Goal: Transaction & Acquisition: Purchase product/service

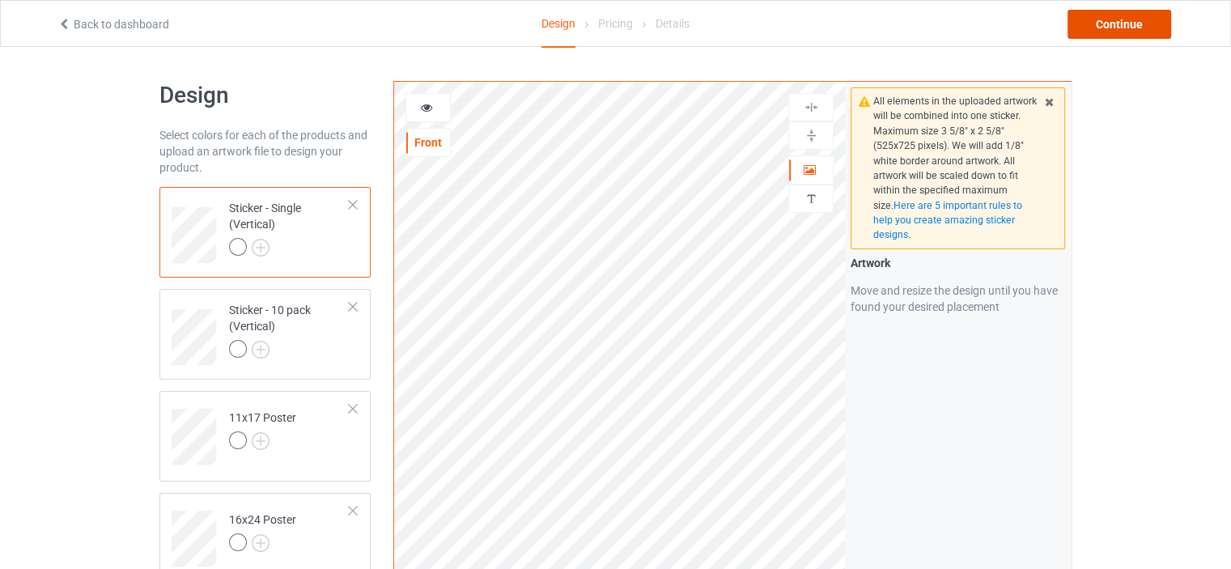
click at [1134, 19] on div "Continue" at bounding box center [1120, 24] width 104 height 29
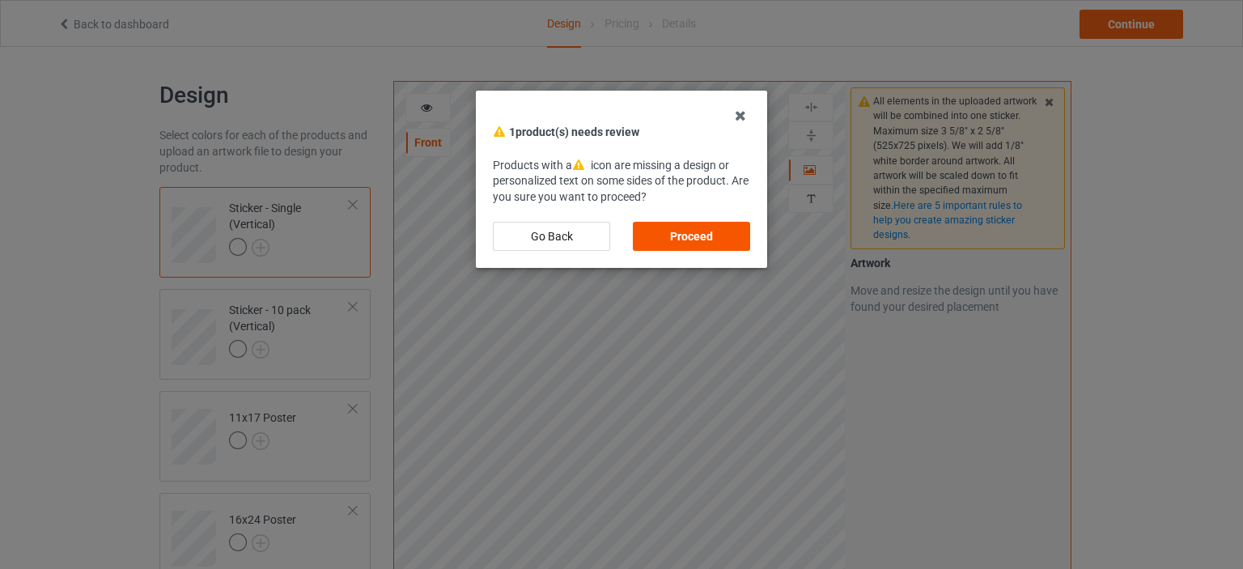
click at [723, 227] on div "Proceed" at bounding box center [691, 236] width 117 height 29
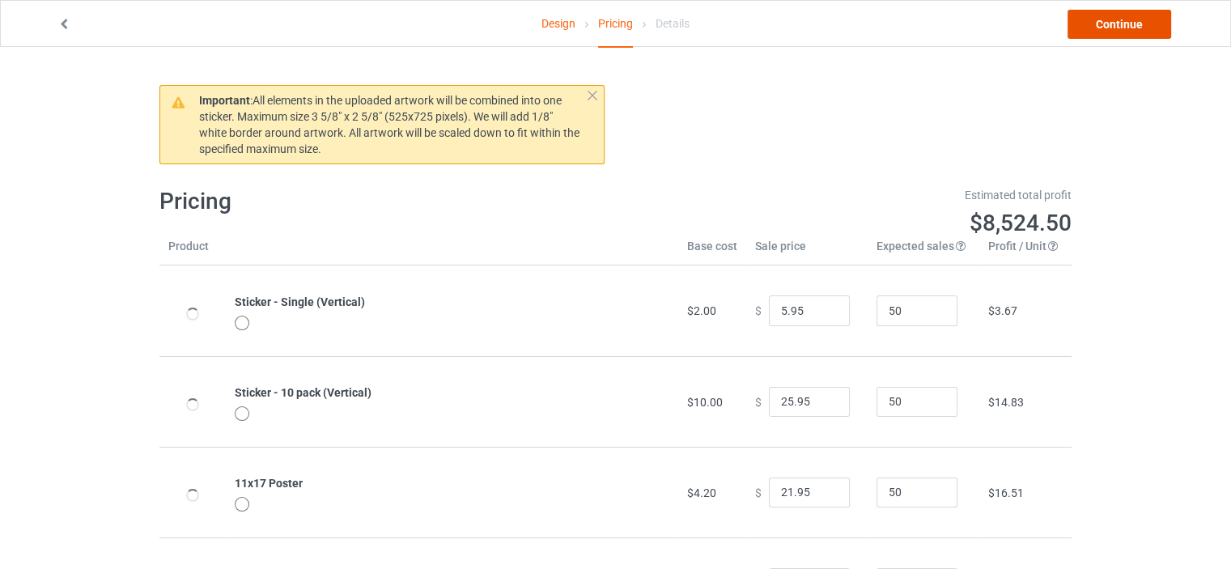
click at [1124, 24] on link "Continue" at bounding box center [1120, 24] width 104 height 29
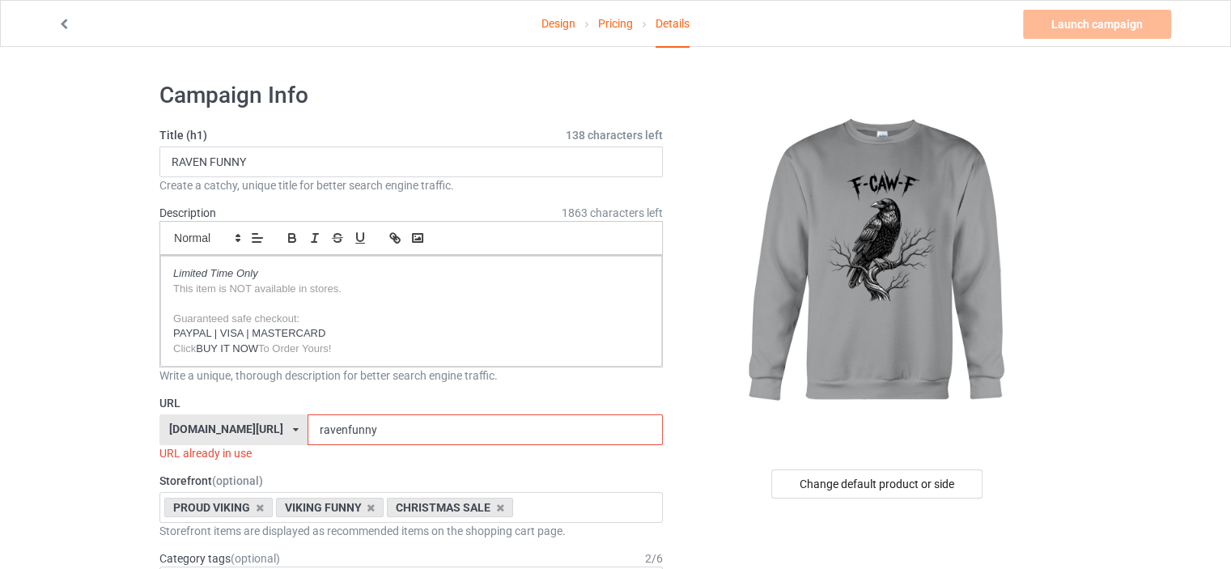
click at [248, 423] on div "[DOMAIN_NAME][URL]" at bounding box center [226, 428] width 114 height 11
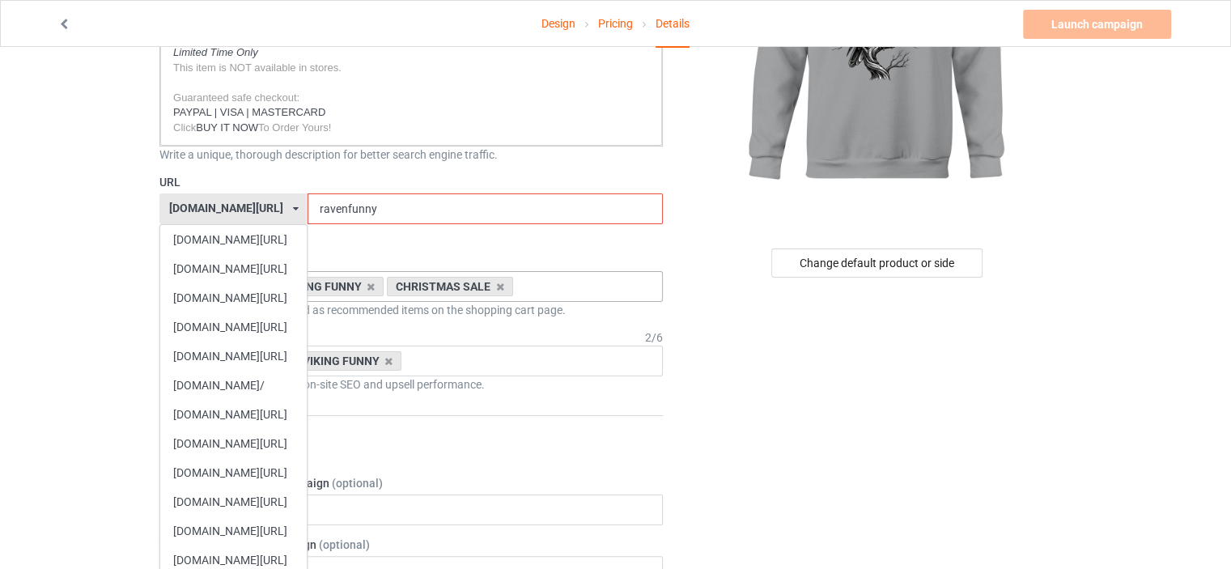
scroll to position [324, 0]
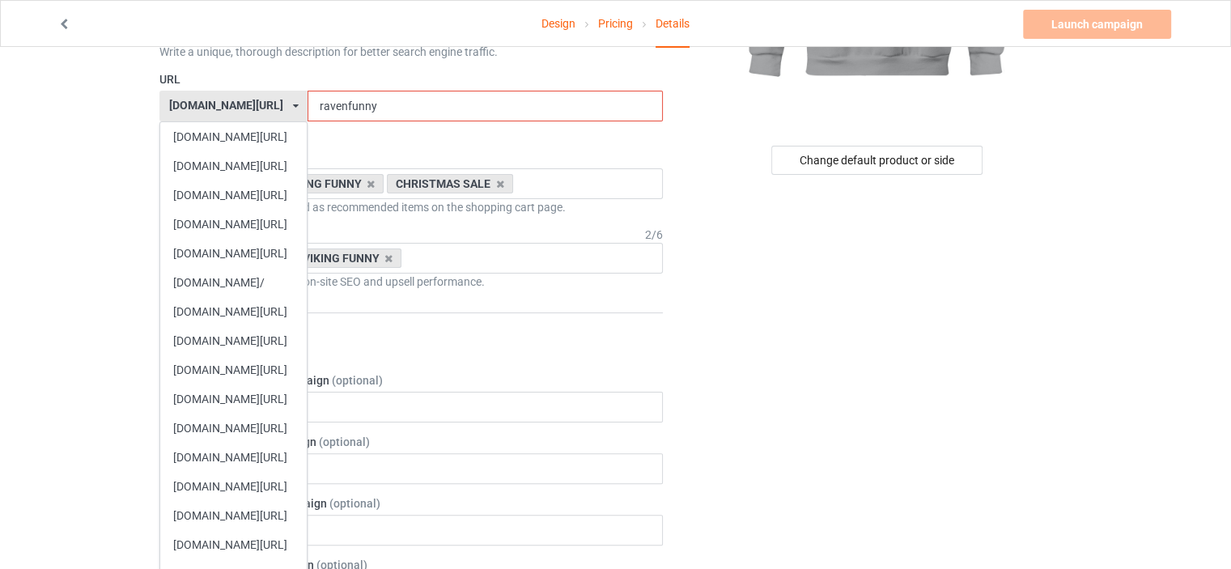
click at [220, 478] on div "[DOMAIN_NAME][URL]" at bounding box center [233, 486] width 147 height 29
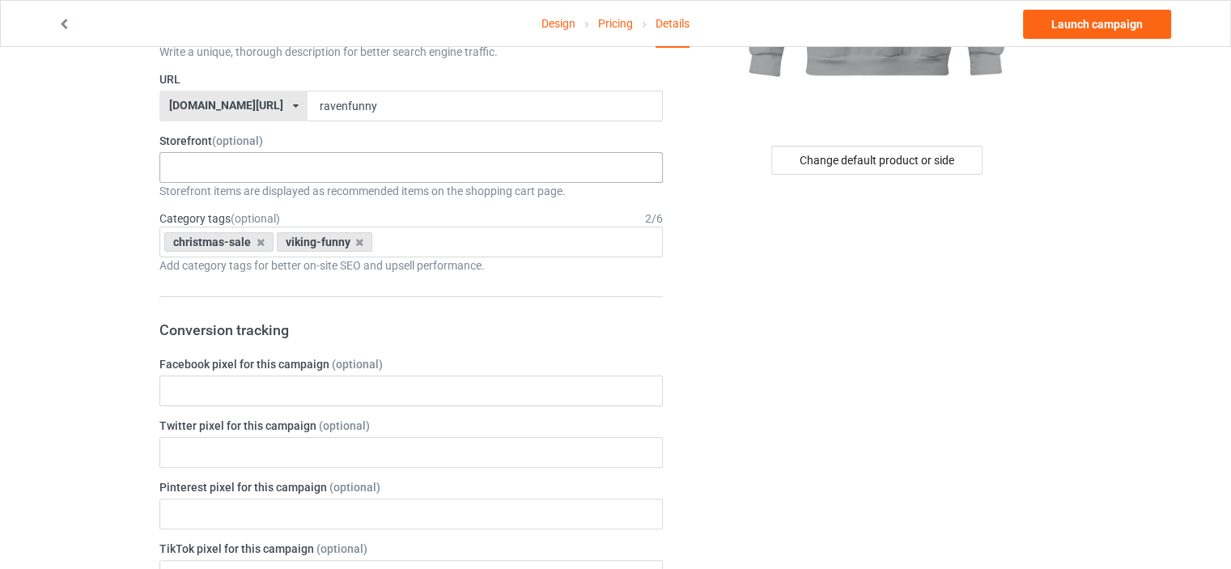
click at [285, 168] on div "TOMTE - SWEDISH GNOME I LOVE MY SWEDISH HERITAGE CHRISTMAS SALE SWEDISH PRIDE S…" at bounding box center [410, 167] width 503 height 31
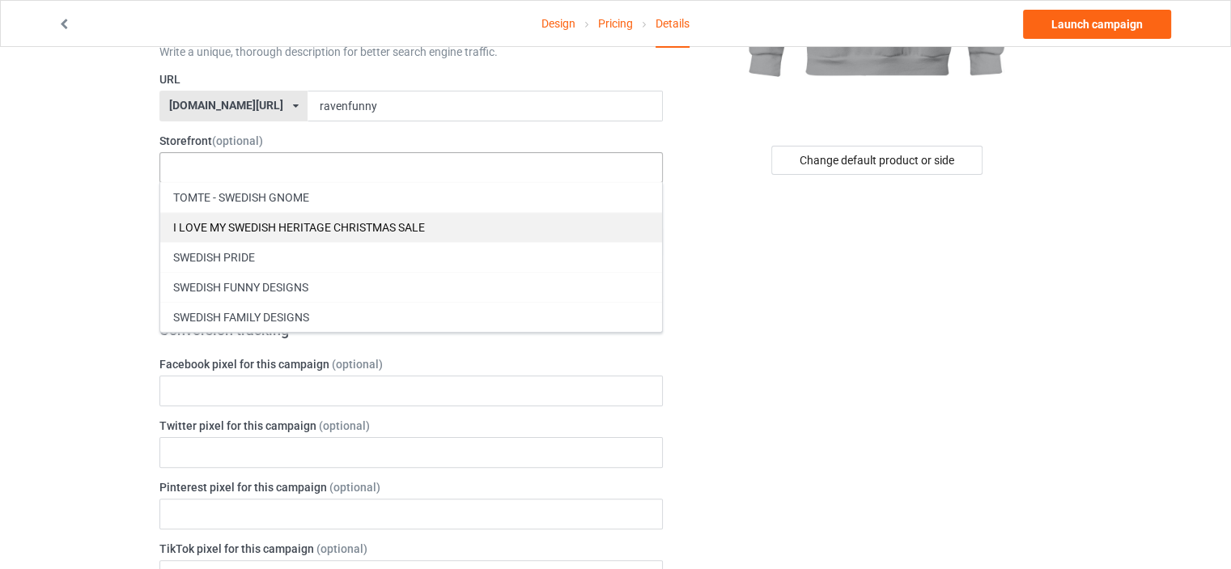
click at [363, 219] on div "I LOVE MY SWEDISH HERITAGE CHRISTMAS SALE" at bounding box center [411, 227] width 502 height 30
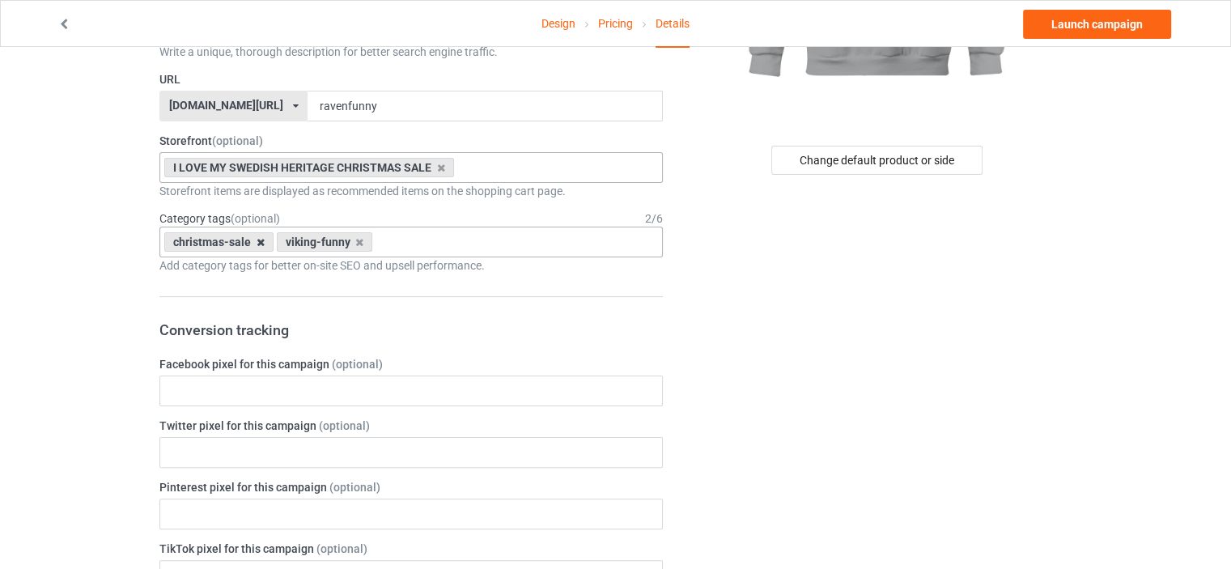
click at [257, 238] on icon at bounding box center [261, 242] width 8 height 11
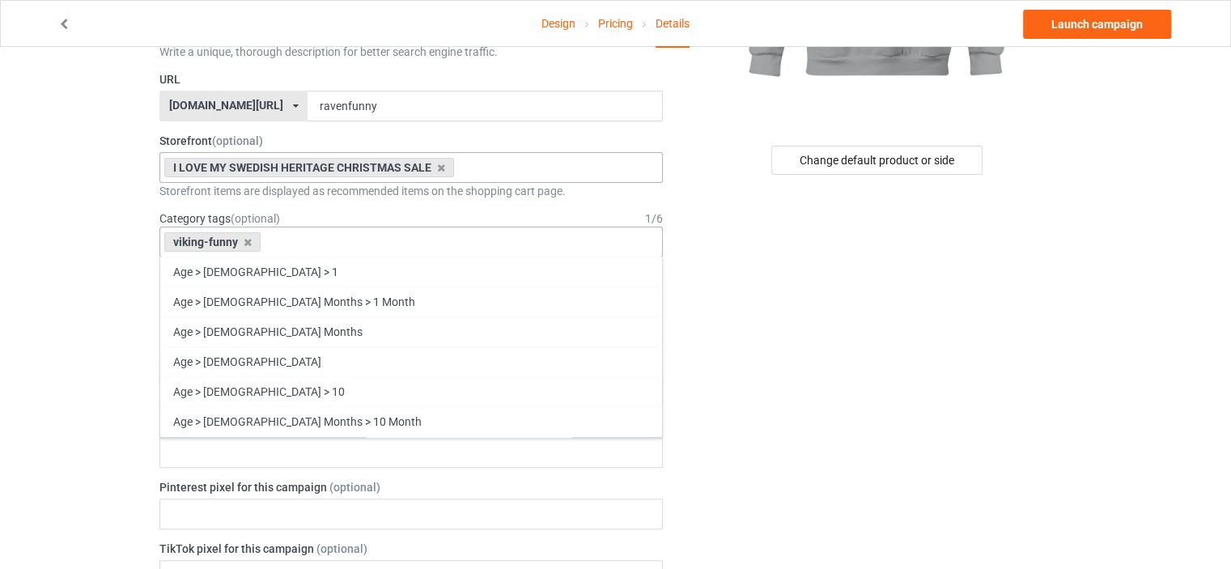
click at [318, 239] on div "viking-funny Age > 1-19 > 1 Age > 1-12 Months > 1 Month Age > 1-12 Months Age >…" at bounding box center [410, 242] width 503 height 31
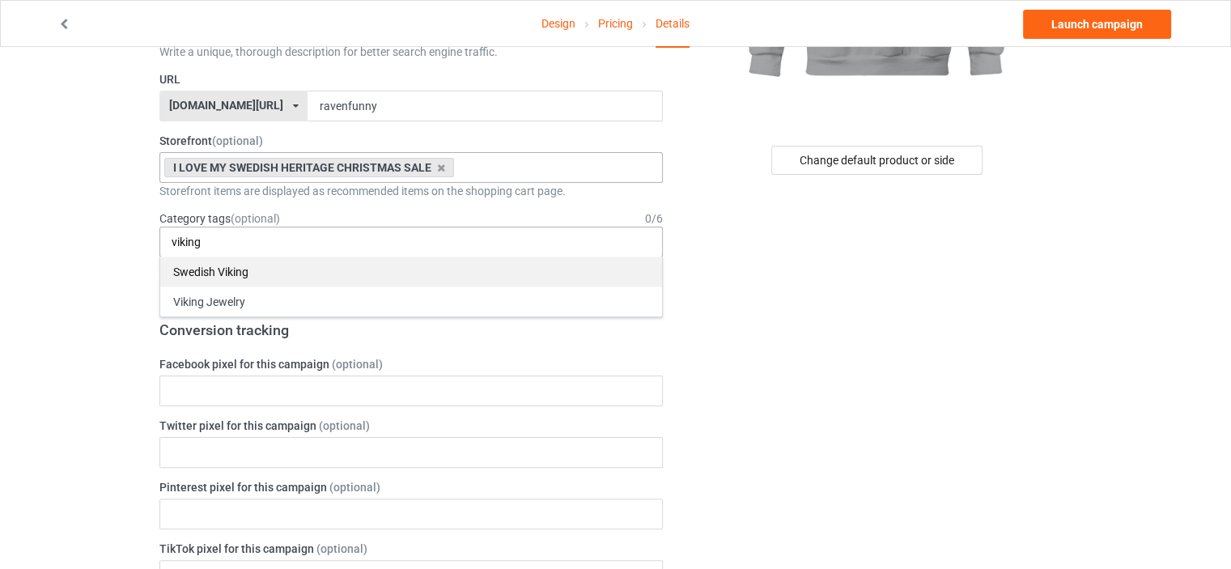
type input "viking"
click at [253, 261] on div "Swedish Viking" at bounding box center [411, 272] width 502 height 30
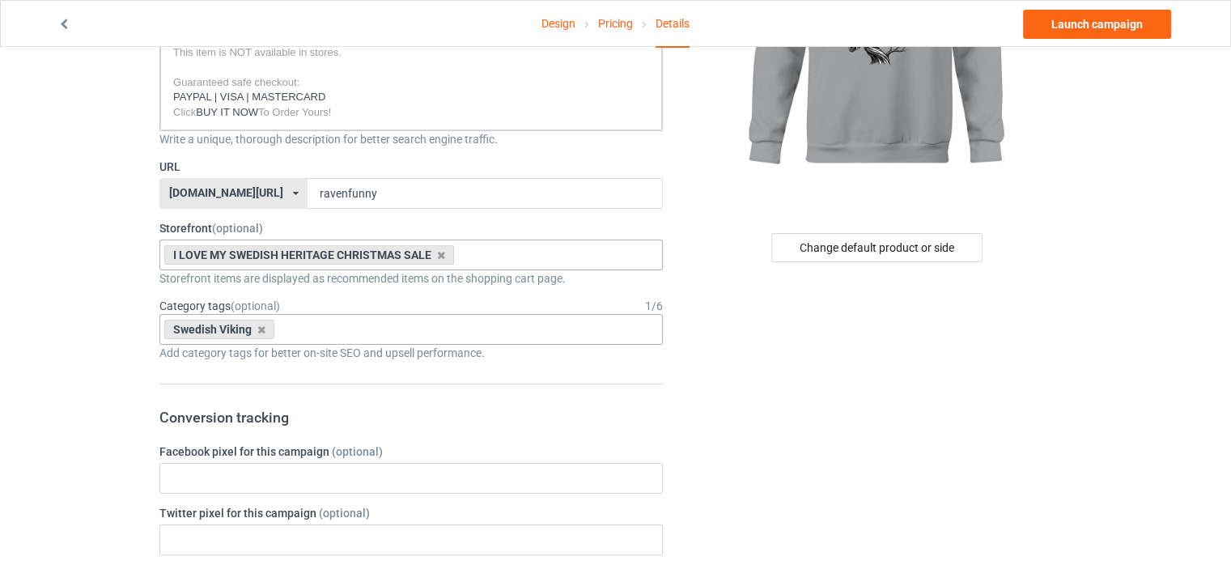
scroll to position [53, 0]
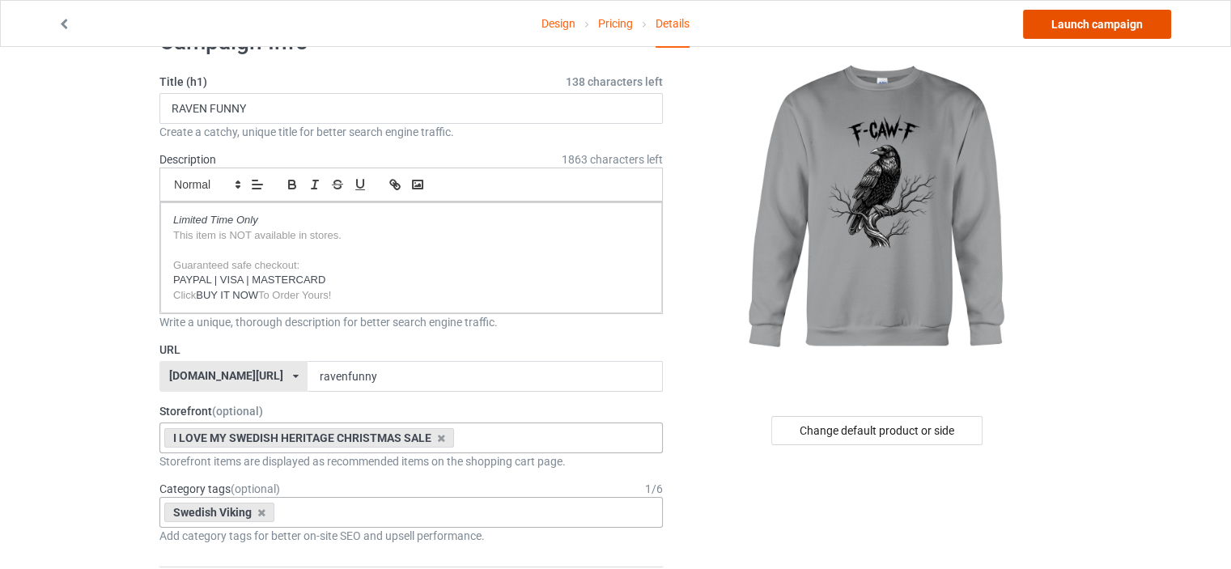
click at [1094, 25] on link "Launch campaign" at bounding box center [1097, 24] width 148 height 29
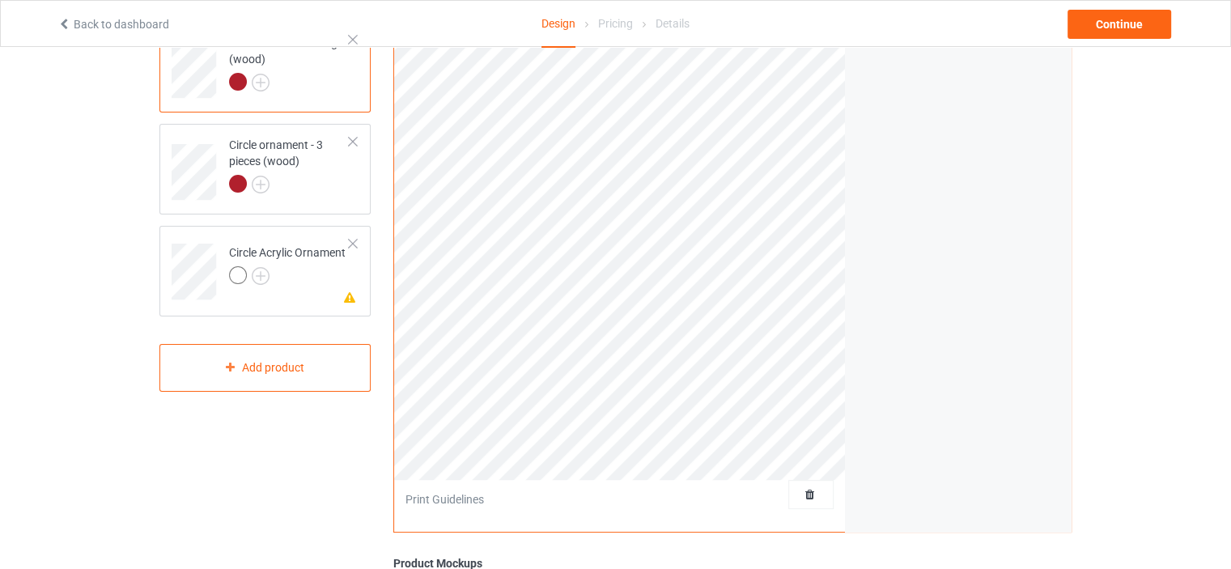
scroll to position [215, 0]
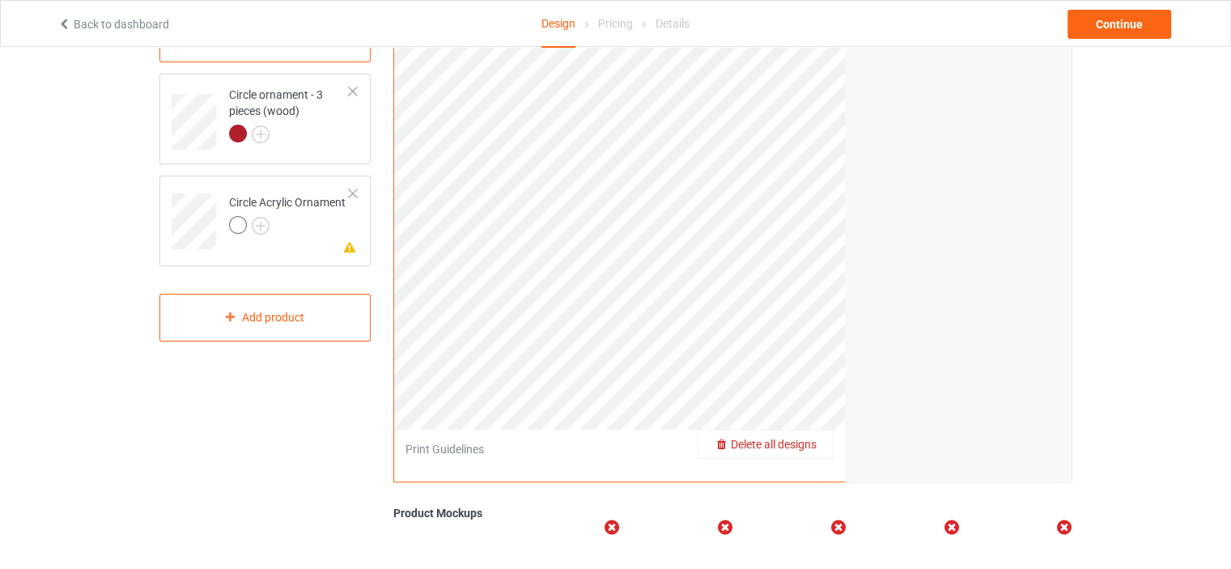
click at [813, 444] on span "Delete all designs" at bounding box center [774, 444] width 86 height 13
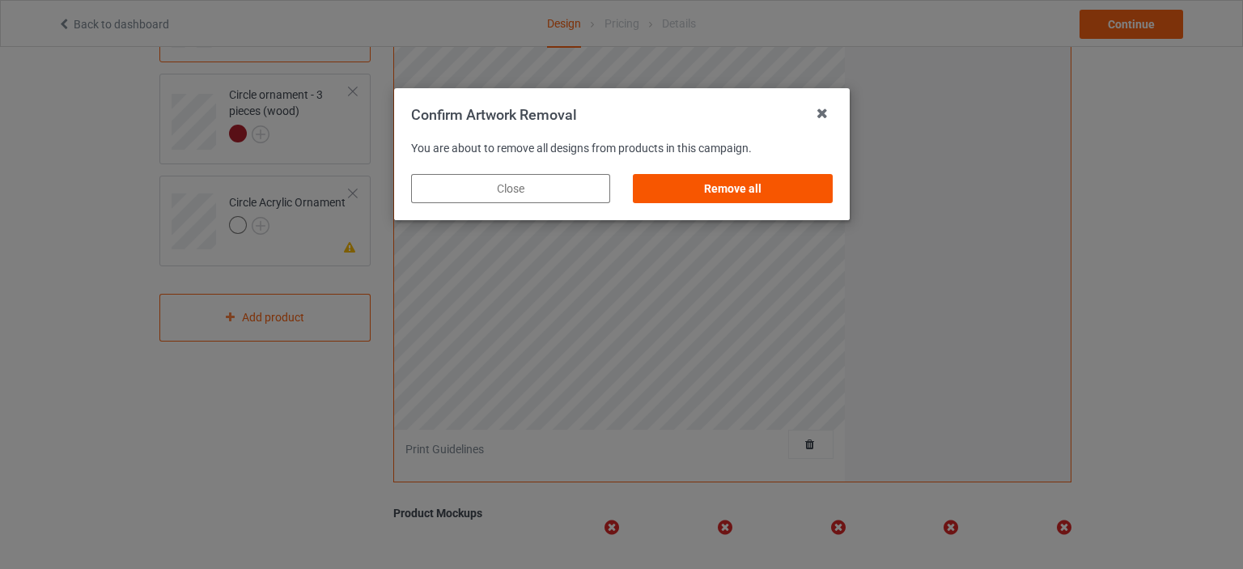
click at [699, 189] on div "Remove all" at bounding box center [732, 188] width 199 height 29
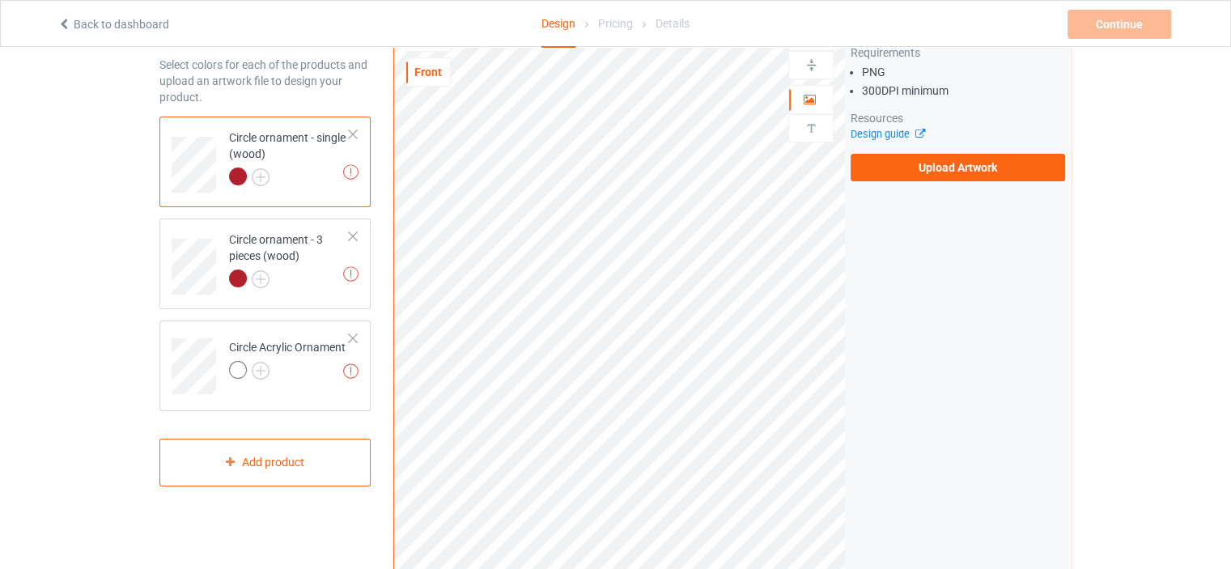
scroll to position [0, 0]
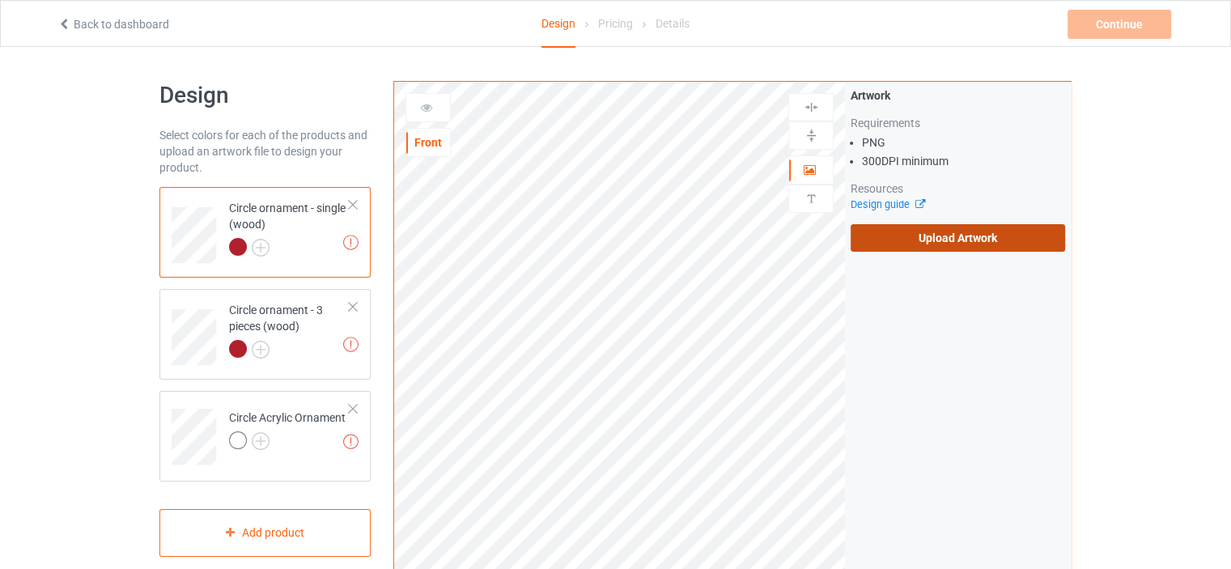
click at [942, 230] on label "Upload Artwork" at bounding box center [958, 238] width 215 height 28
click at [0, 0] on input "Upload Artwork" at bounding box center [0, 0] width 0 height 0
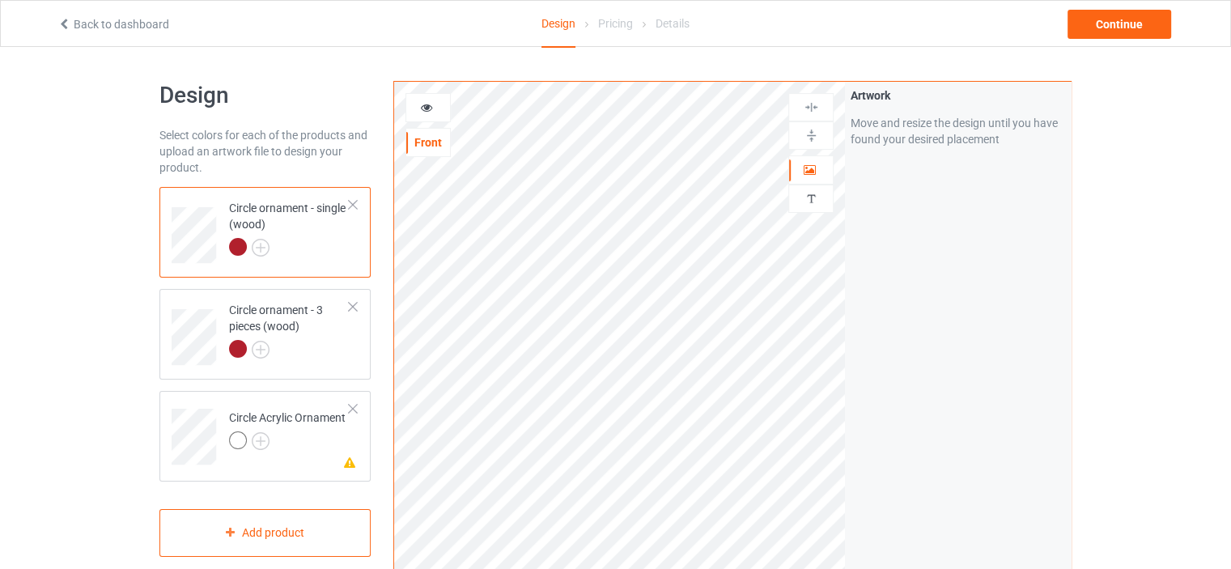
click at [423, 107] on icon at bounding box center [427, 105] width 14 height 11
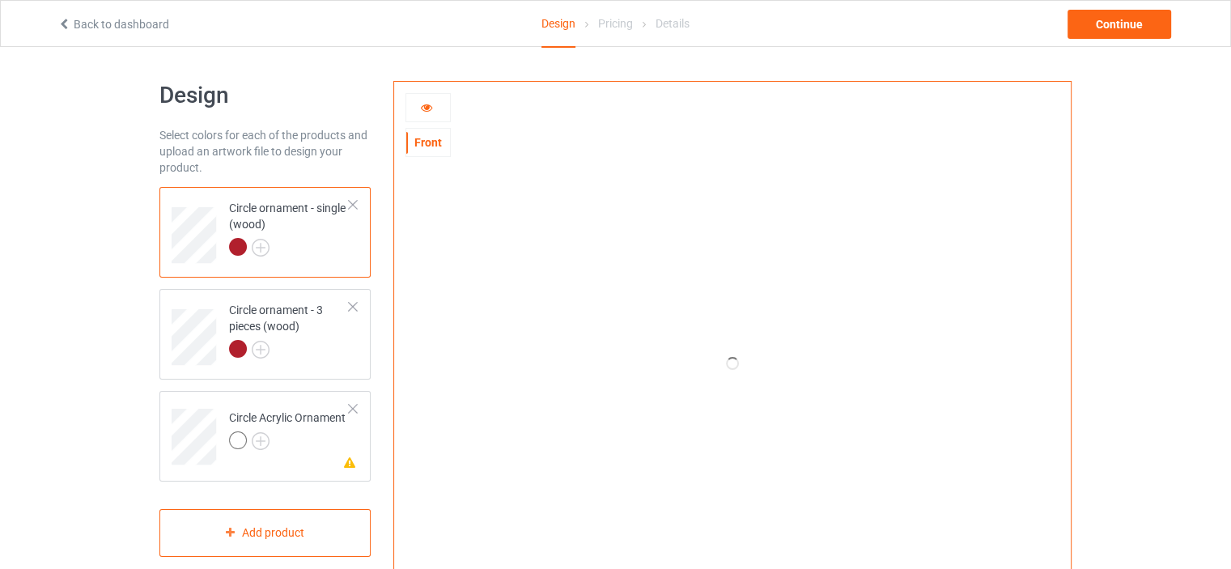
click at [233, 249] on div at bounding box center [238, 247] width 18 height 18
click at [256, 247] on img at bounding box center [261, 248] width 18 height 18
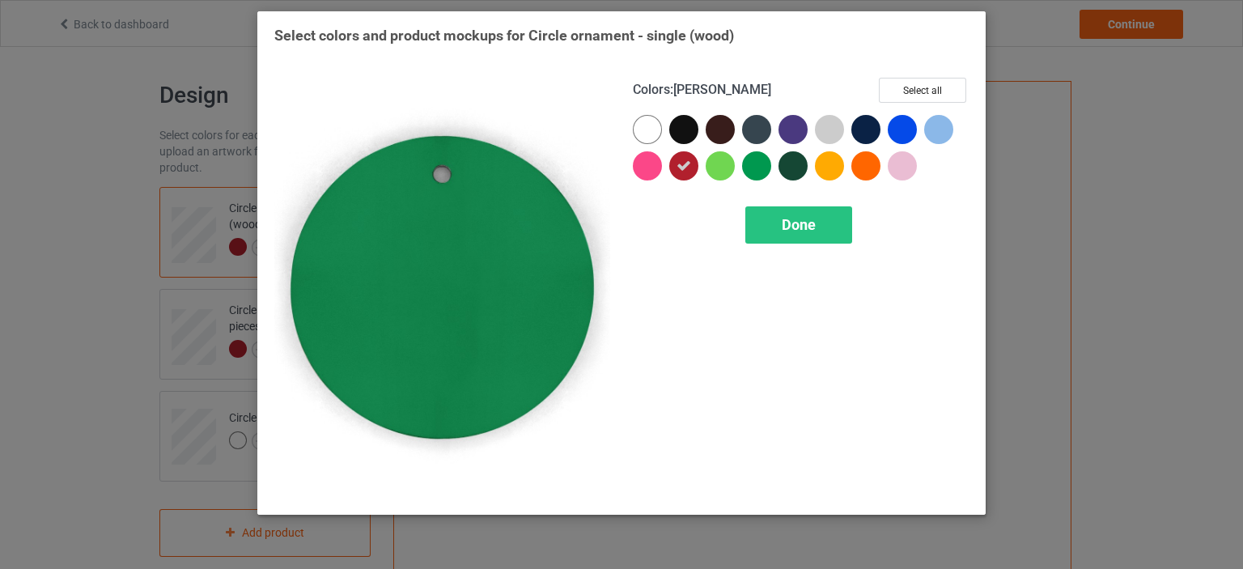
click at [763, 168] on div at bounding box center [756, 165] width 29 height 29
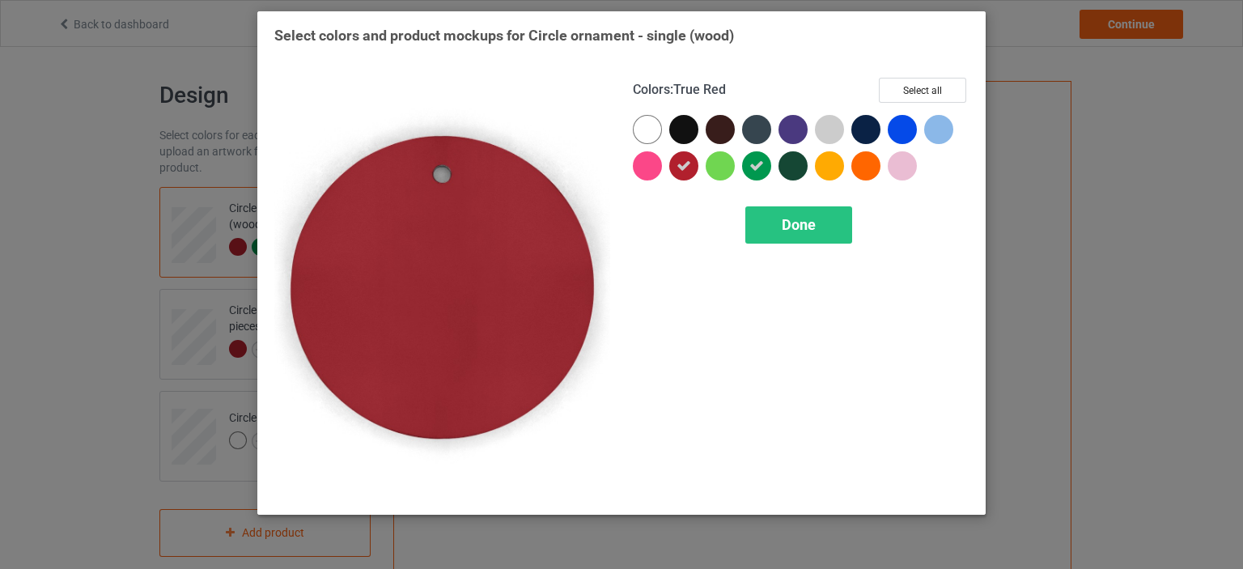
drag, startPoint x: 690, startPoint y: 168, endPoint x: 718, endPoint y: 176, distance: 29.5
click at [690, 166] on icon at bounding box center [684, 166] width 15 height 15
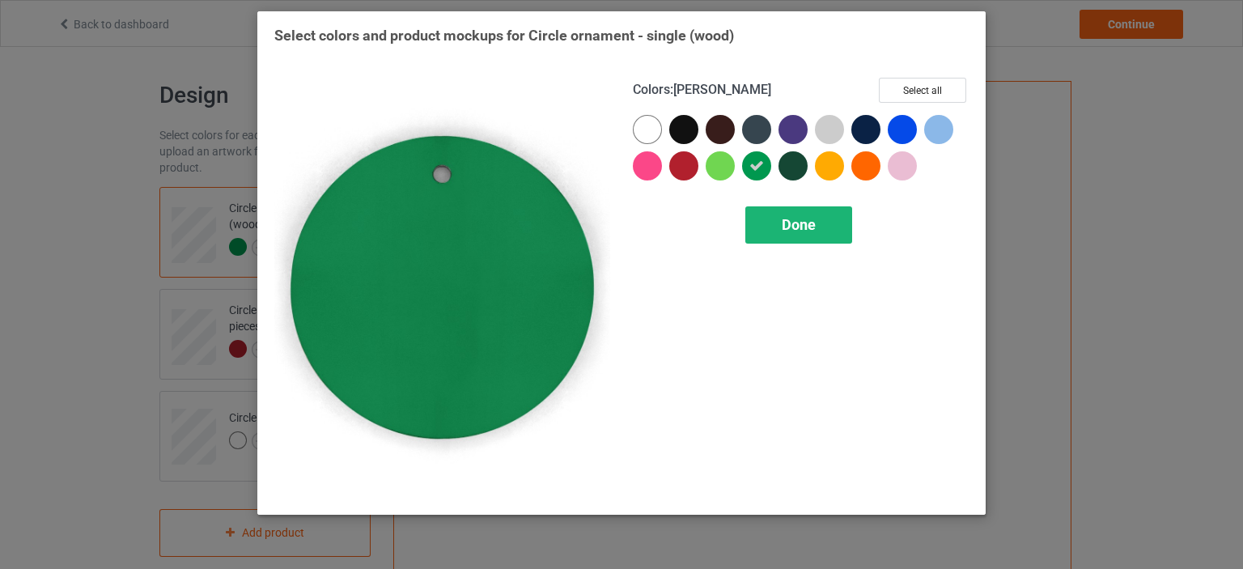
click at [800, 223] on span "Done" at bounding box center [799, 224] width 34 height 17
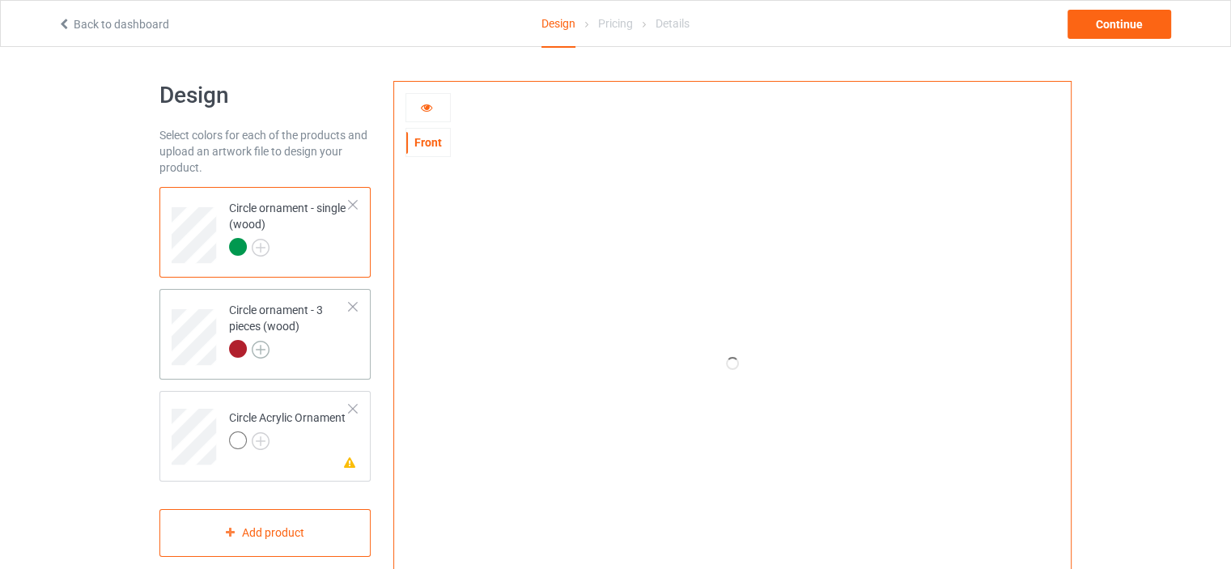
click at [259, 347] on img at bounding box center [261, 350] width 18 height 18
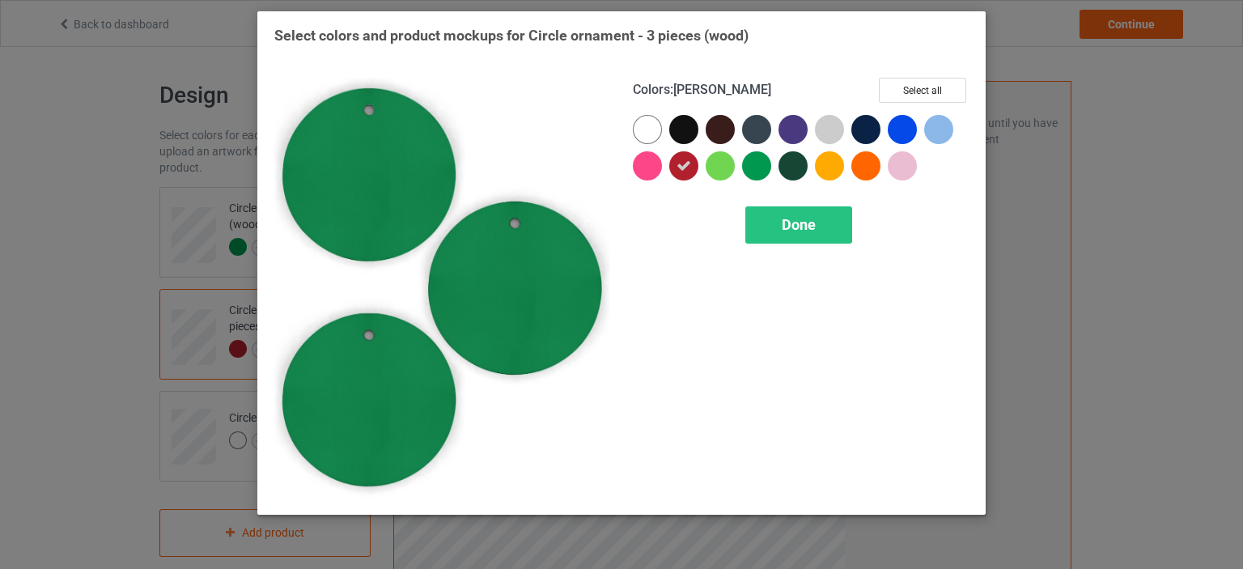
click at [763, 163] on div at bounding box center [756, 165] width 29 height 29
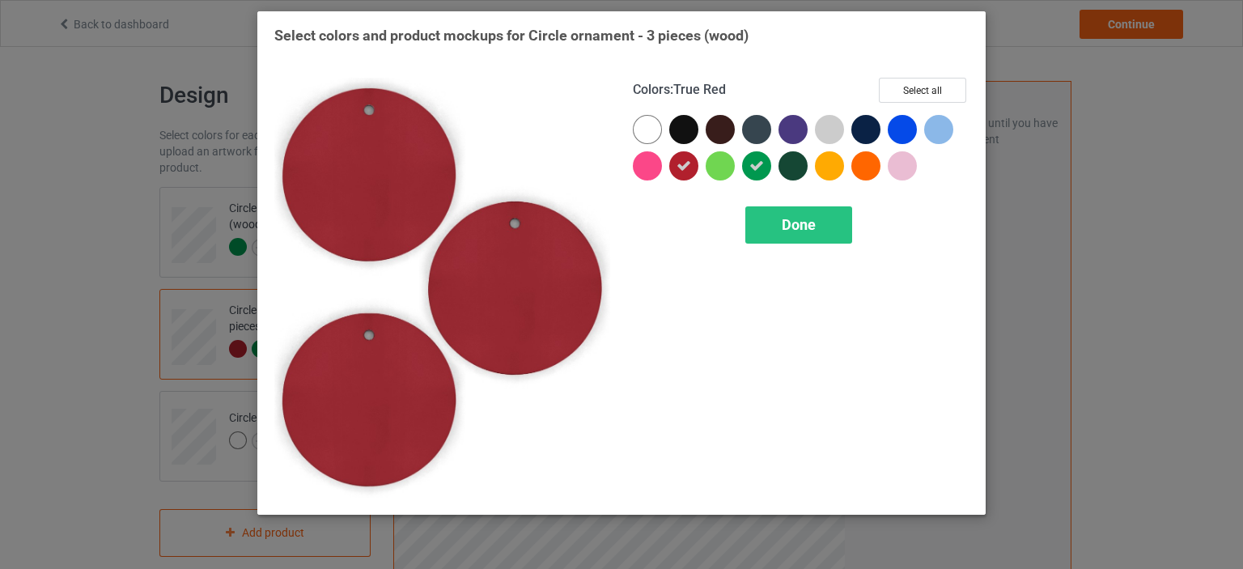
click at [686, 171] on icon at bounding box center [684, 166] width 15 height 15
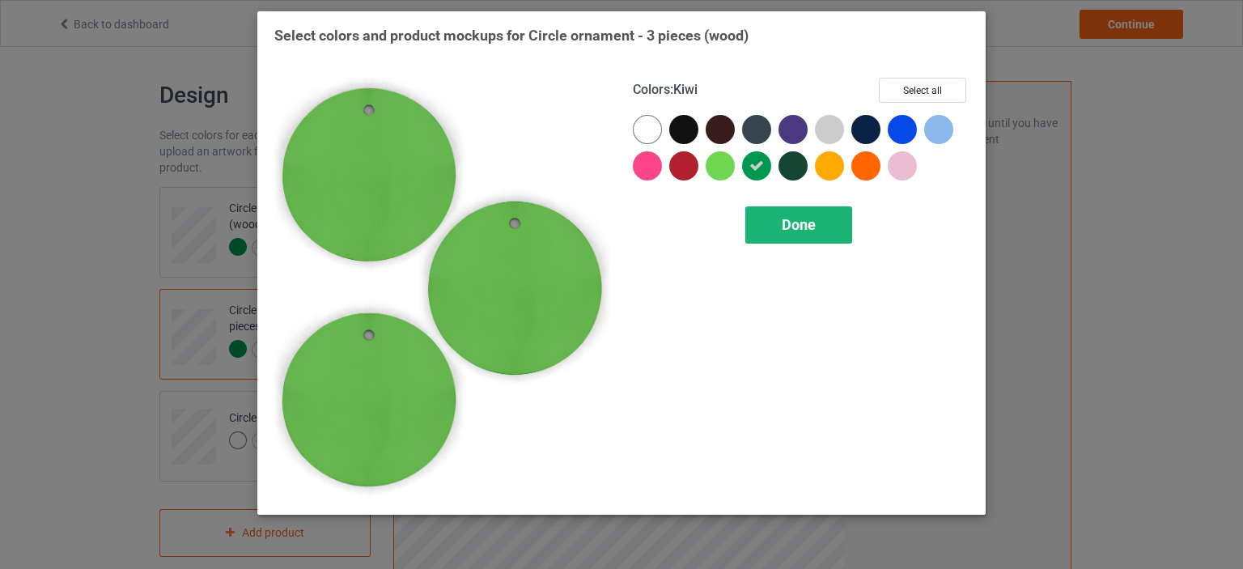
click at [791, 224] on span "Done" at bounding box center [799, 224] width 34 height 17
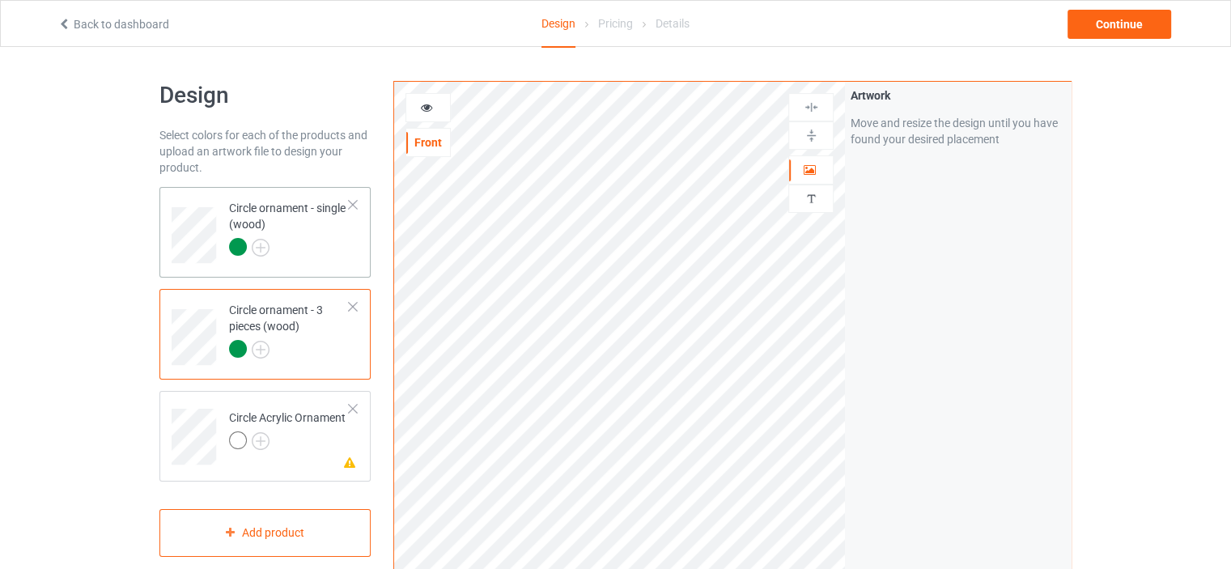
click at [296, 203] on div "Circle ornament - single (wood)" at bounding box center [289, 227] width 121 height 55
click at [423, 106] on icon at bounding box center [427, 105] width 14 height 11
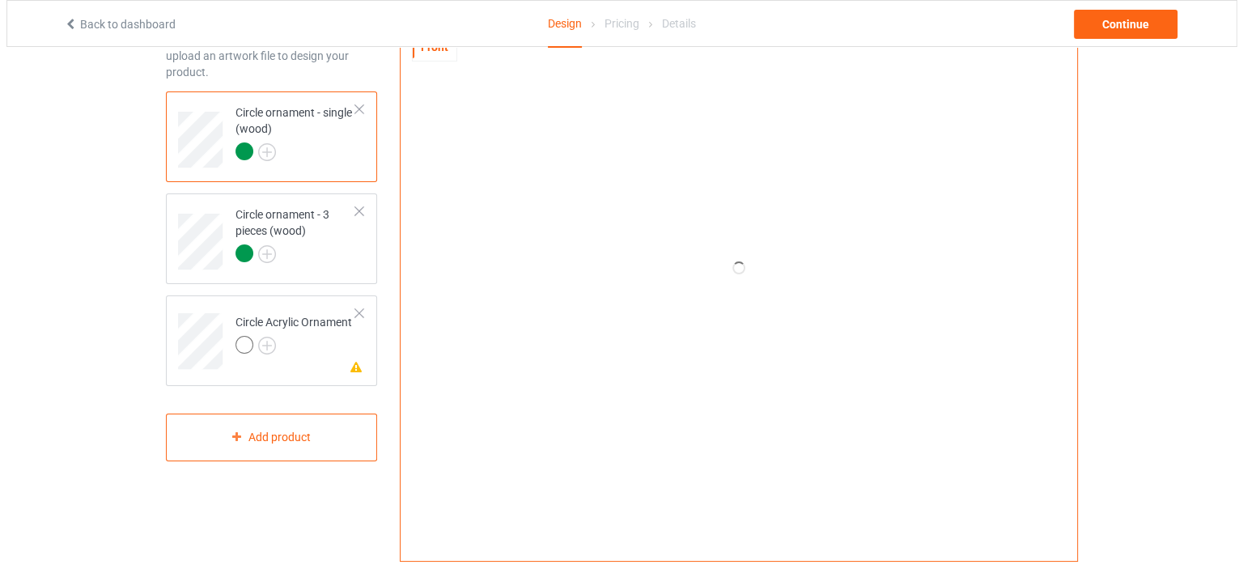
scroll to position [108, 0]
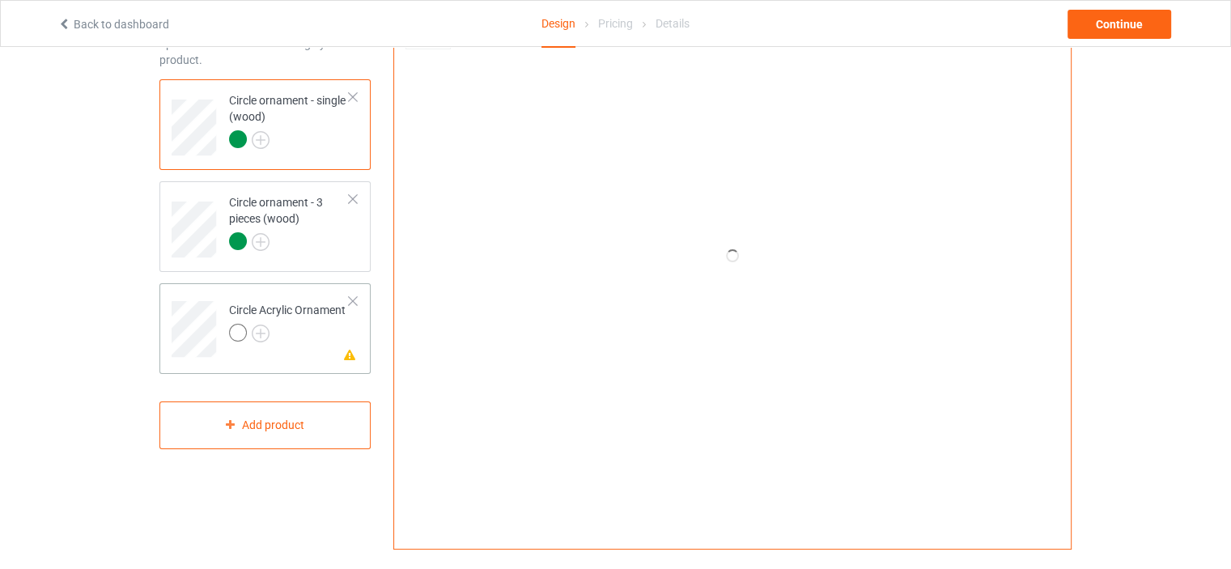
click at [304, 304] on div "Circle Acrylic Ornament" at bounding box center [287, 321] width 117 height 39
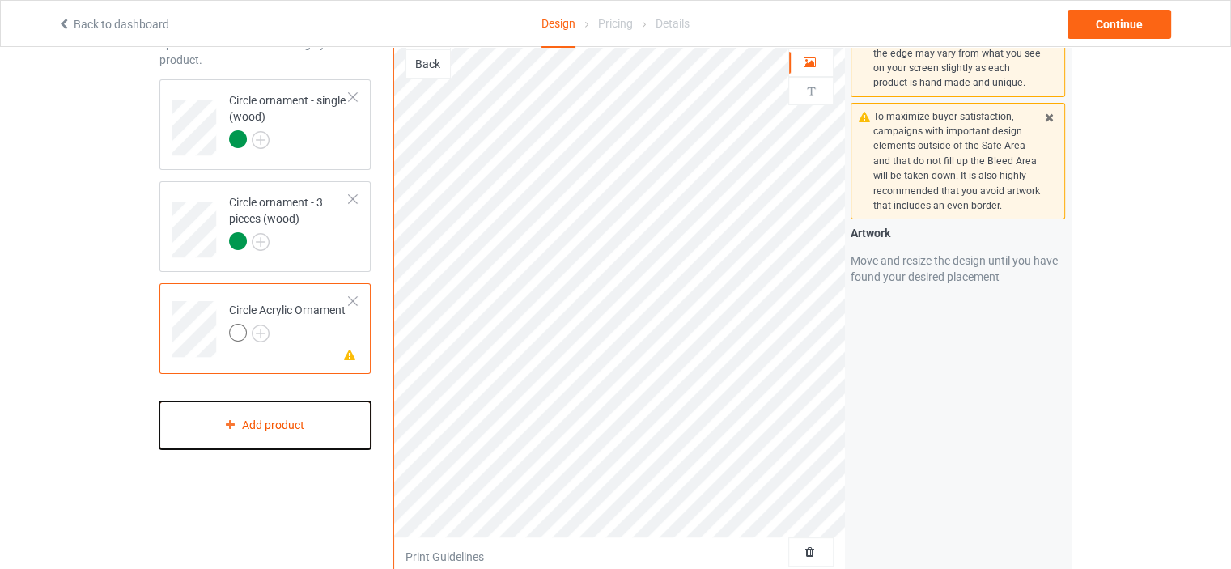
click at [300, 423] on div "Add product" at bounding box center [264, 426] width 211 height 48
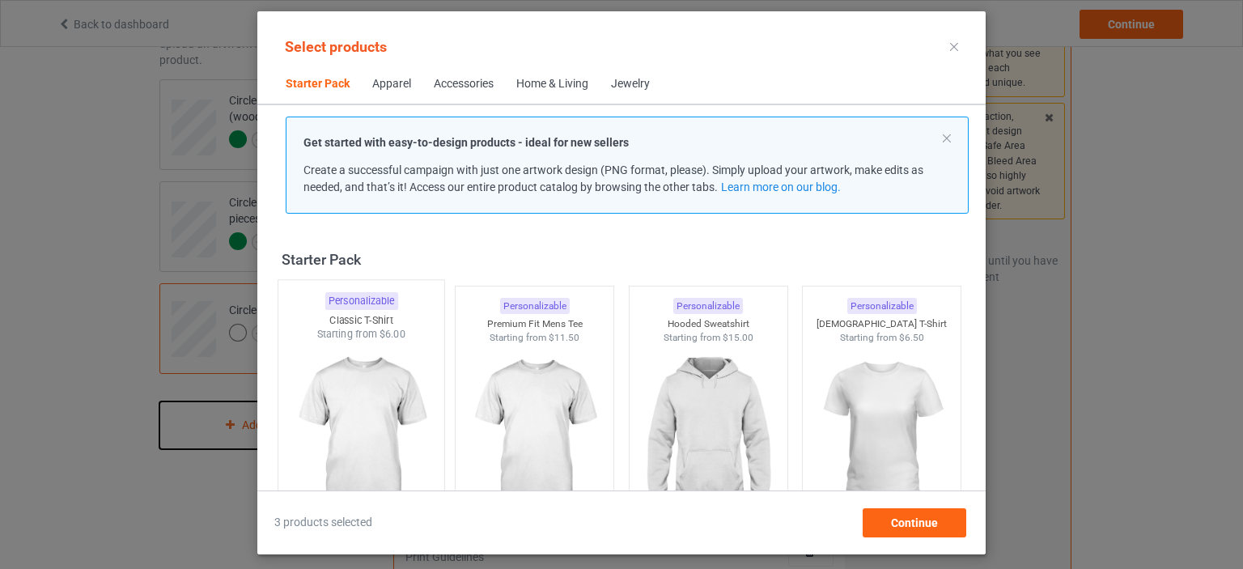
scroll to position [21, 0]
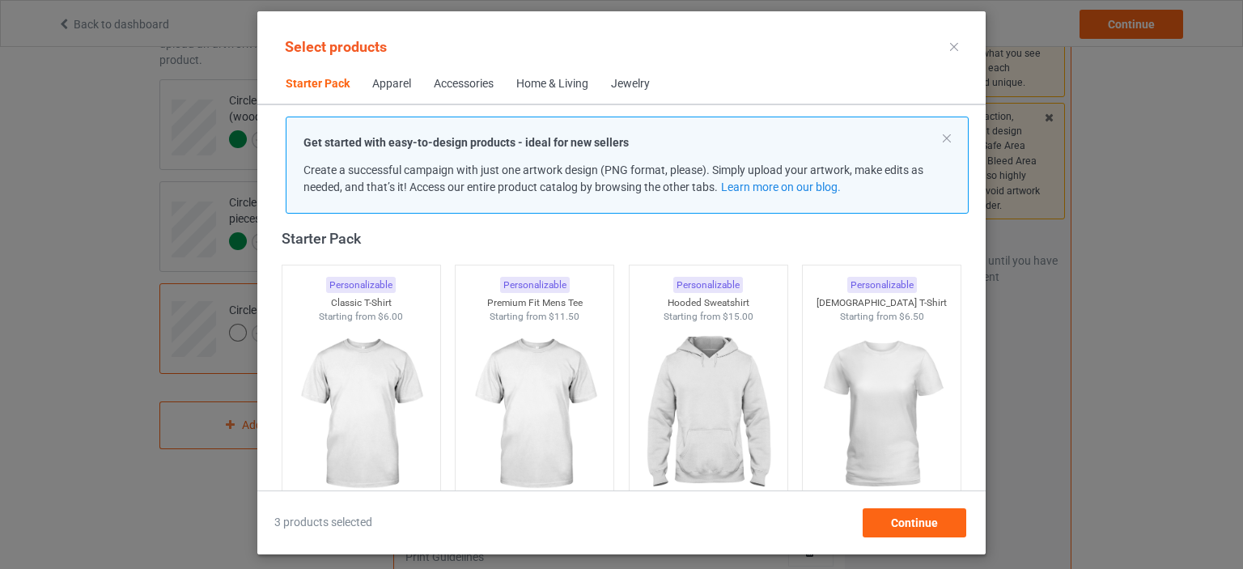
click at [563, 80] on div "Home & Living" at bounding box center [552, 84] width 72 height 16
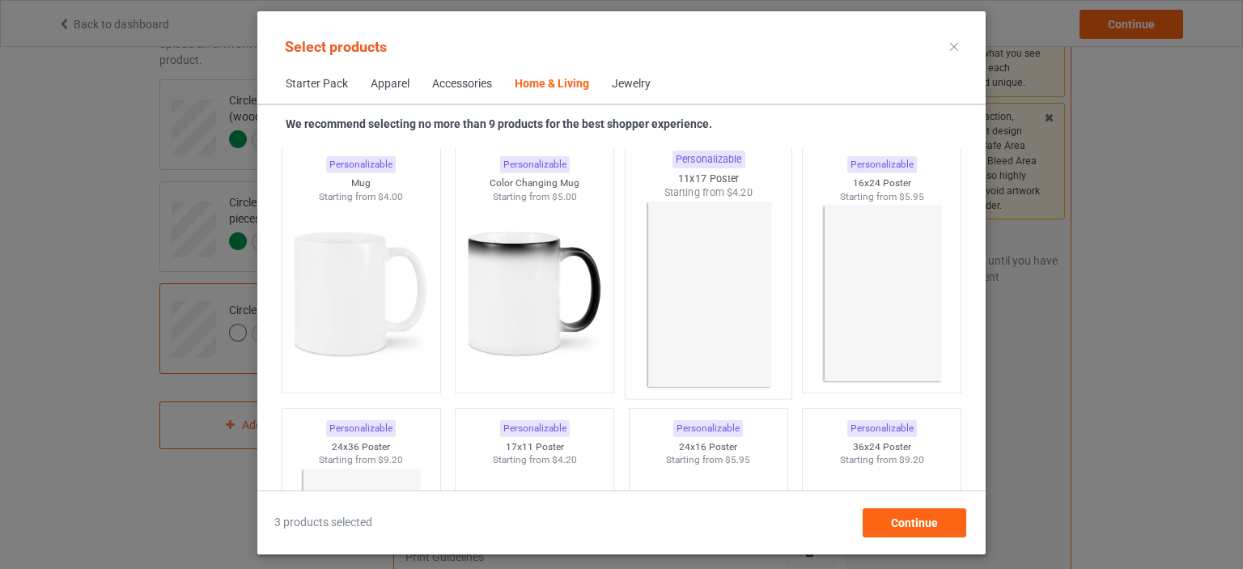
scroll to position [7355, 0]
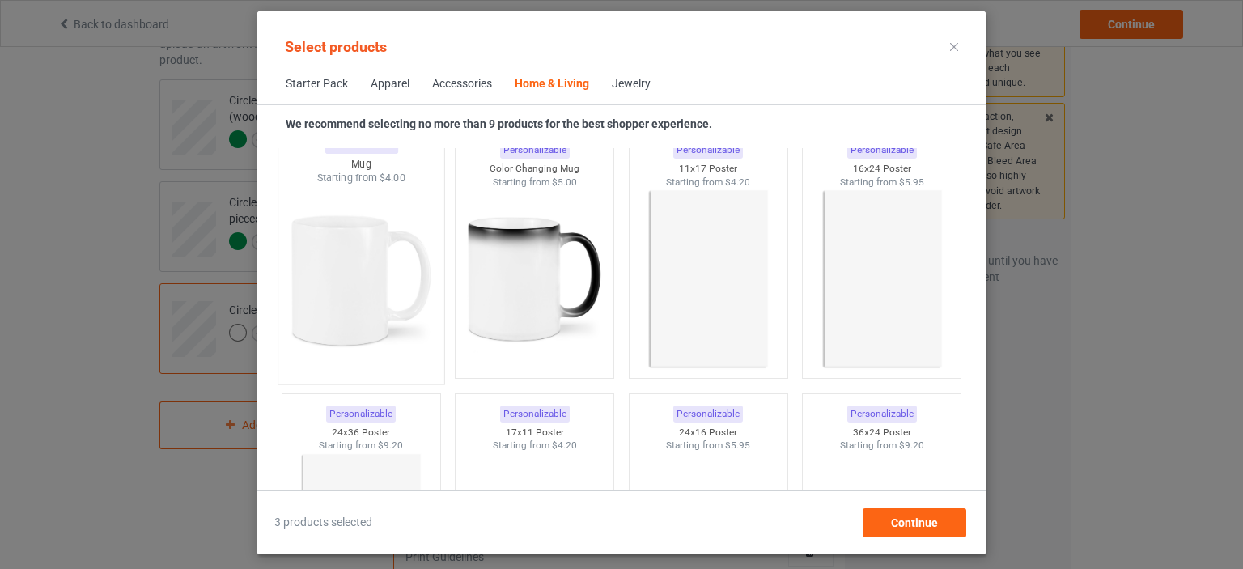
click at [356, 286] on img at bounding box center [361, 280] width 152 height 190
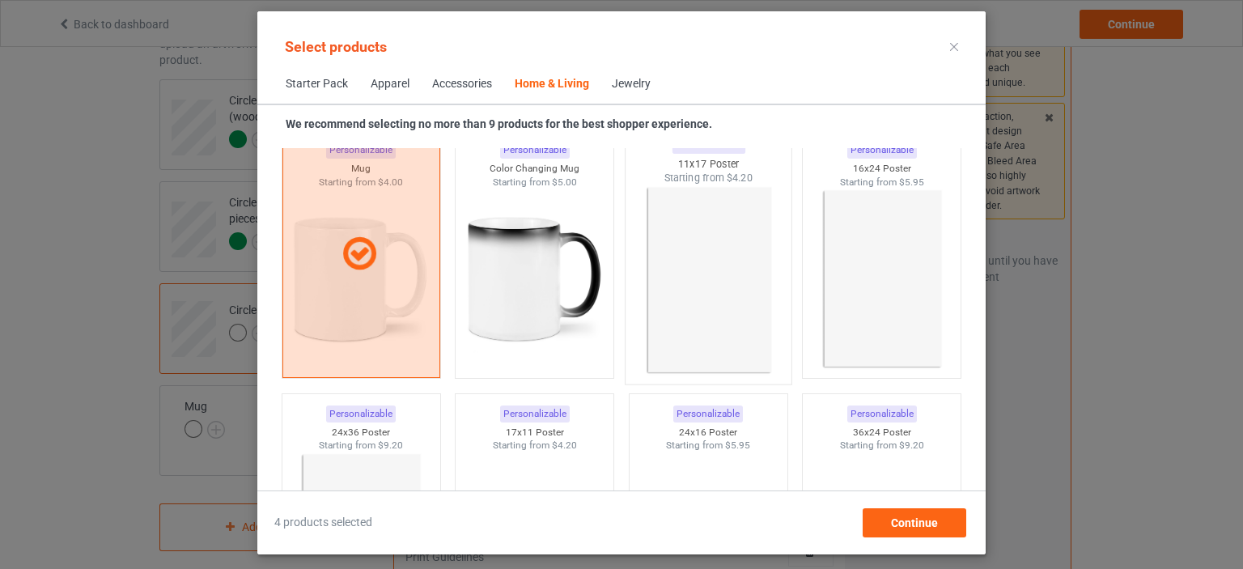
click at [683, 274] on img at bounding box center [708, 280] width 152 height 190
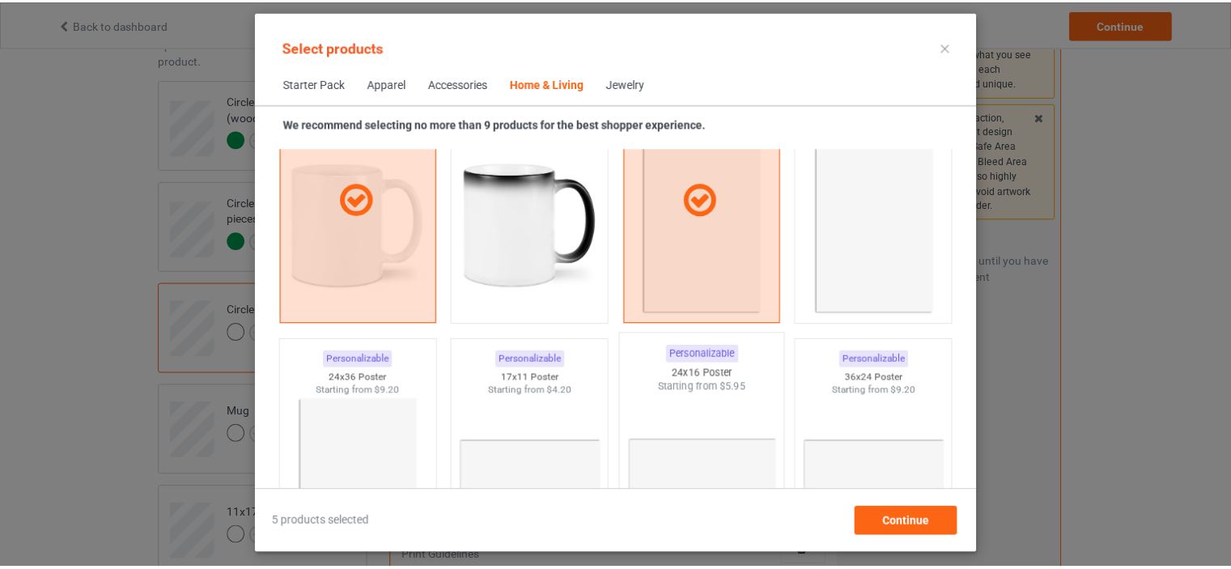
scroll to position [7787, 0]
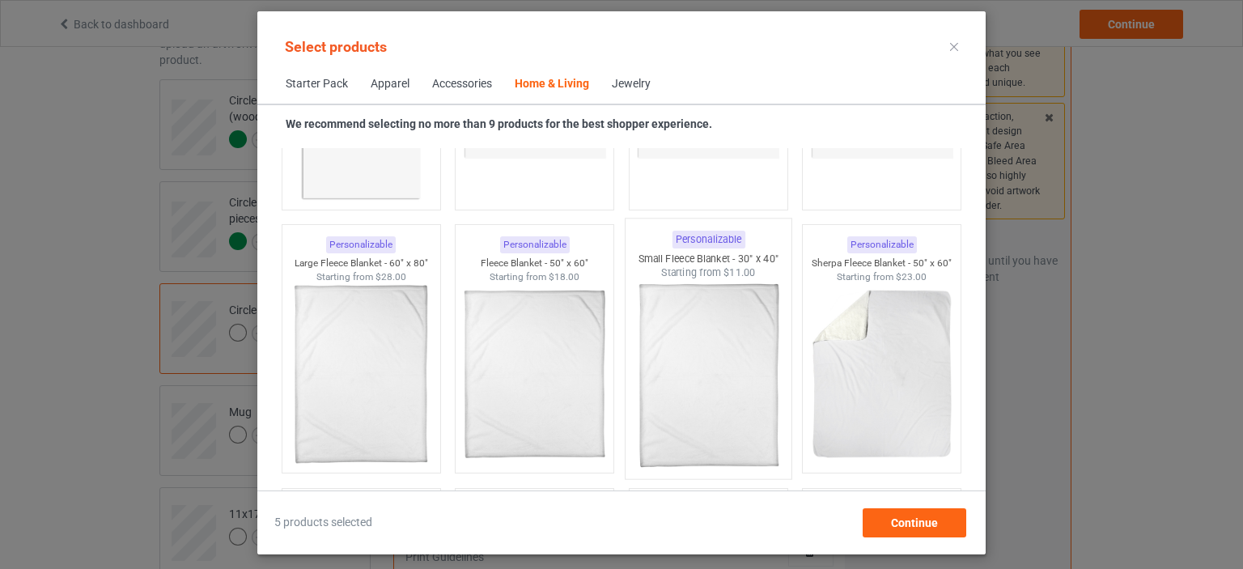
click at [700, 389] on img at bounding box center [708, 375] width 152 height 190
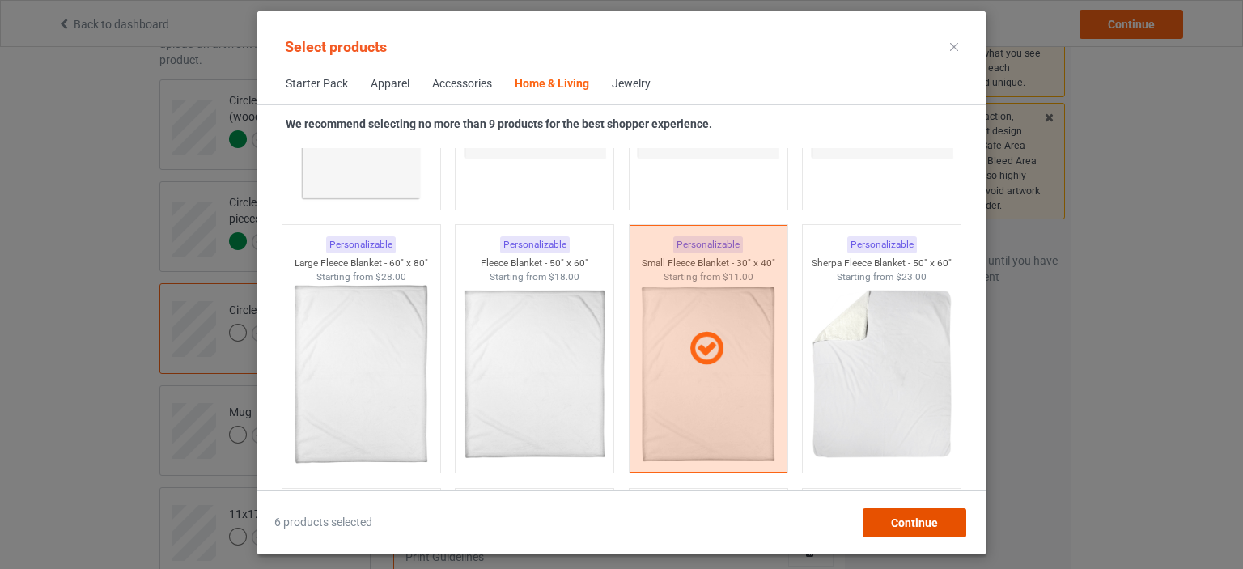
click at [907, 525] on span "Continue" at bounding box center [914, 522] width 47 height 13
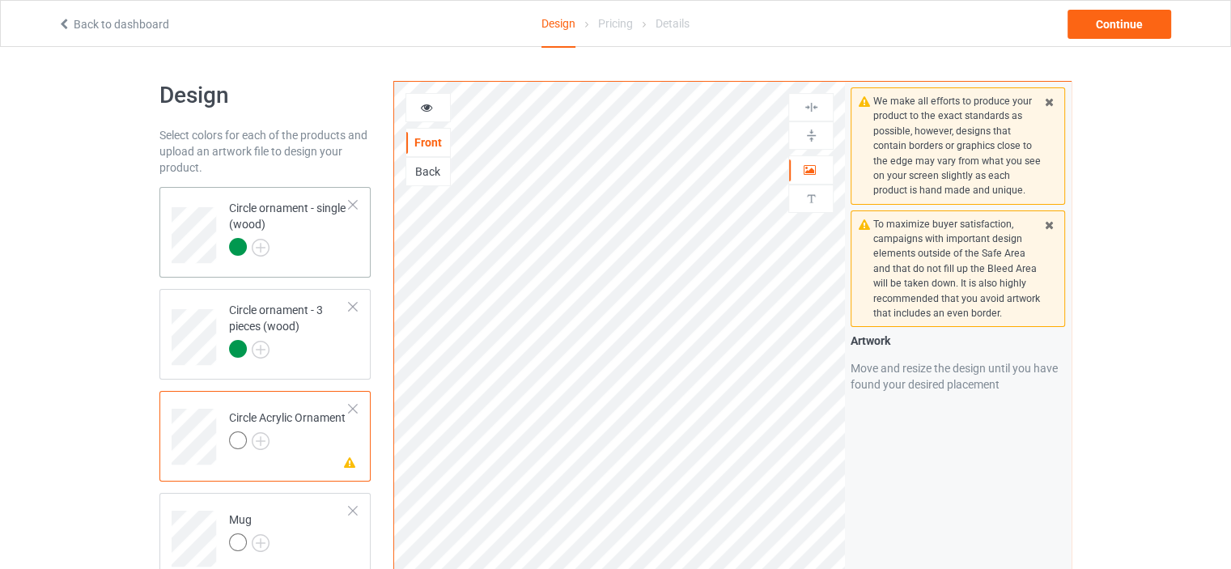
click at [279, 200] on div "Circle ornament - single (wood)" at bounding box center [289, 227] width 121 height 55
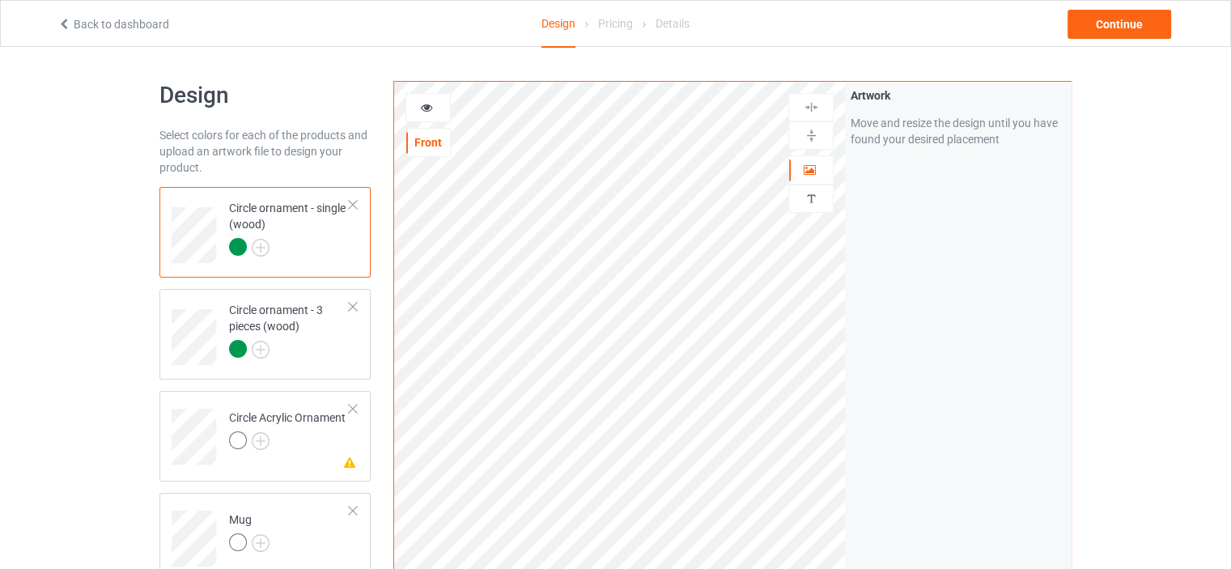
click at [432, 103] on icon at bounding box center [427, 105] width 14 height 11
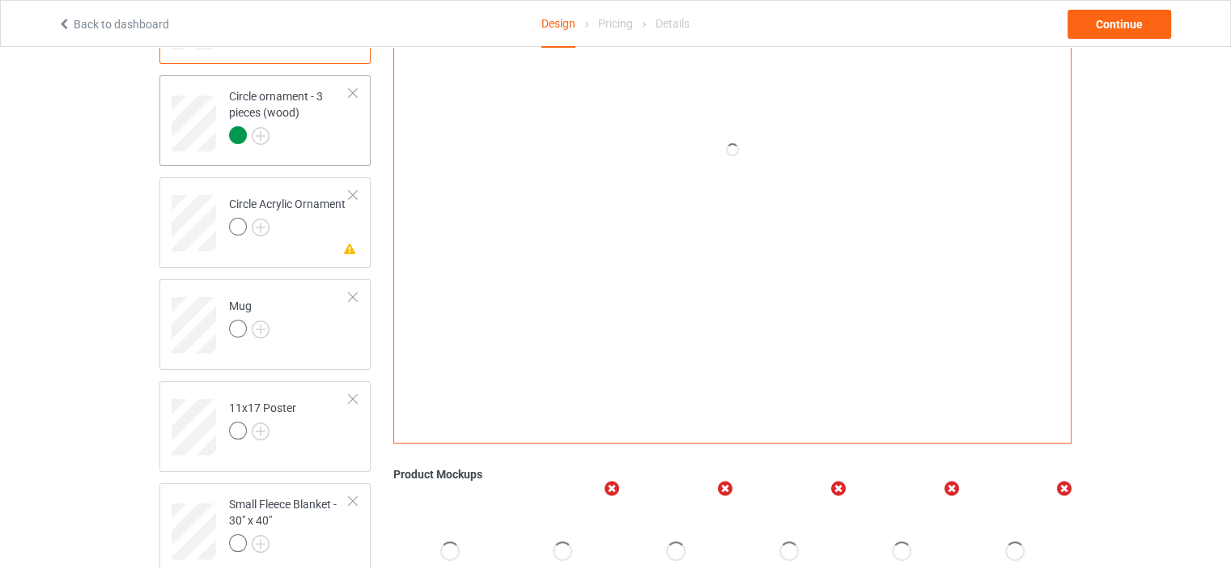
scroll to position [215, 0]
click at [233, 308] on div "Mug" at bounding box center [249, 315] width 40 height 39
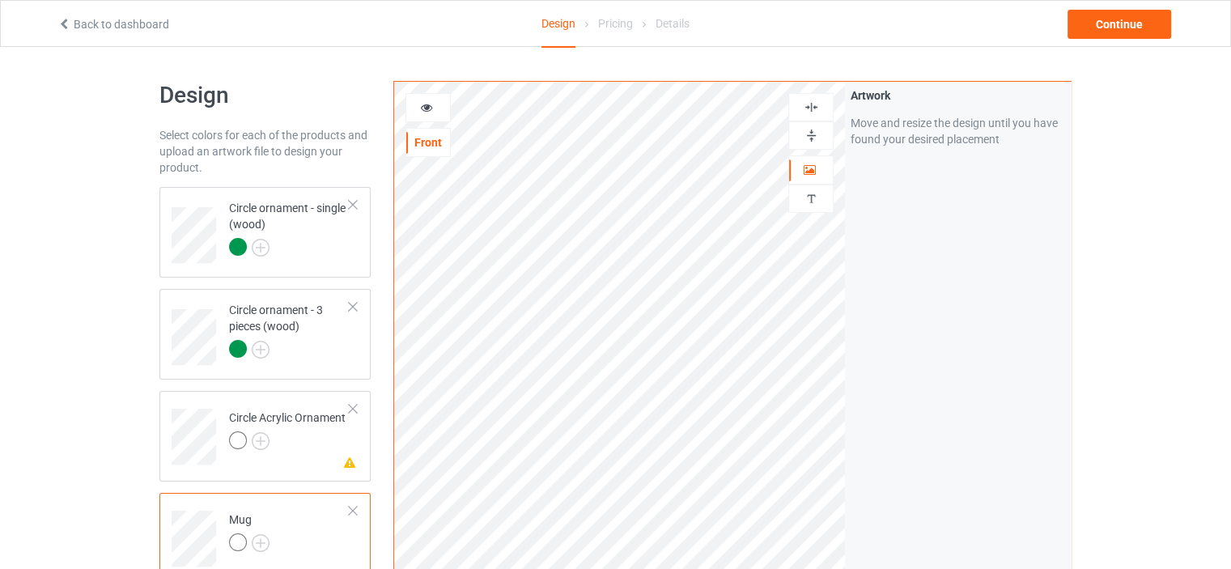
click at [437, 96] on div at bounding box center [428, 107] width 45 height 29
click at [433, 113] on div at bounding box center [428, 108] width 44 height 16
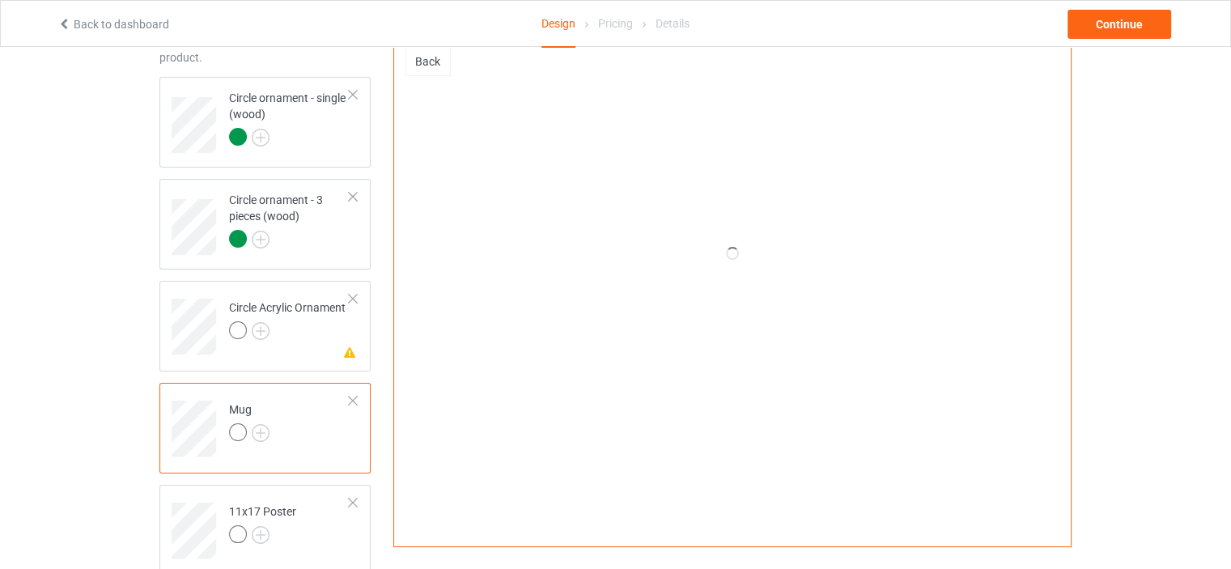
scroll to position [162, 0]
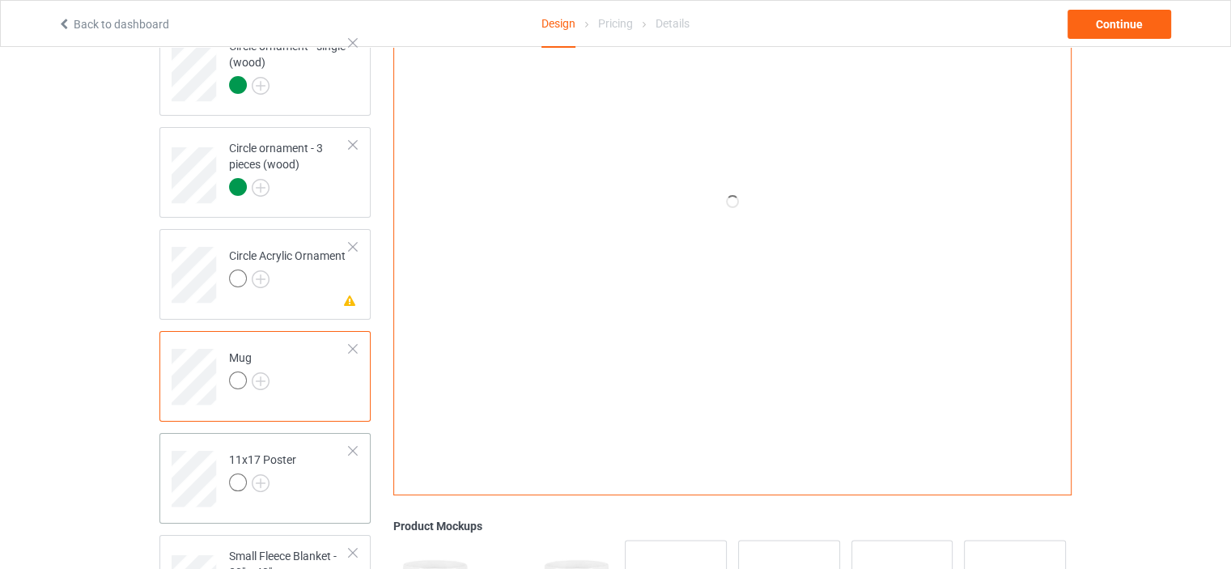
click at [285, 450] on td "11x17 Poster" at bounding box center [289, 473] width 138 height 67
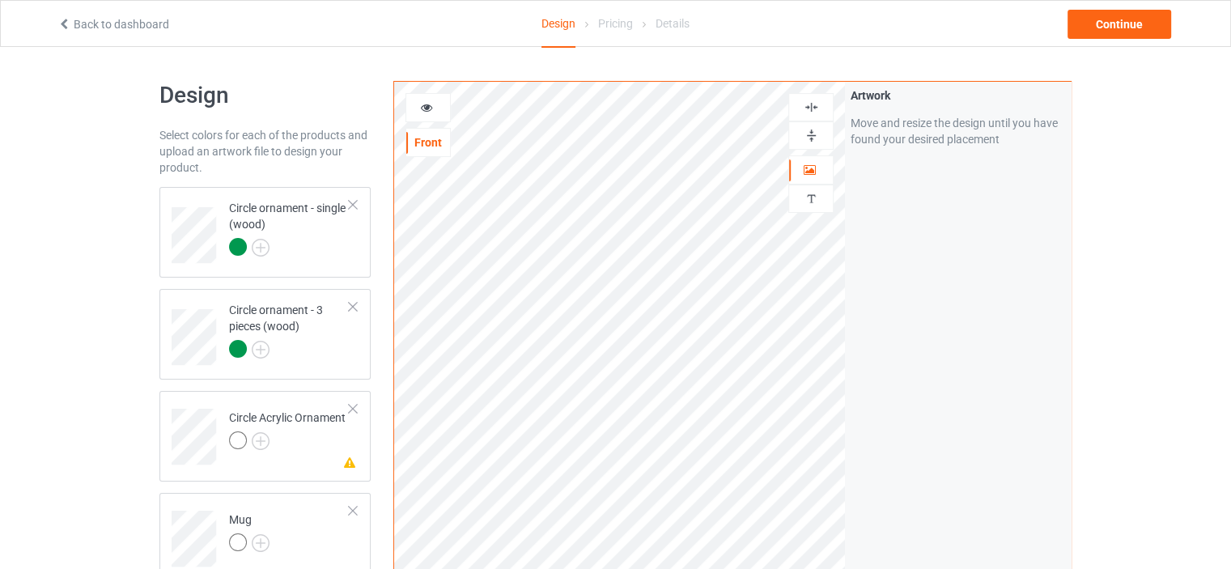
click at [809, 104] on img at bounding box center [811, 107] width 15 height 15
click at [814, 133] on img at bounding box center [811, 135] width 15 height 15
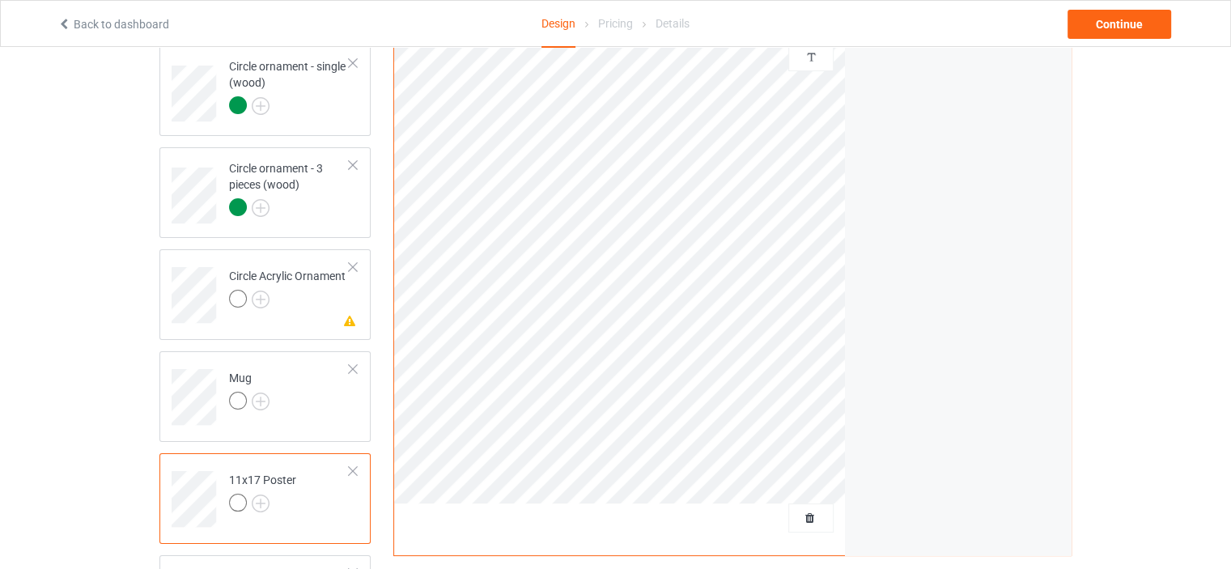
scroll to position [270, 0]
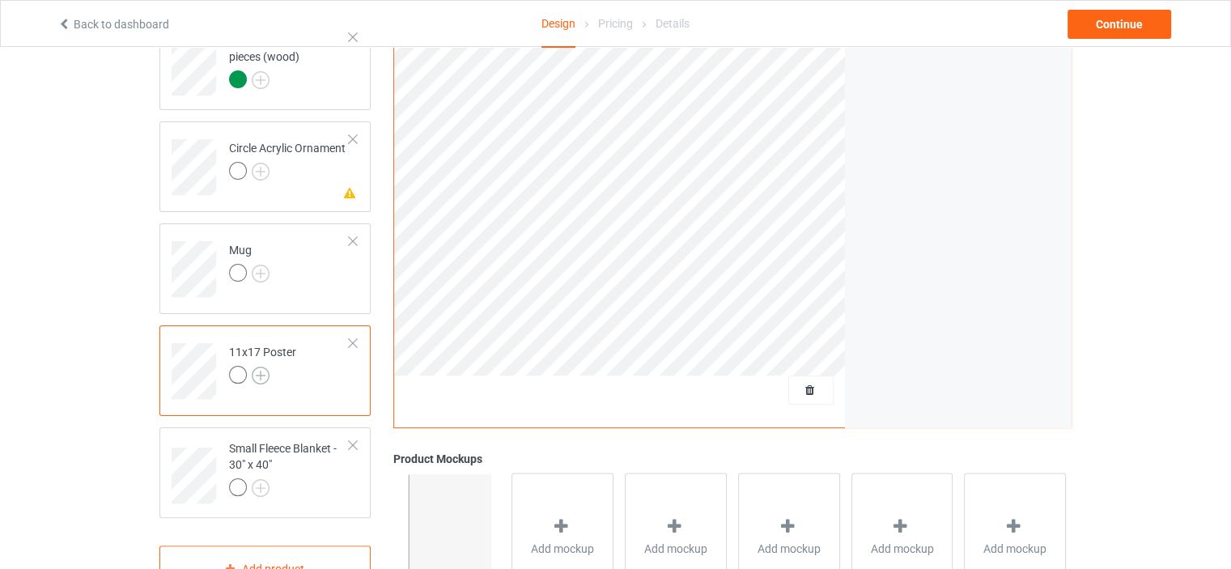
click at [263, 376] on img at bounding box center [261, 376] width 18 height 18
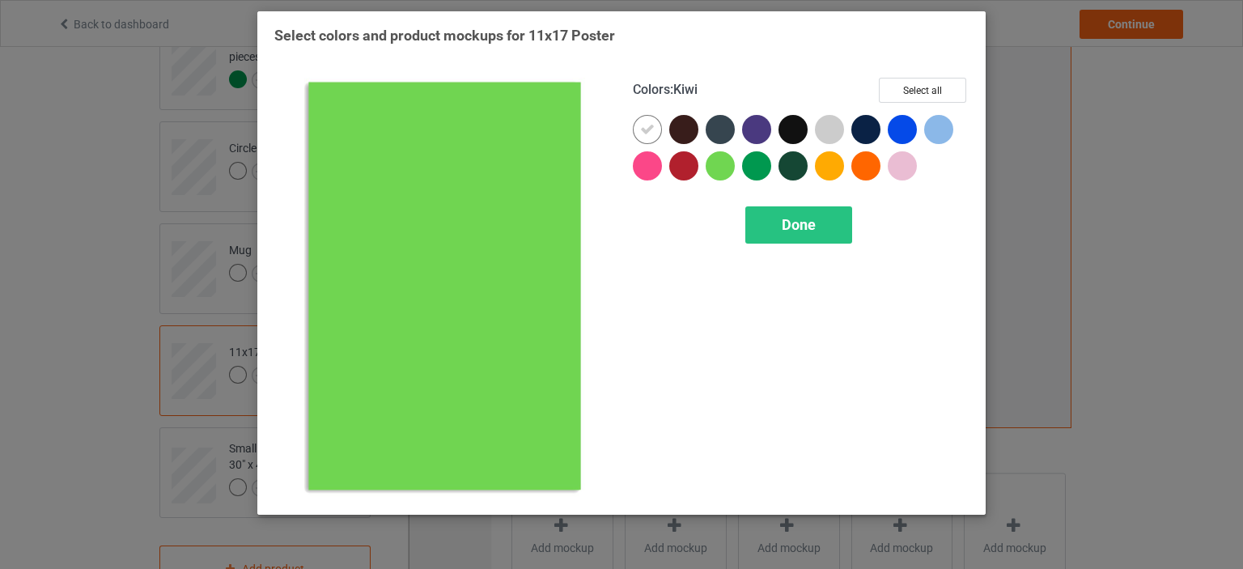
drag, startPoint x: 727, startPoint y: 169, endPoint x: 756, endPoint y: 183, distance: 32.2
click at [729, 169] on div at bounding box center [720, 165] width 29 height 29
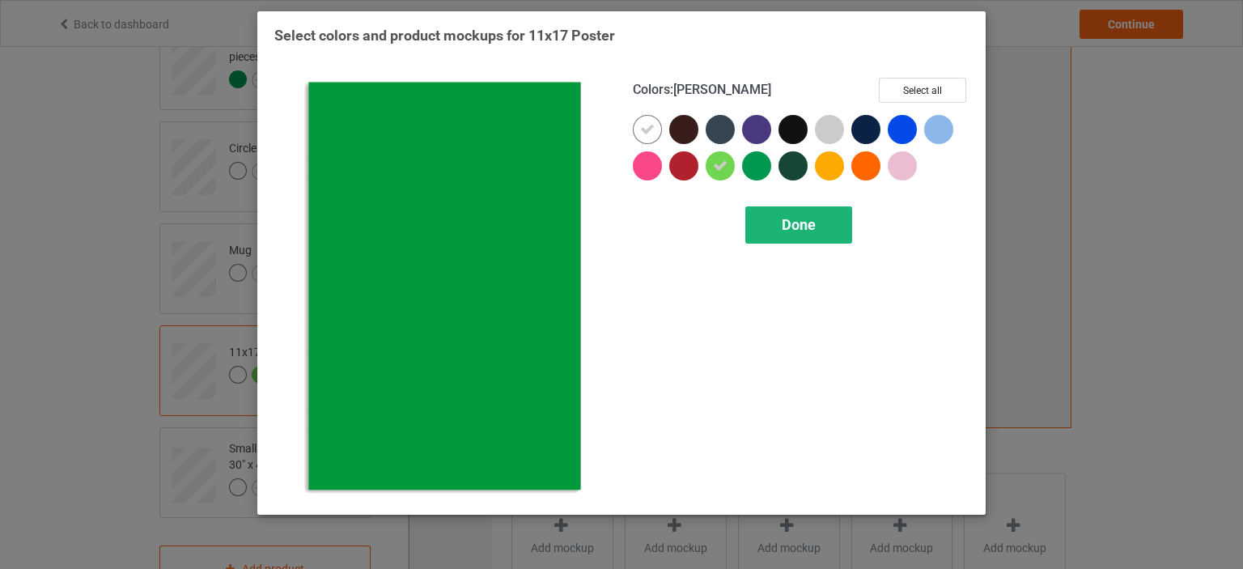
click at [796, 223] on span "Done" at bounding box center [799, 224] width 34 height 17
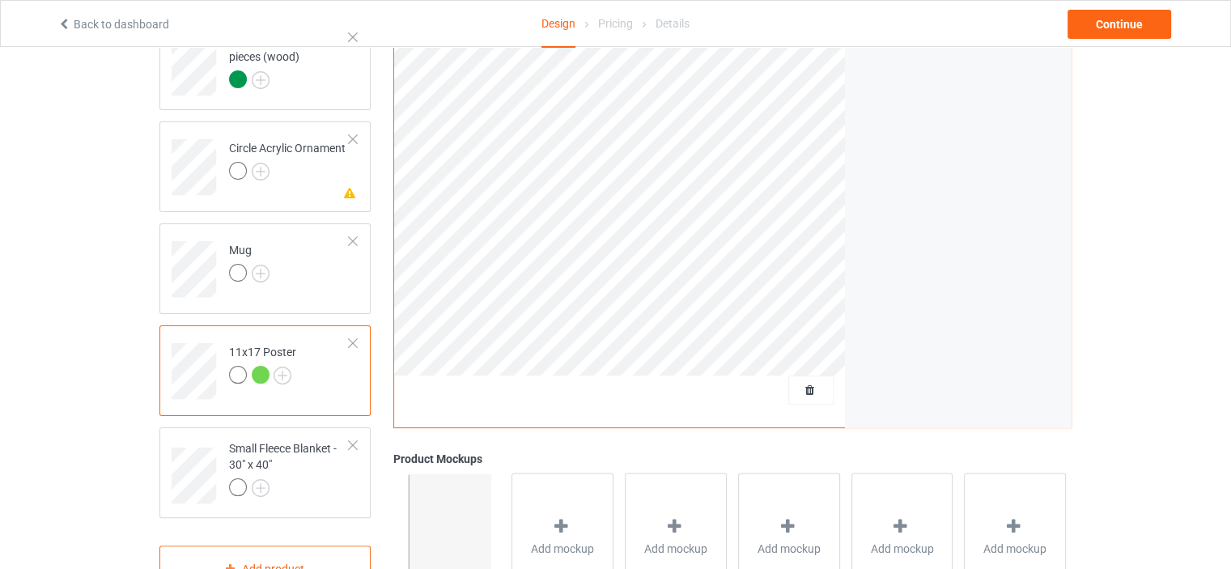
click at [269, 346] on div "11x17 Poster" at bounding box center [262, 363] width 67 height 39
click at [262, 373] on div at bounding box center [261, 375] width 18 height 18
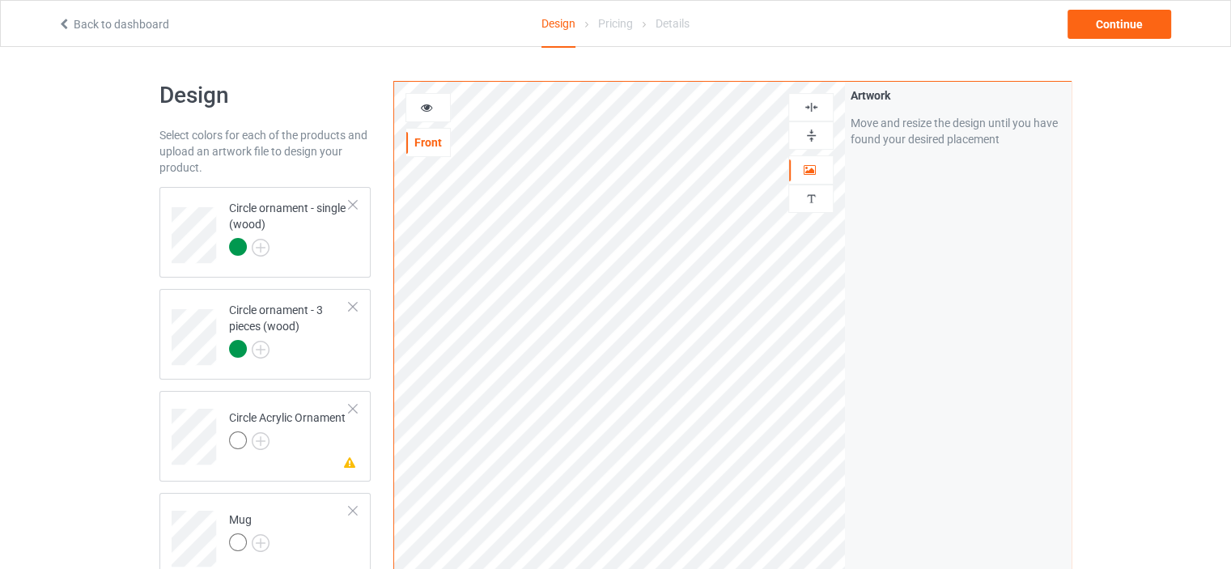
click at [431, 96] on div at bounding box center [428, 107] width 45 height 29
click at [429, 108] on icon at bounding box center [427, 105] width 14 height 11
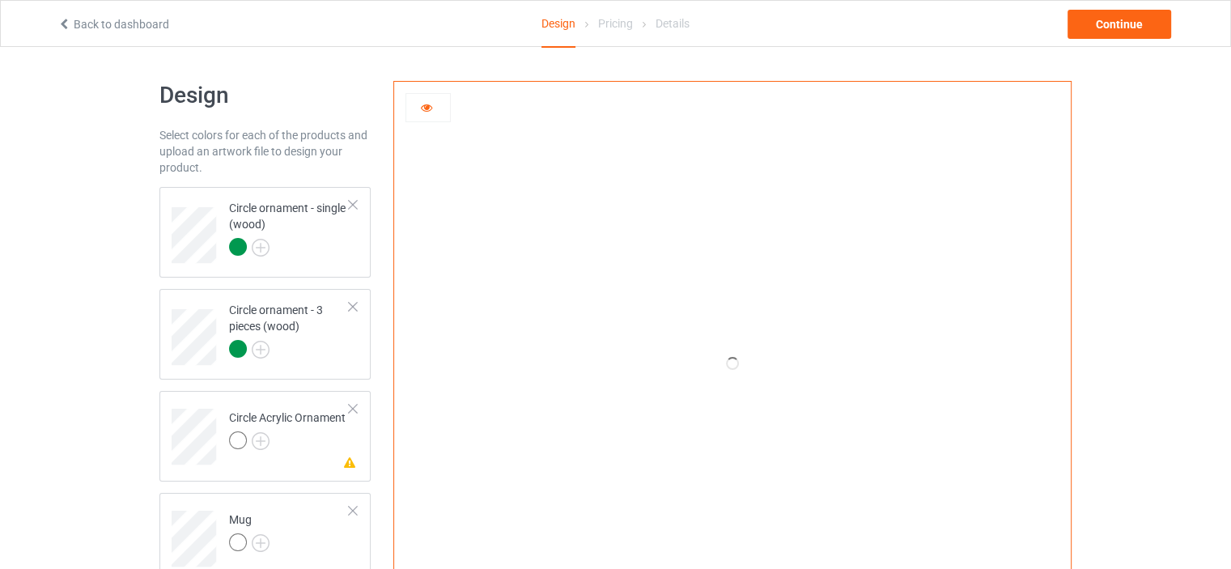
click at [429, 109] on icon at bounding box center [427, 105] width 14 height 11
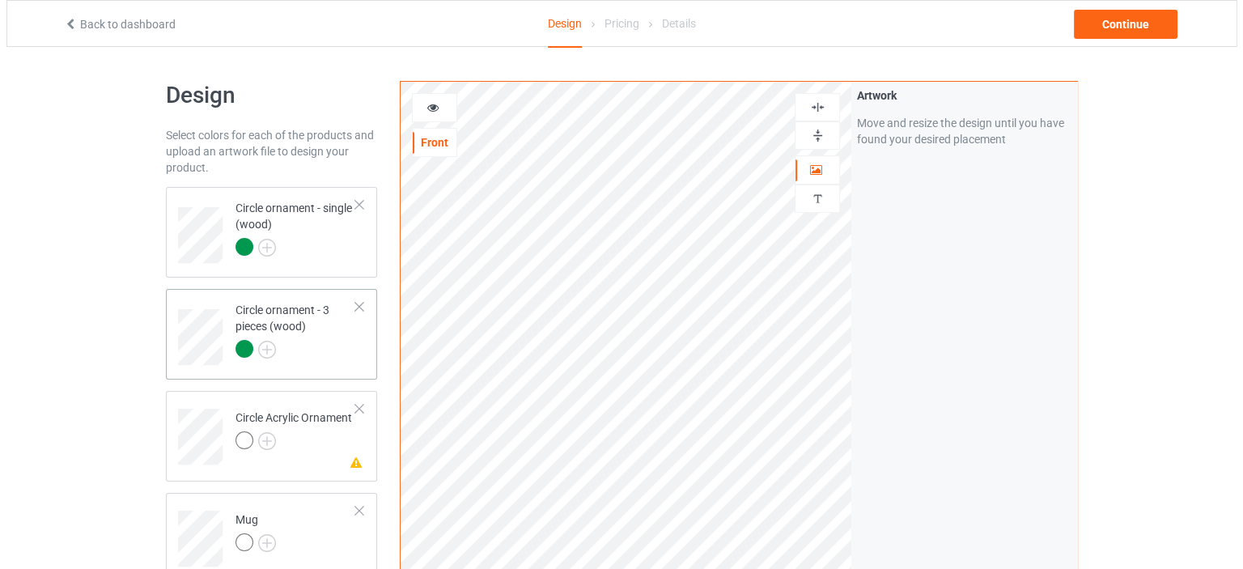
scroll to position [377, 0]
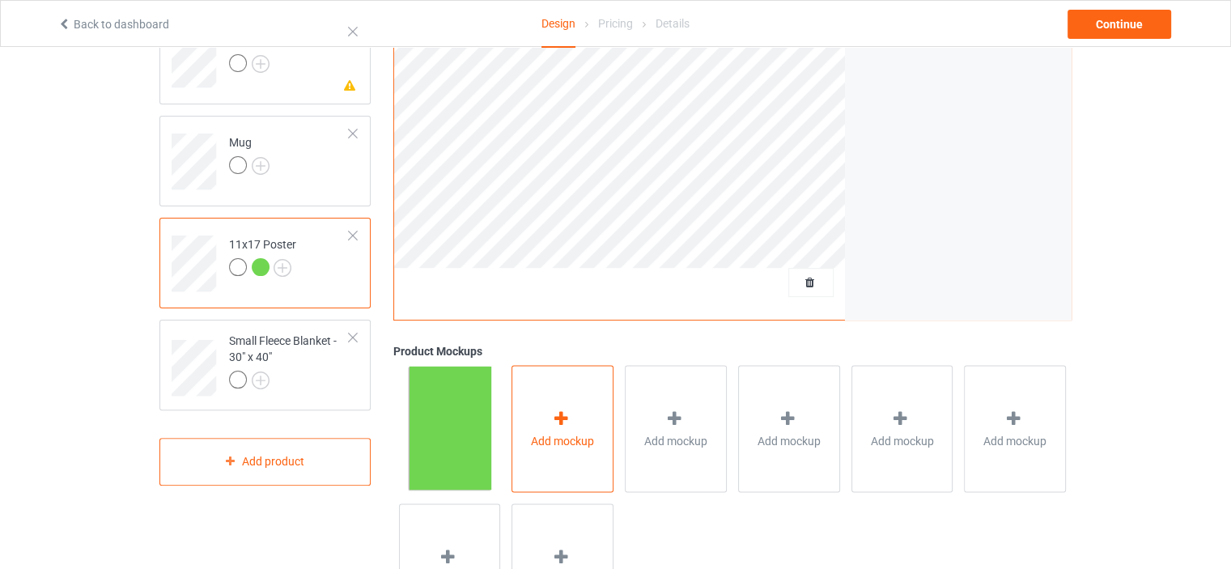
click at [525, 389] on div "Add mockup" at bounding box center [563, 428] width 102 height 127
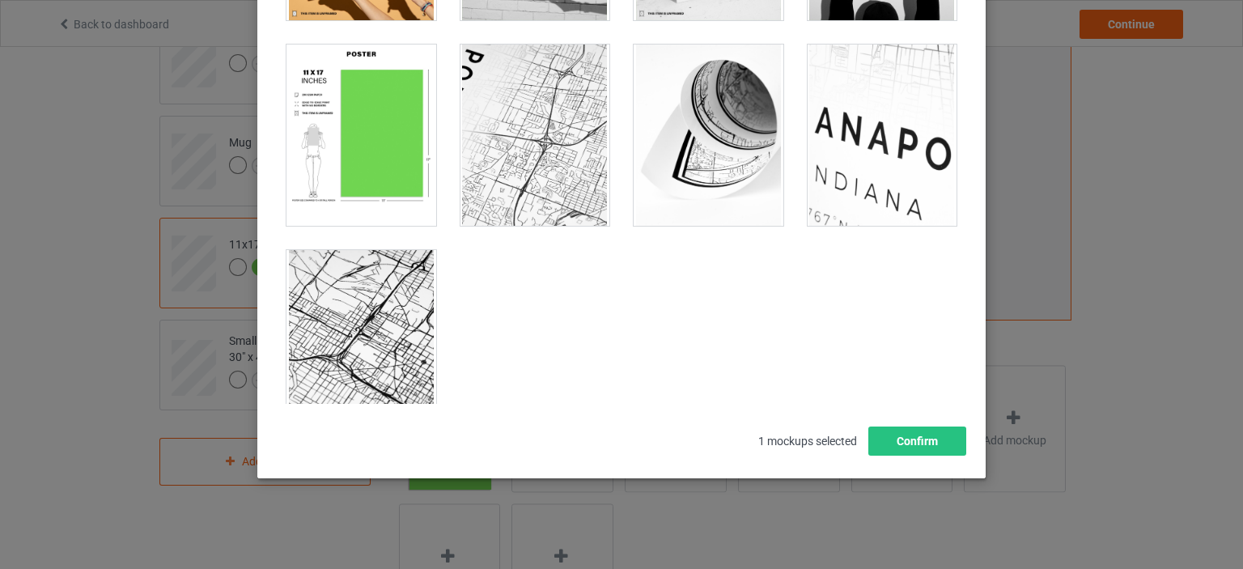
scroll to position [1748, 0]
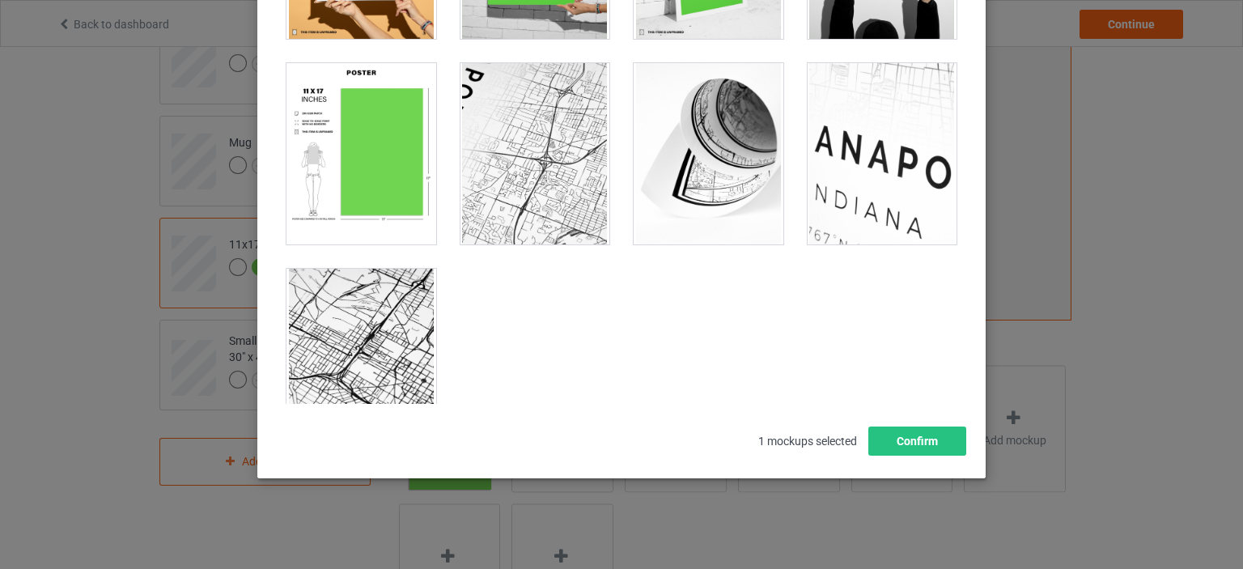
click at [350, 346] on div at bounding box center [362, 359] width 150 height 181
click at [871, 198] on div at bounding box center [883, 153] width 150 height 181
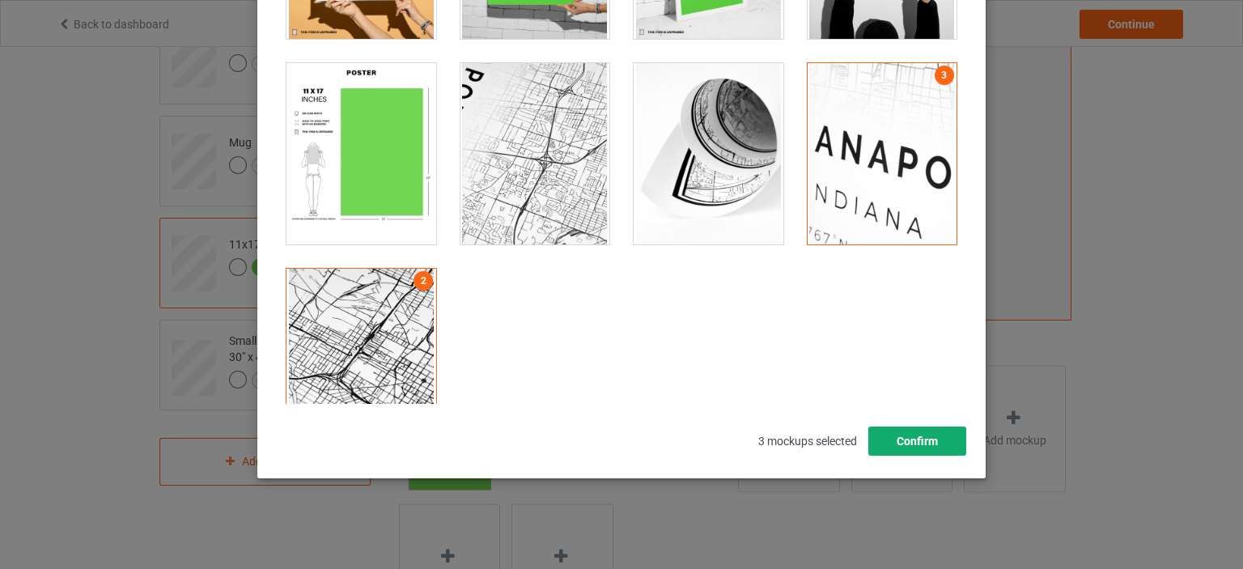
click at [913, 440] on button "Confirm" at bounding box center [918, 441] width 98 height 29
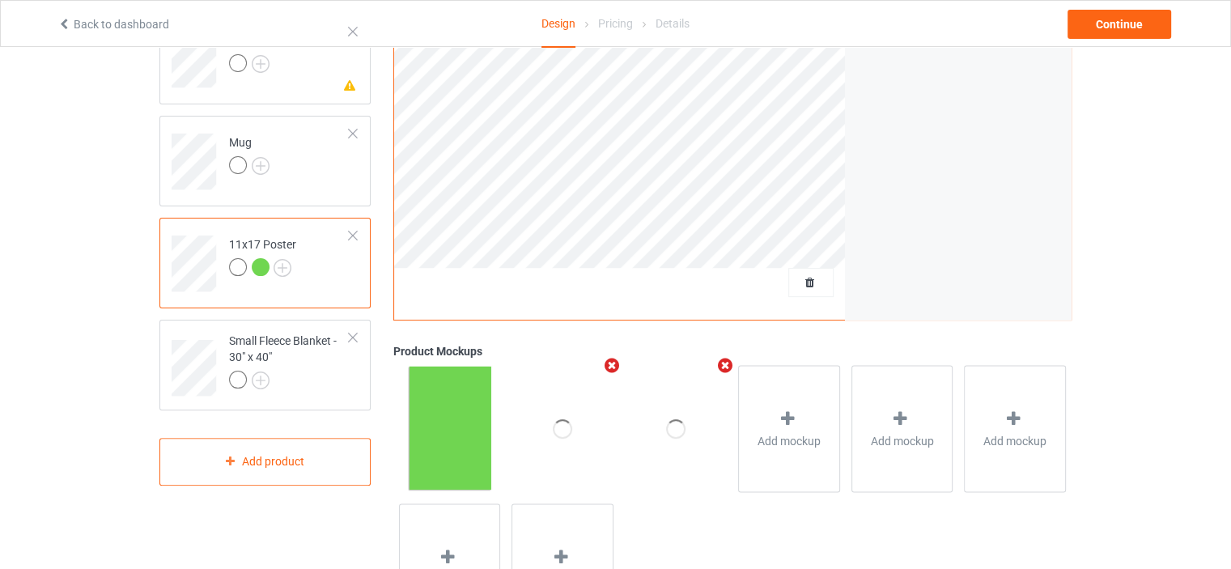
click at [282, 232] on td "11x17 Poster" at bounding box center [289, 257] width 138 height 67
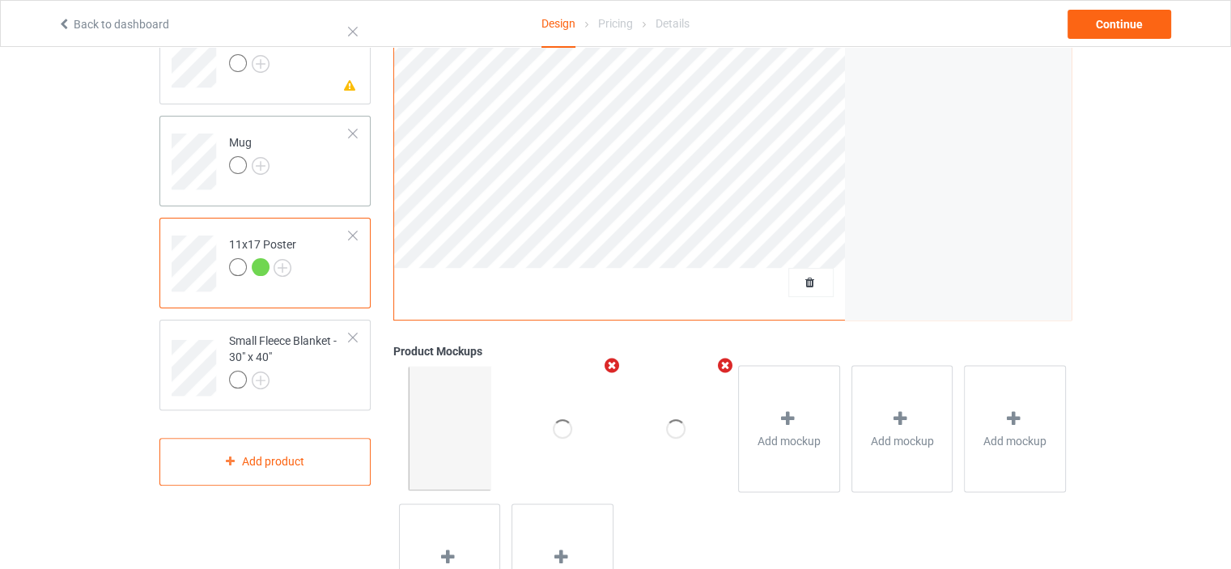
click at [249, 124] on td "Mug" at bounding box center [289, 155] width 138 height 67
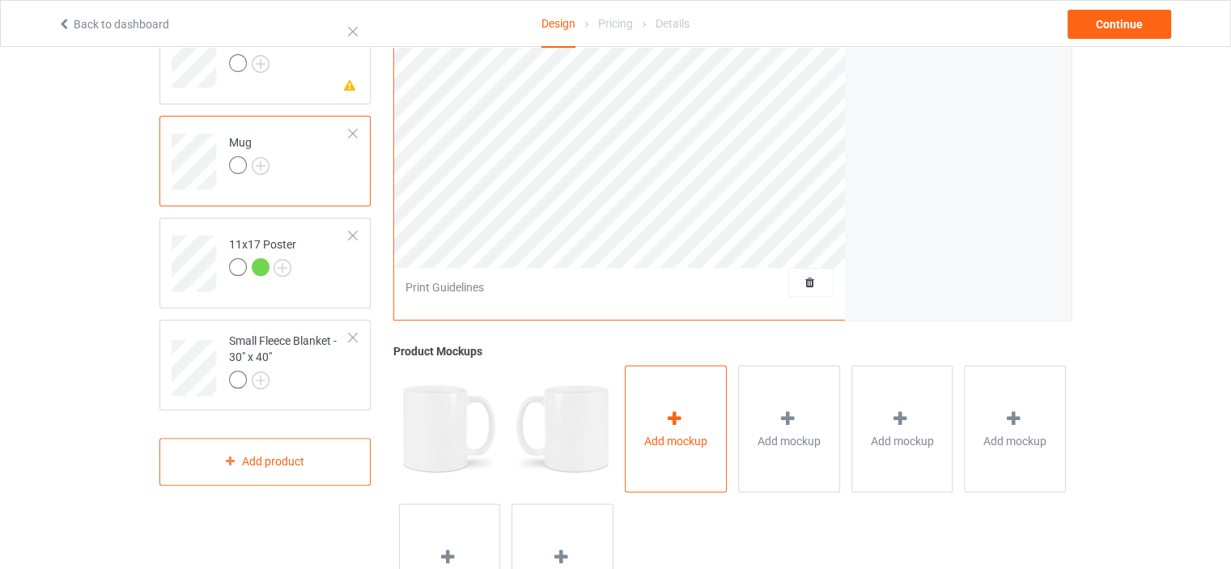
click at [651, 430] on div "Add mockup" at bounding box center [676, 428] width 102 height 127
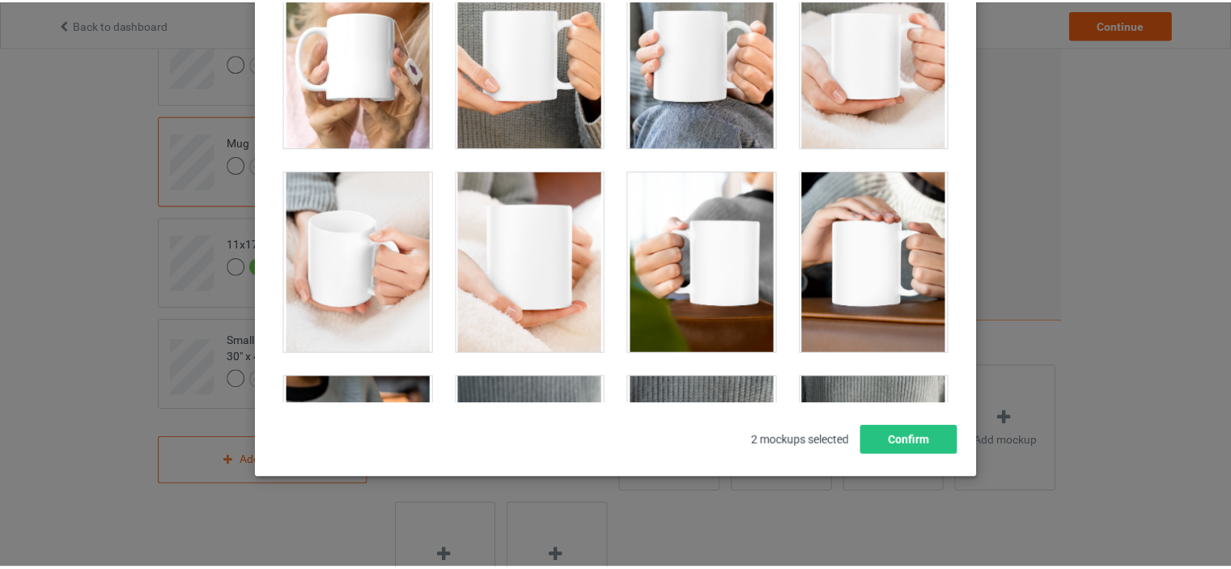
scroll to position [3899, 0]
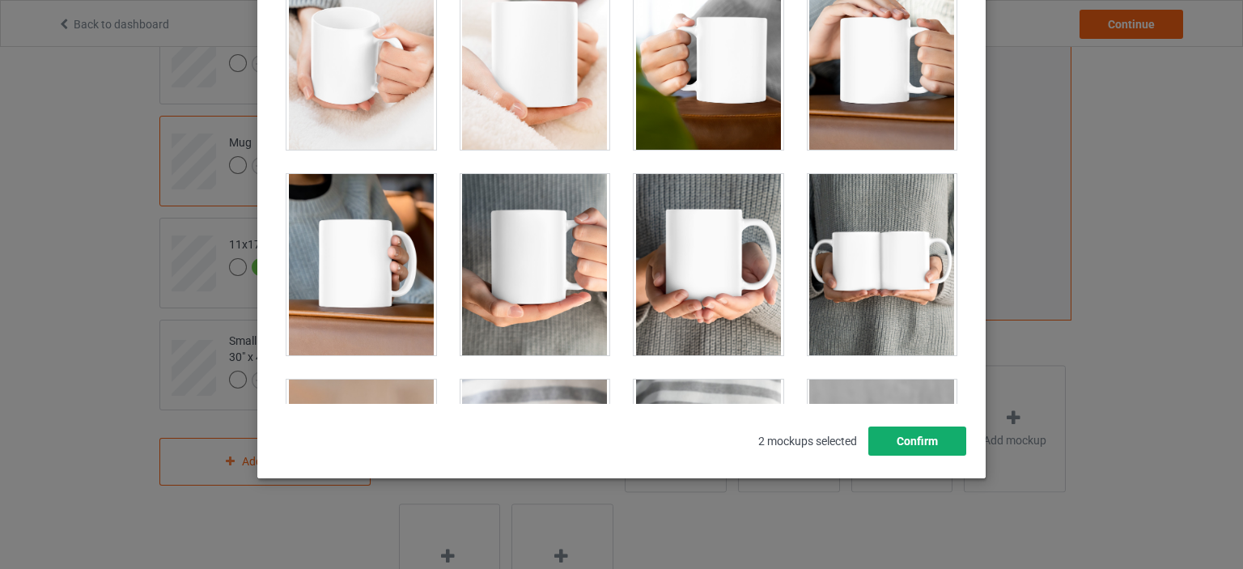
click at [914, 440] on button "Confirm" at bounding box center [918, 441] width 98 height 29
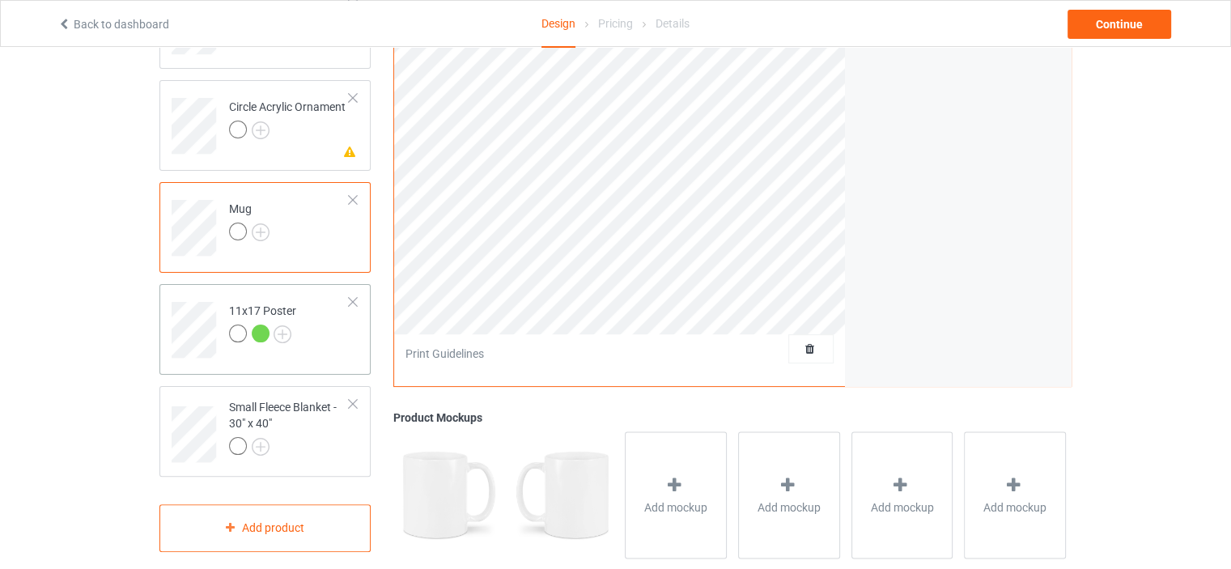
scroll to position [215, 0]
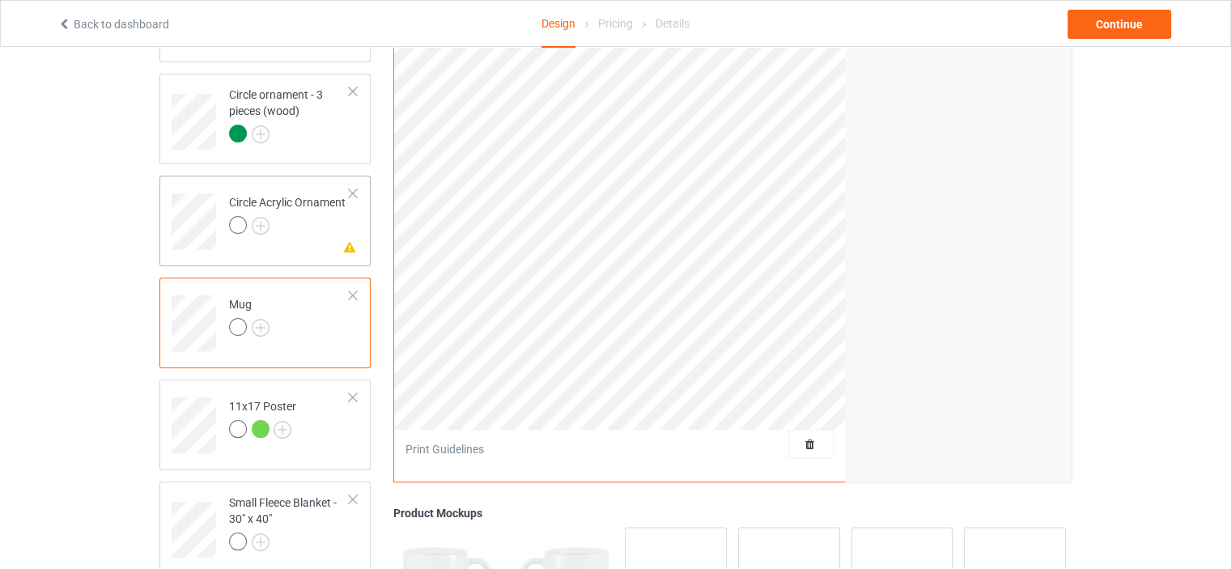
click at [285, 176] on div "Missing artwork on 1 side(s) Circle Acrylic Ornament" at bounding box center [264, 221] width 211 height 91
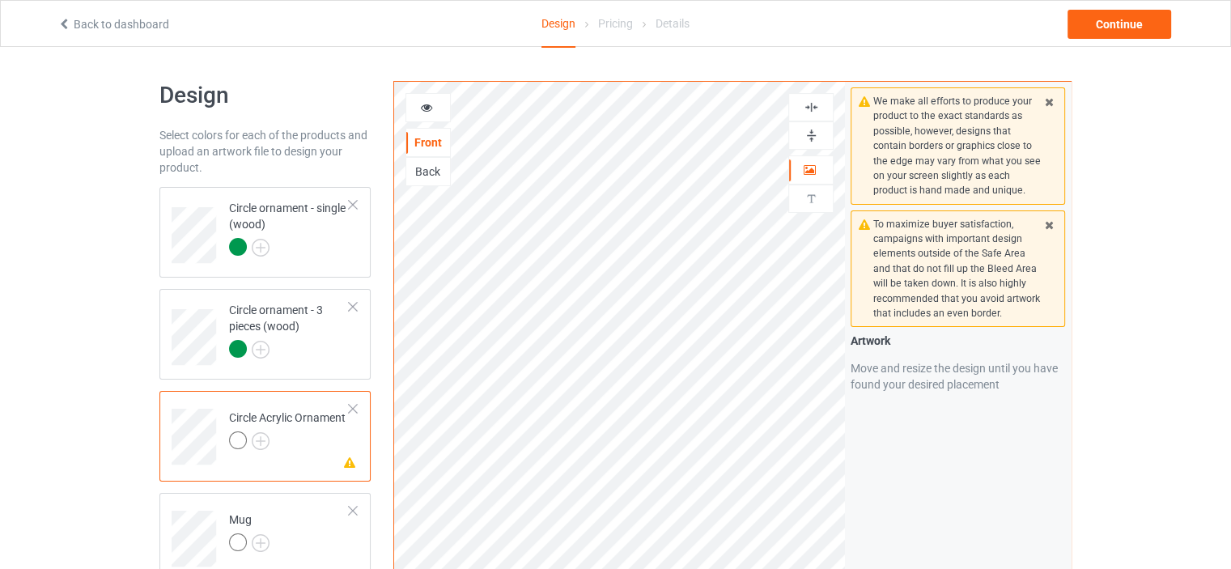
click at [811, 106] on img at bounding box center [811, 107] width 15 height 15
click at [809, 130] on img at bounding box center [811, 135] width 15 height 15
click at [423, 100] on div at bounding box center [428, 108] width 44 height 16
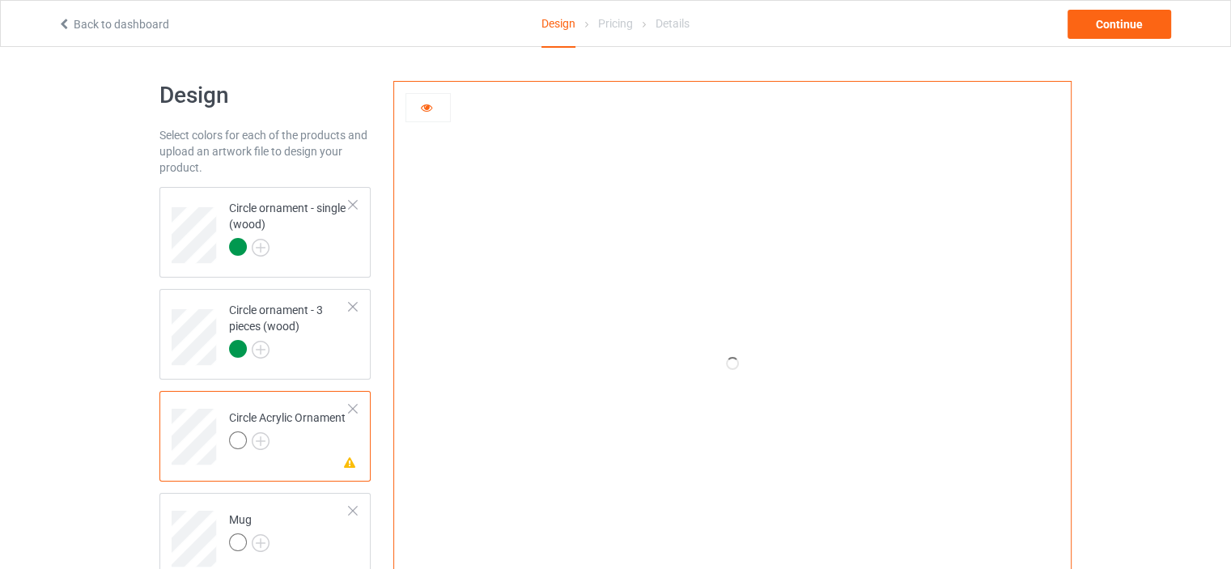
click at [423, 100] on div at bounding box center [428, 108] width 44 height 16
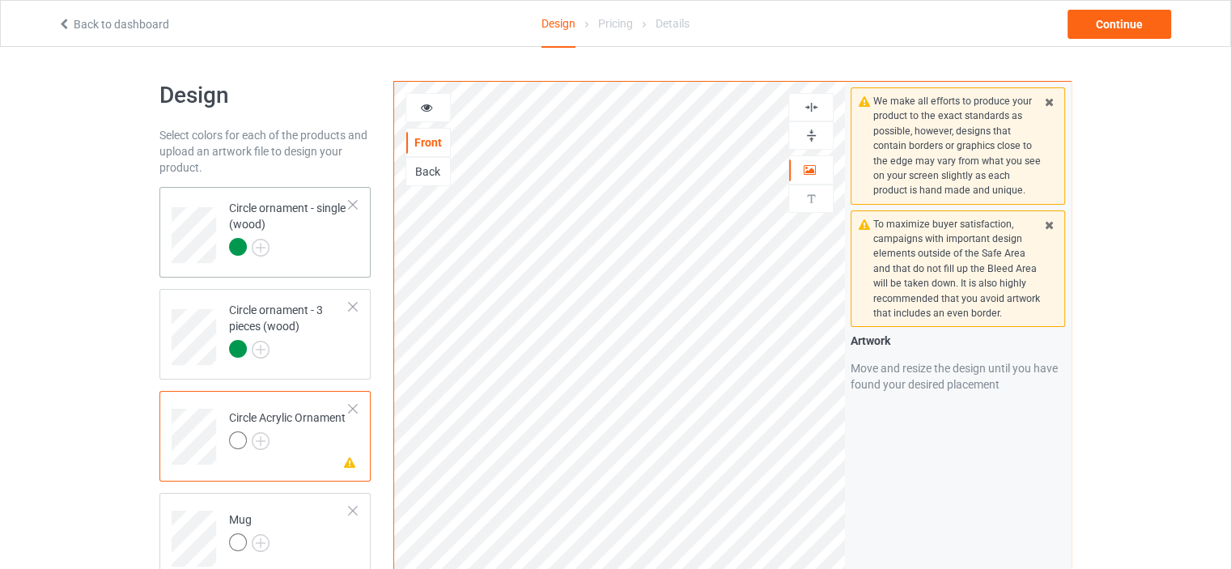
click at [288, 222] on div "Circle ornament - single (wood)" at bounding box center [289, 227] width 121 height 55
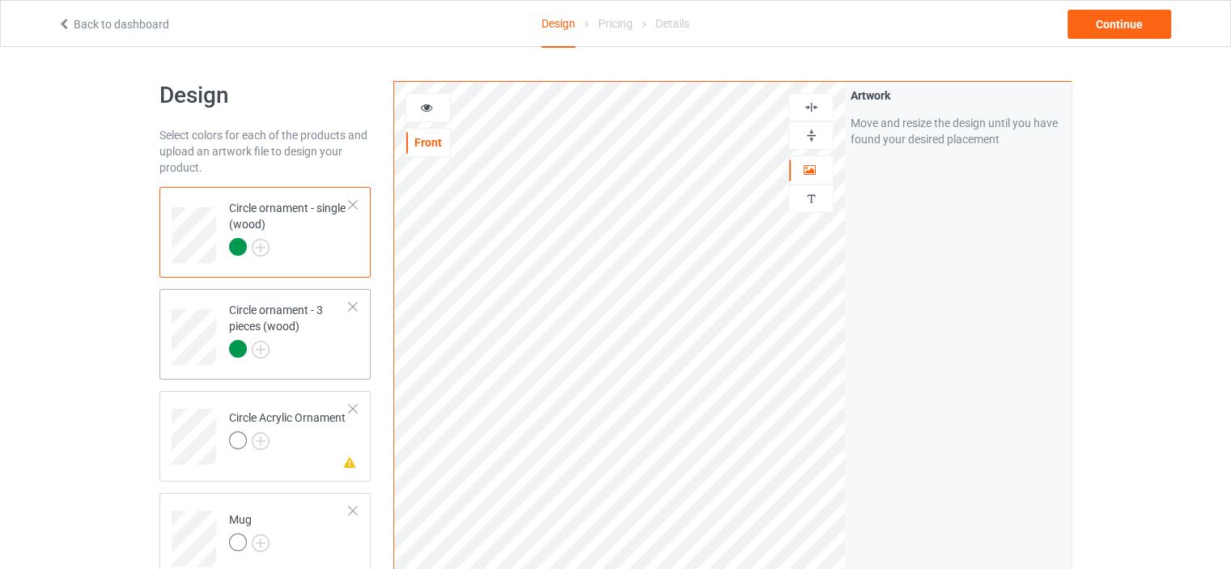
click at [266, 303] on div "Circle ornament - 3 pieces (wood)" at bounding box center [289, 329] width 121 height 55
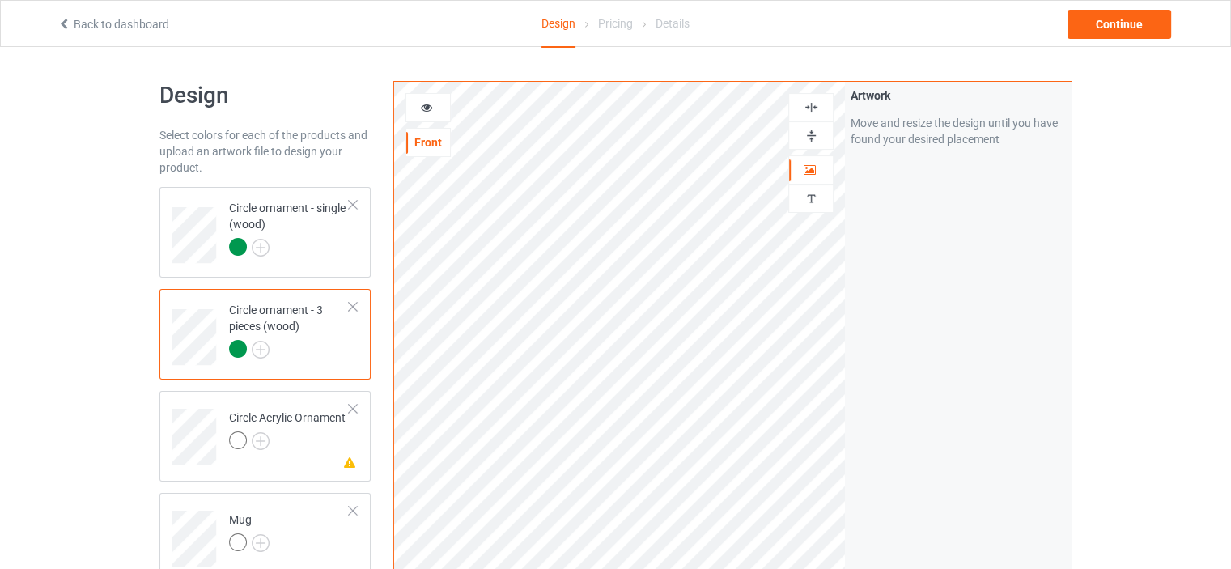
click at [814, 109] on img at bounding box center [811, 107] width 15 height 15
click at [810, 135] on img at bounding box center [811, 135] width 15 height 15
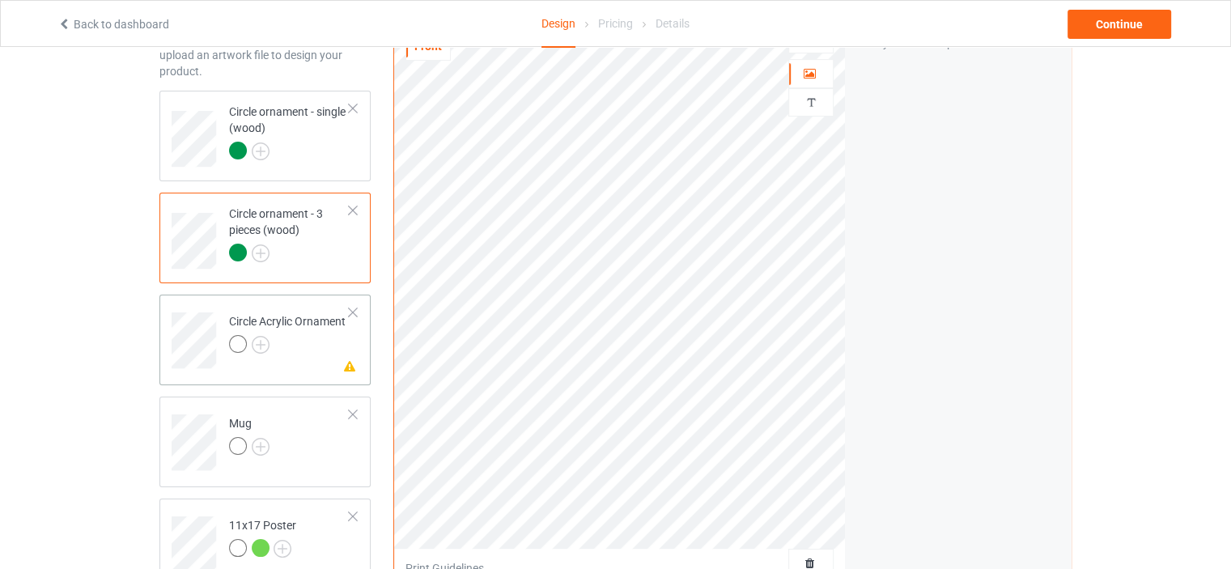
scroll to position [270, 0]
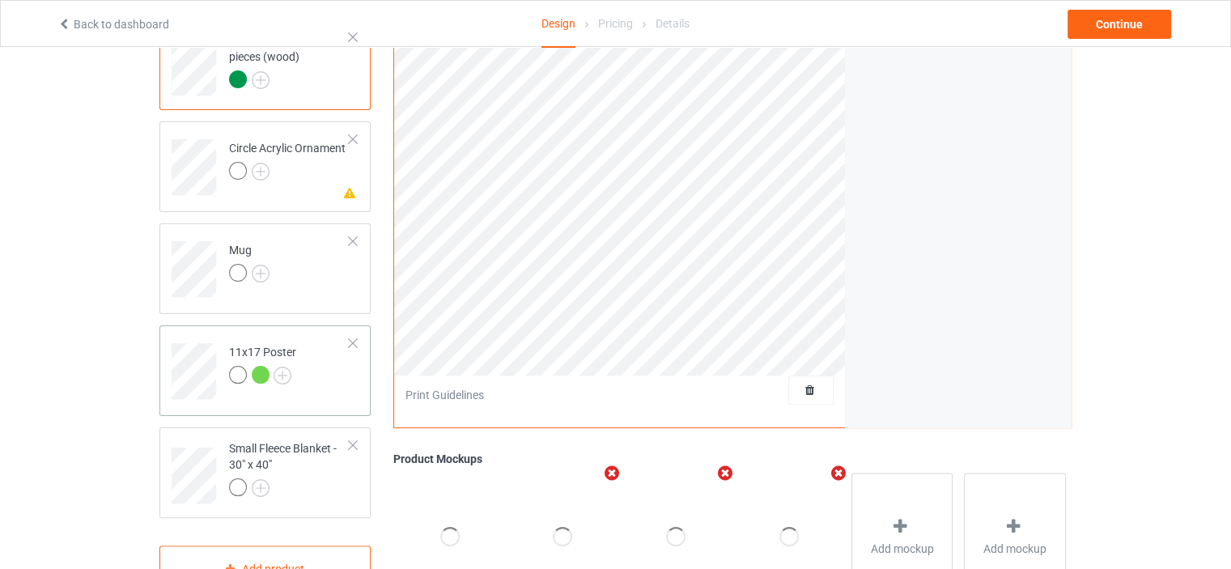
click at [263, 339] on td "11x17 Poster" at bounding box center [289, 365] width 138 height 67
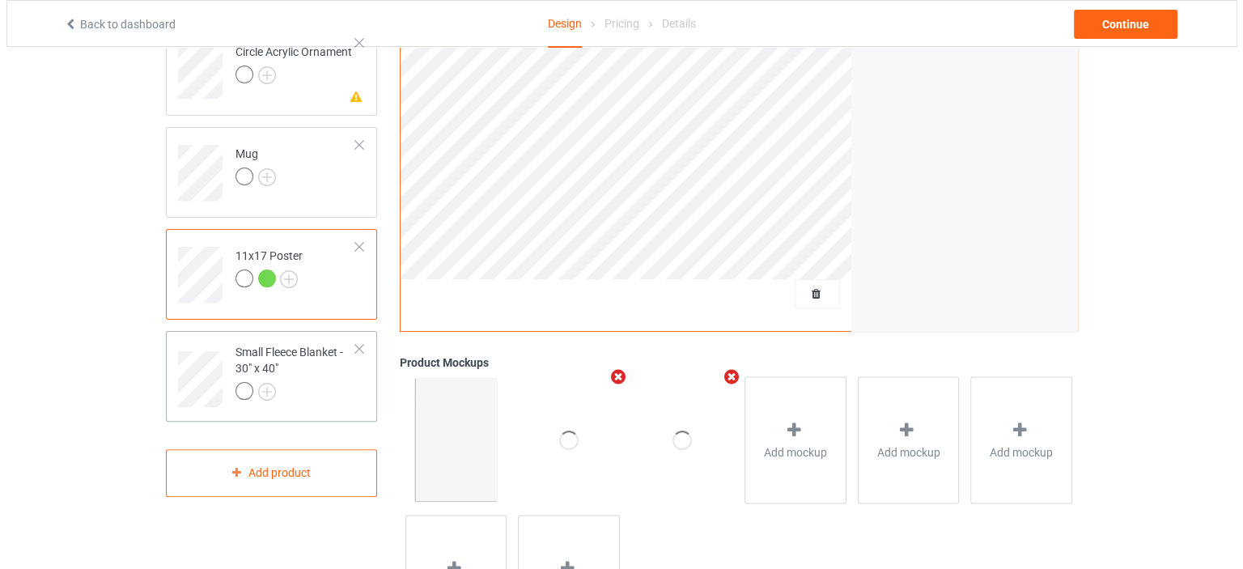
scroll to position [377, 0]
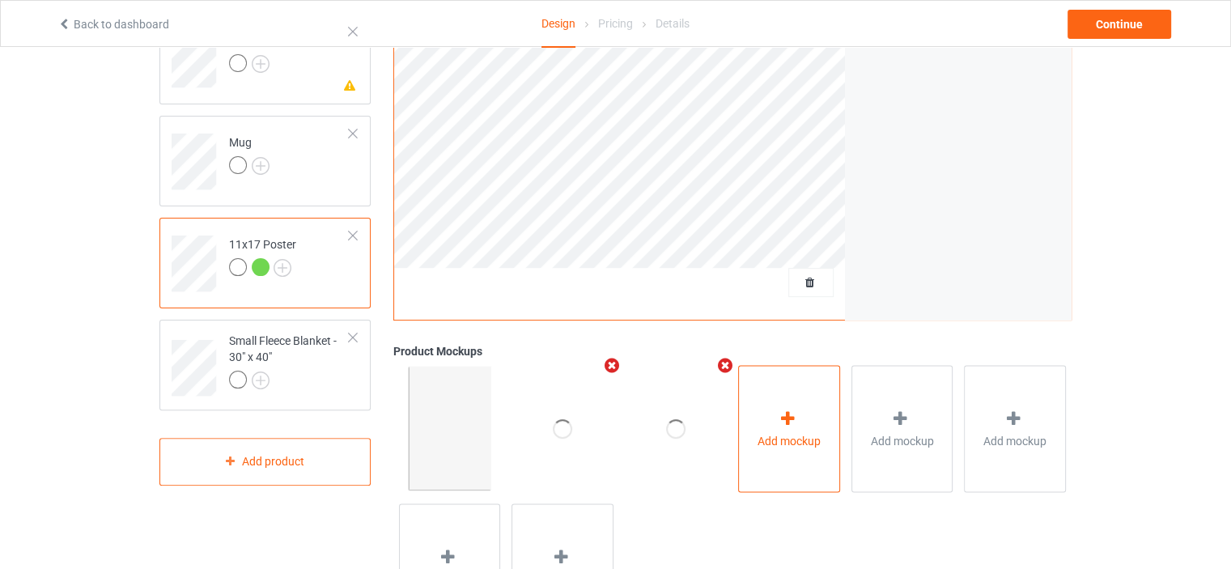
click at [784, 421] on icon at bounding box center [788, 418] width 20 height 17
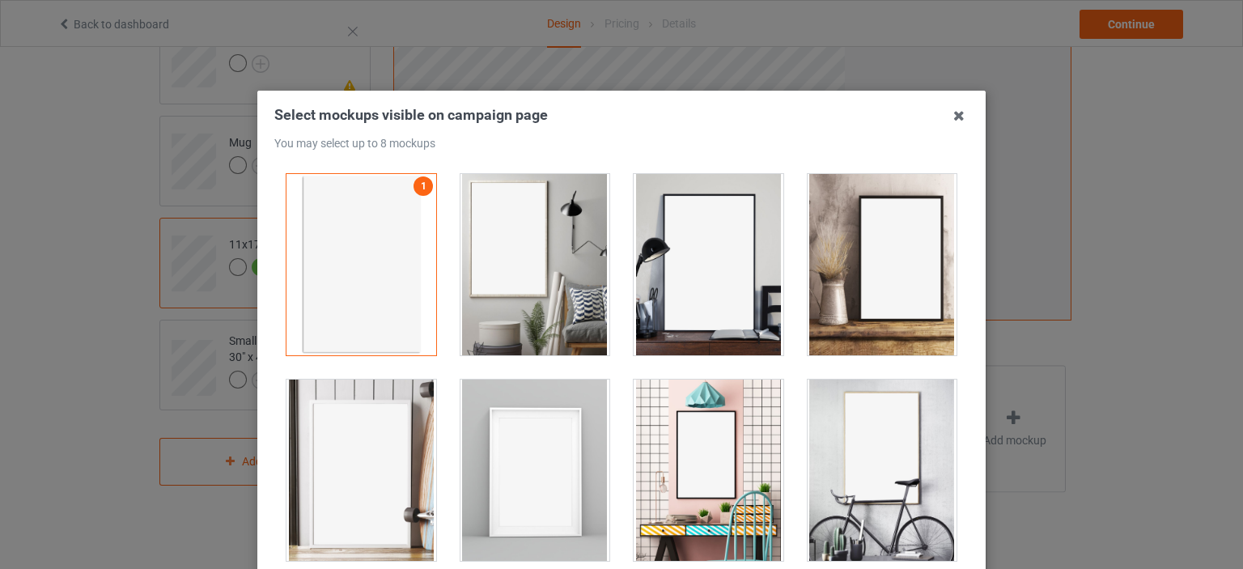
click at [563, 423] on div at bounding box center [536, 470] width 150 height 181
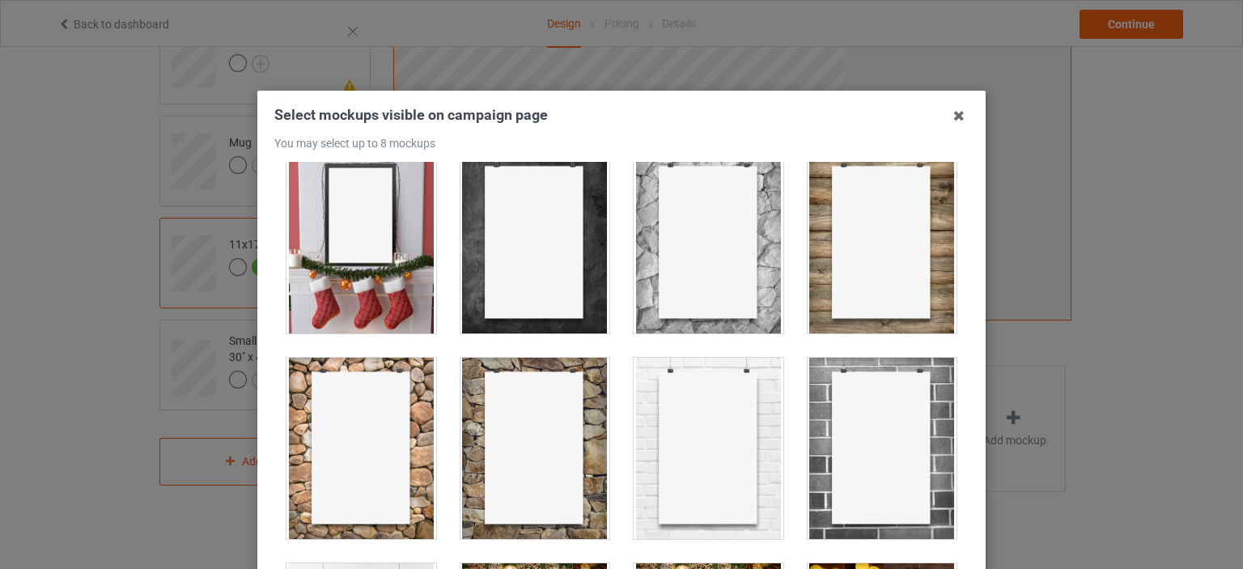
scroll to position [648, 0]
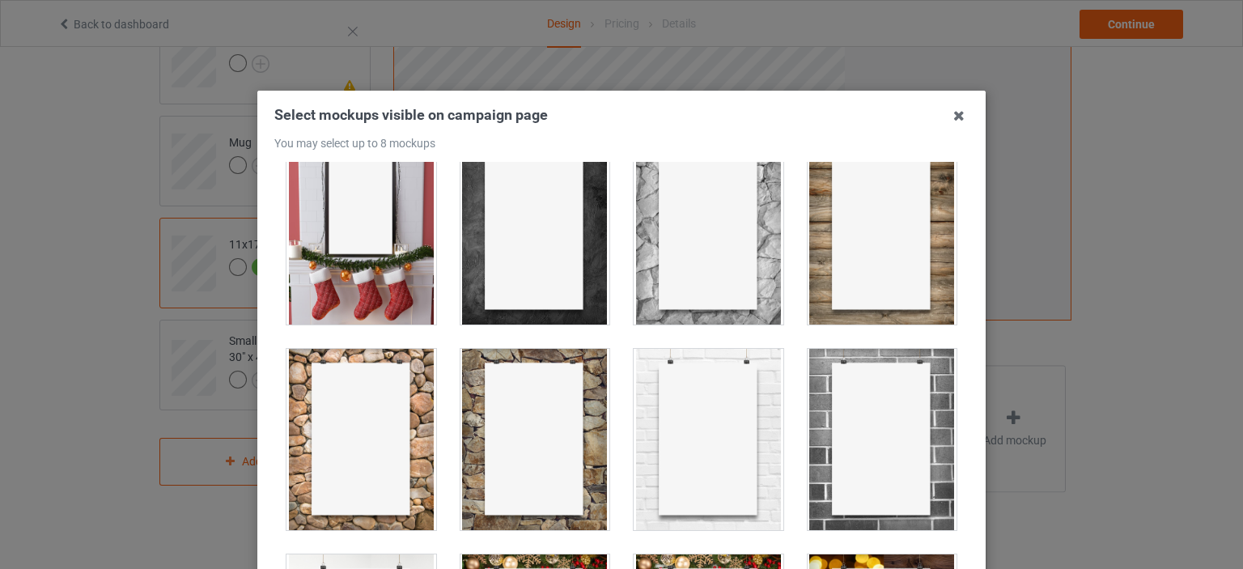
drag, startPoint x: 359, startPoint y: 255, endPoint x: 397, endPoint y: 253, distance: 38.1
click at [359, 254] on div at bounding box center [362, 233] width 150 height 181
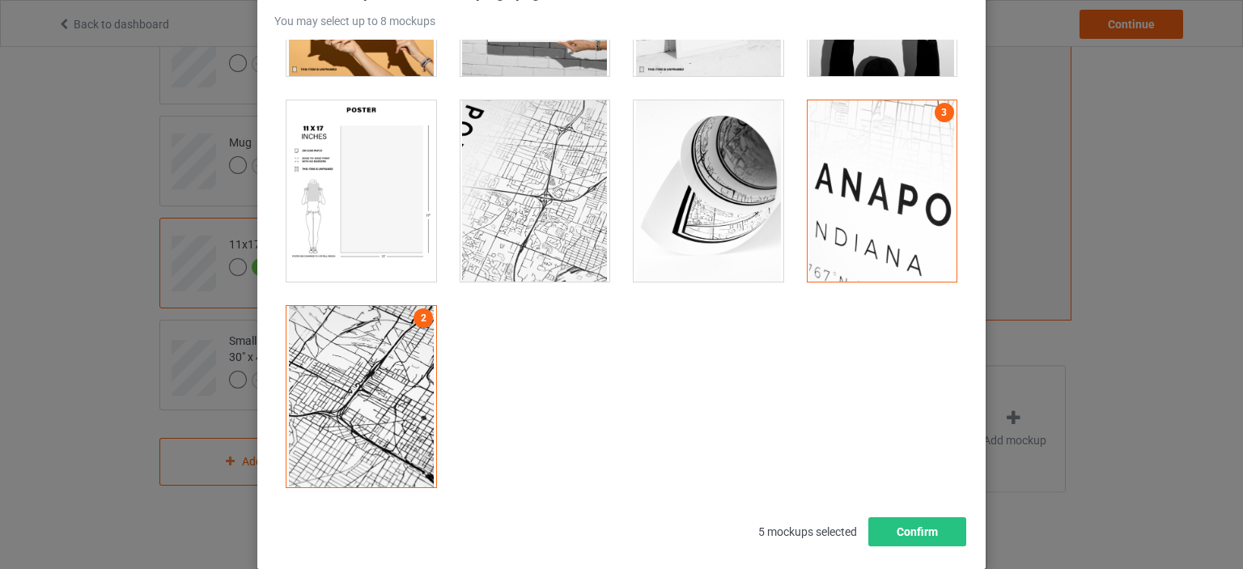
scroll to position [213, 0]
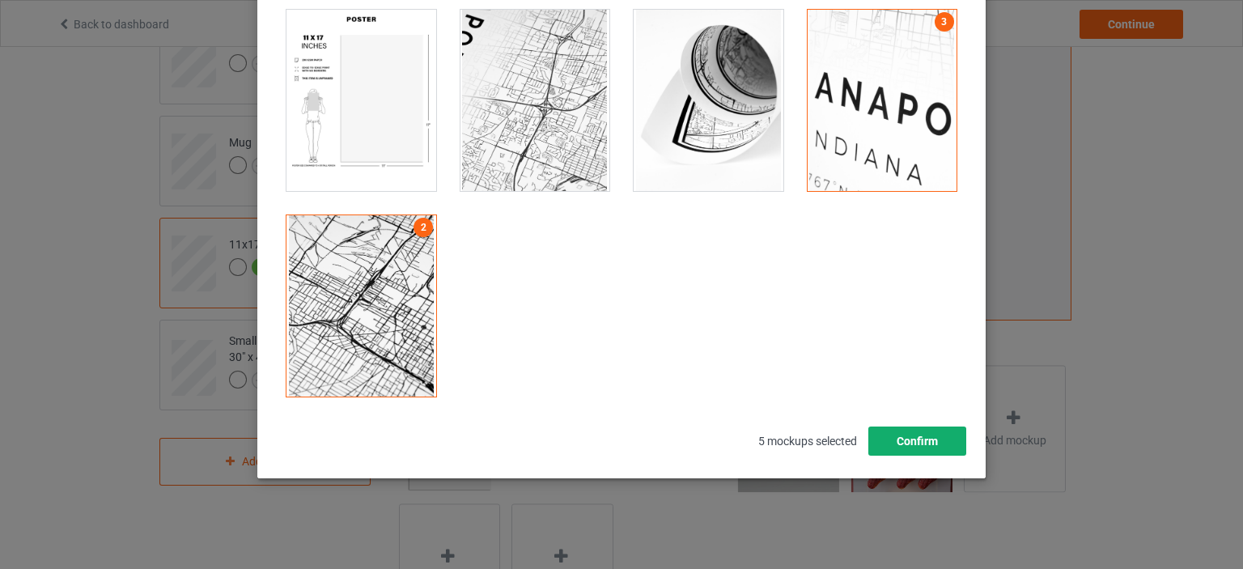
click at [914, 442] on button "Confirm" at bounding box center [918, 441] width 98 height 29
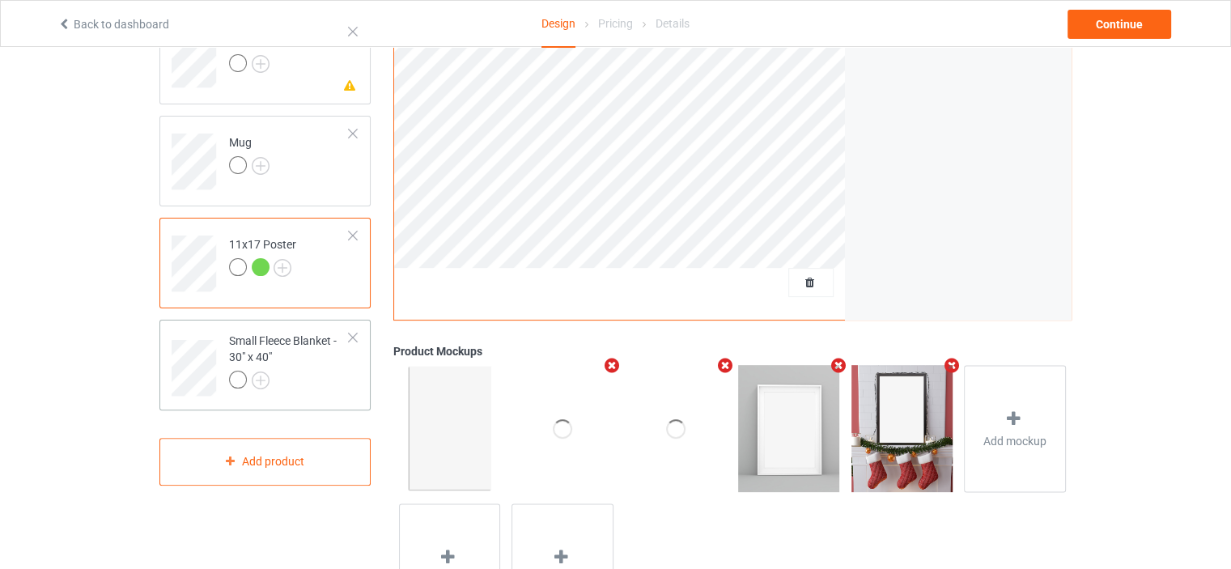
click at [308, 343] on div "Small Fleece Blanket - 30" x 40"" at bounding box center [289, 360] width 121 height 55
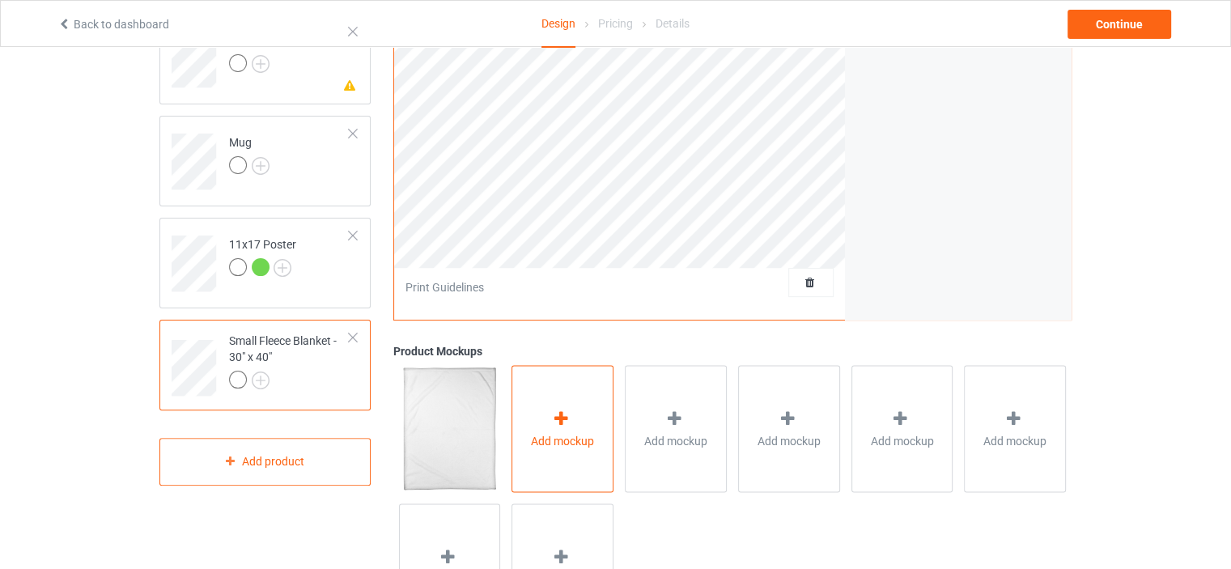
click at [579, 417] on div "Add mockup" at bounding box center [563, 428] width 102 height 127
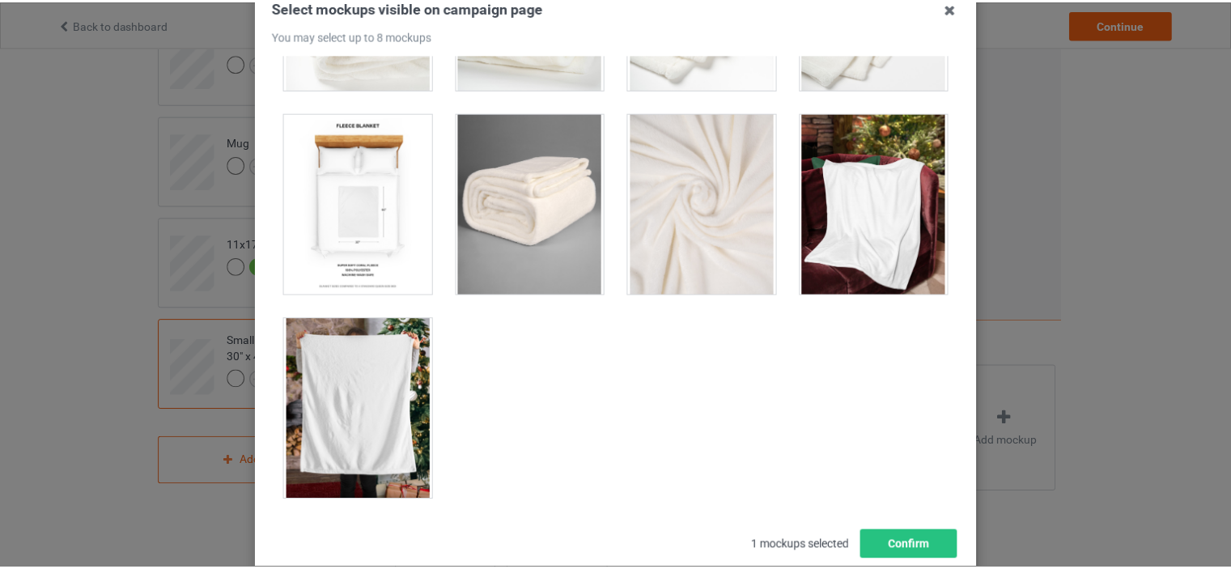
scroll to position [213, 0]
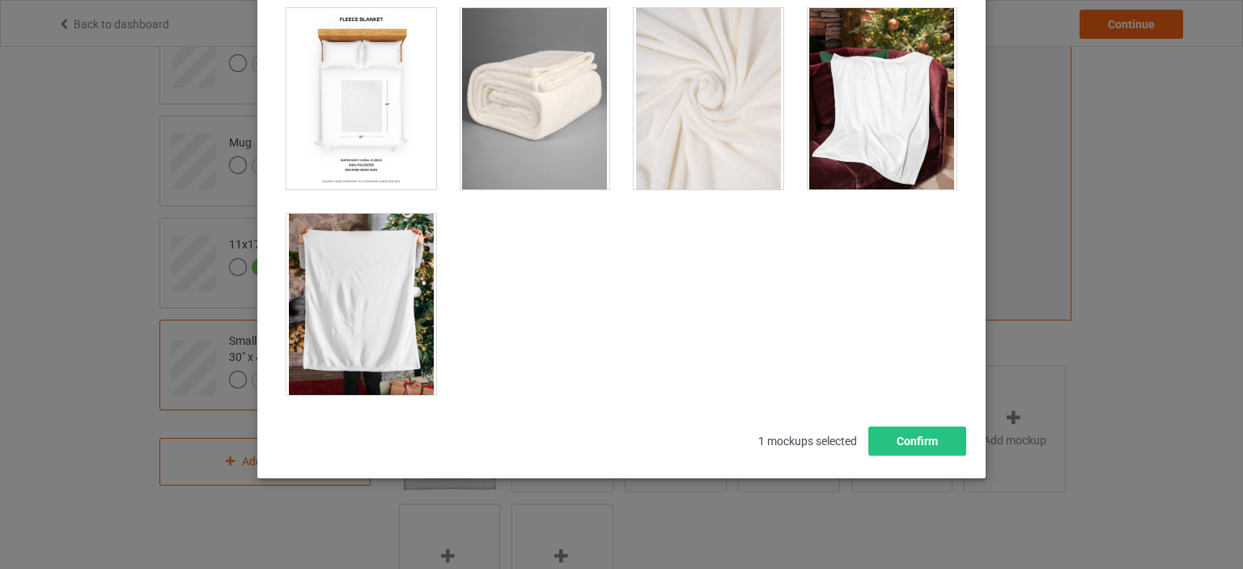
click at [335, 313] on div at bounding box center [362, 304] width 150 height 181
drag, startPoint x: 904, startPoint y: 132, endPoint x: 894, endPoint y: 167, distance: 36.1
click at [903, 132] on div at bounding box center [883, 98] width 150 height 181
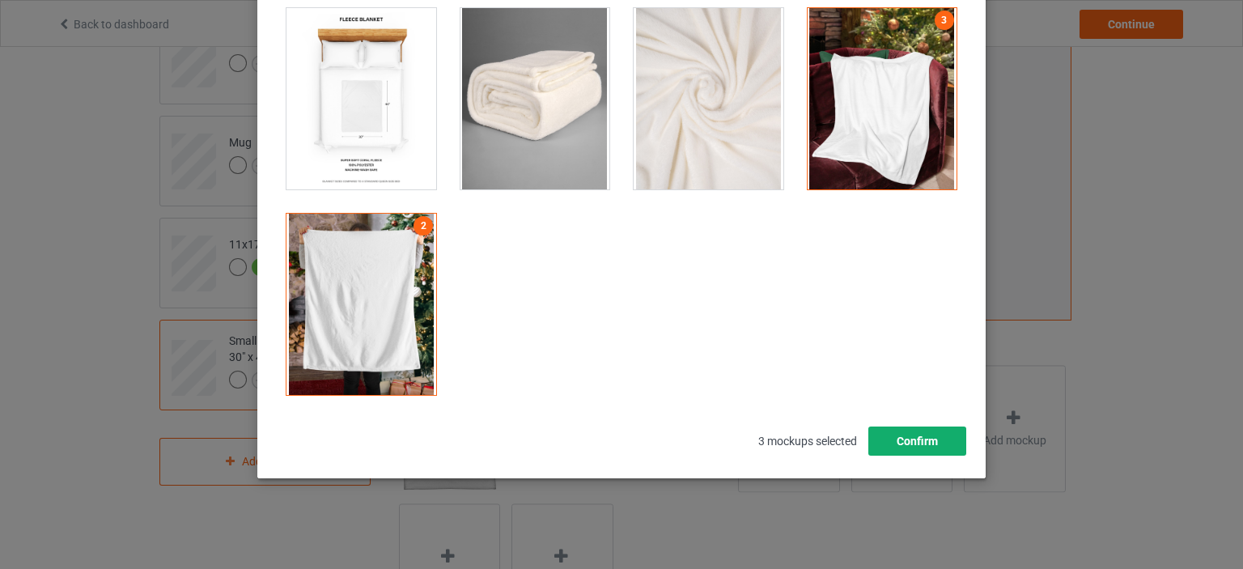
click at [894, 441] on button "Confirm" at bounding box center [918, 441] width 98 height 29
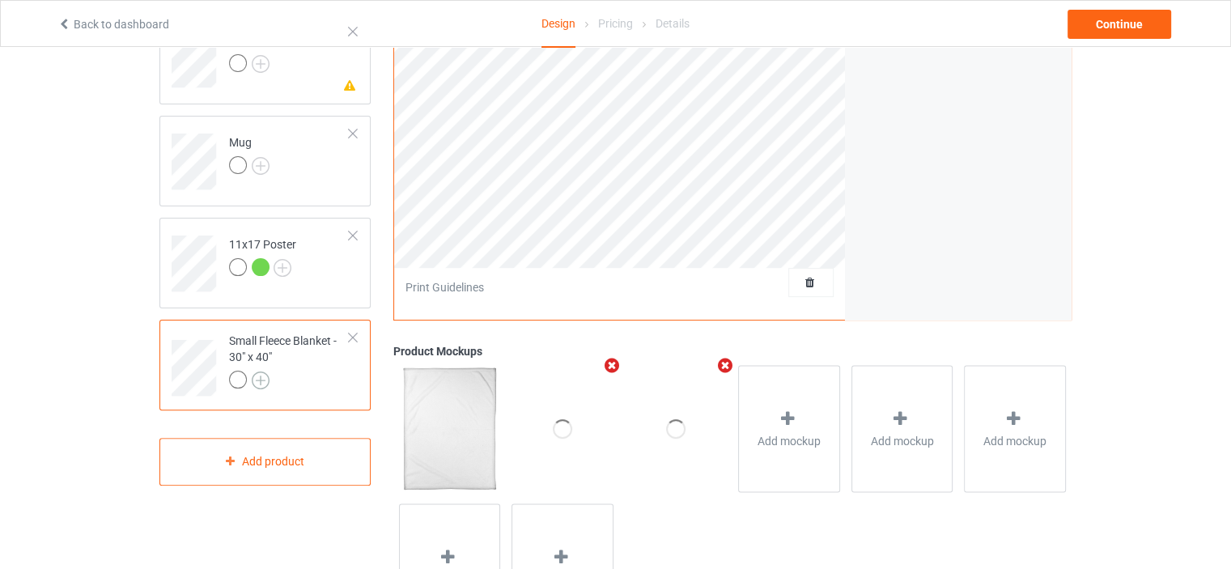
click at [261, 380] on img at bounding box center [261, 381] width 18 height 18
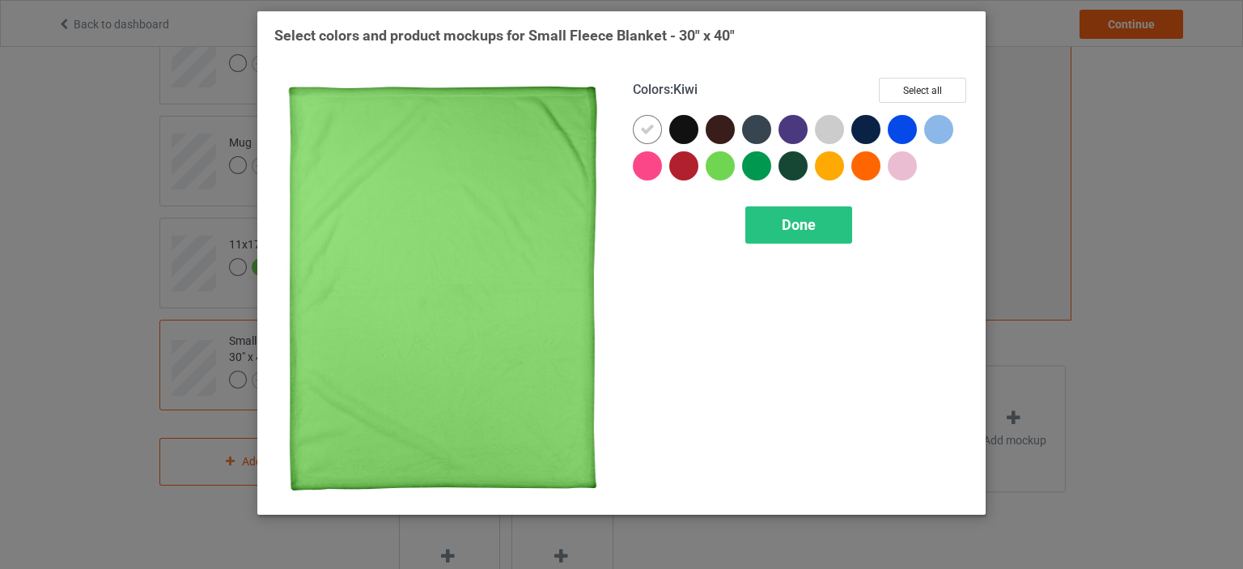
click at [726, 164] on div at bounding box center [720, 165] width 29 height 29
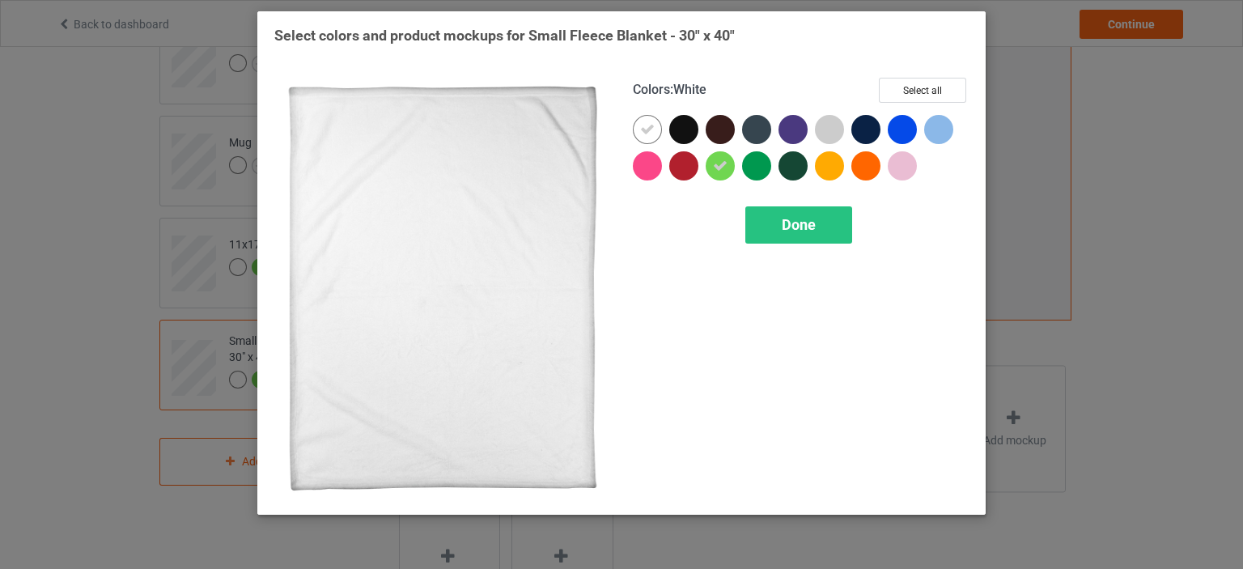
click at [644, 124] on icon at bounding box center [647, 129] width 15 height 15
click at [652, 121] on div at bounding box center [647, 129] width 29 height 29
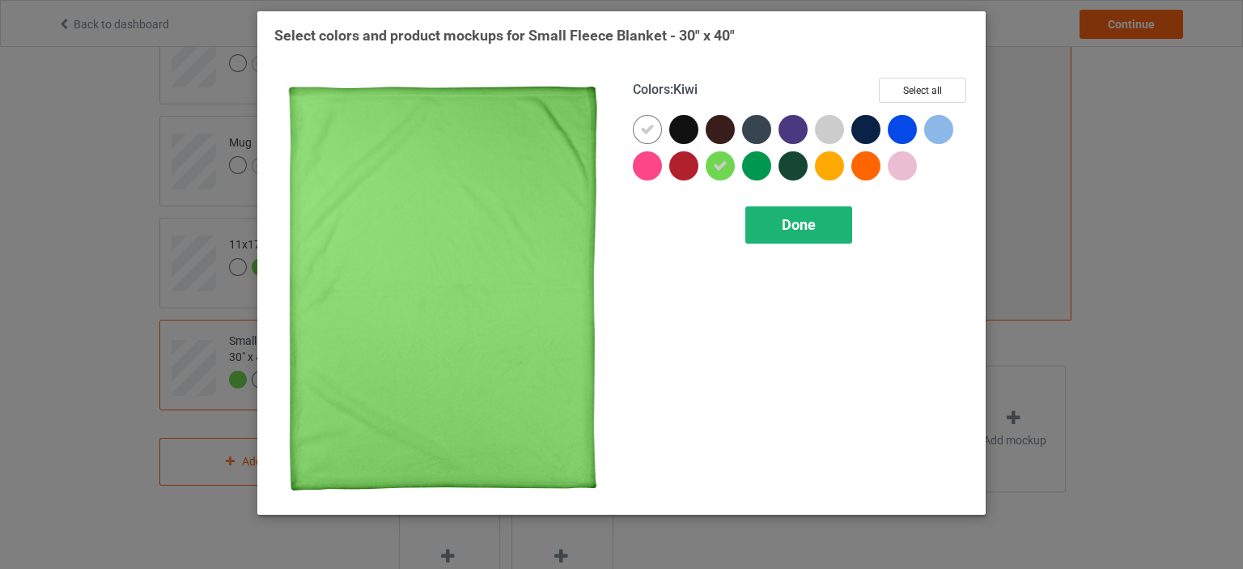
click at [809, 226] on span "Done" at bounding box center [799, 224] width 34 height 17
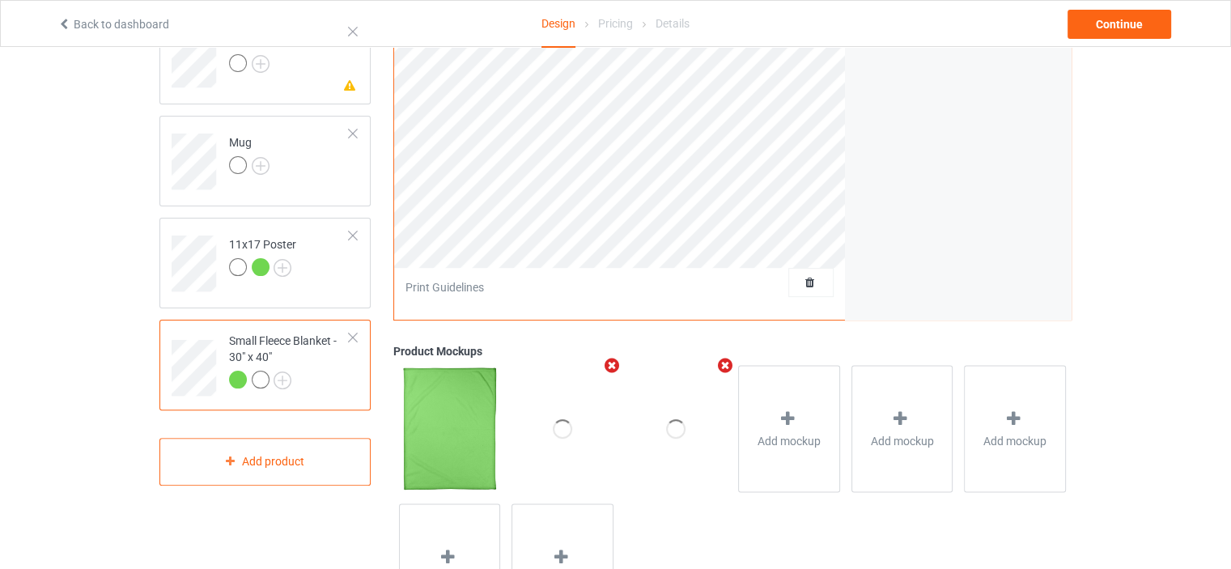
click at [283, 333] on div "Small Fleece Blanket - 30" x 40"" at bounding box center [289, 360] width 121 height 55
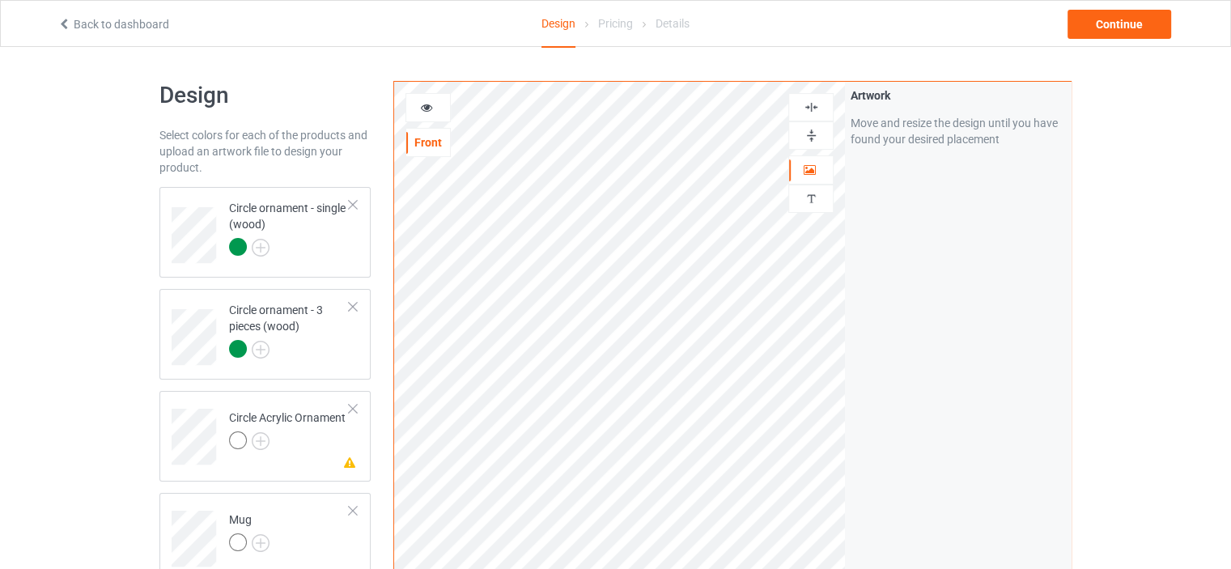
click at [429, 104] on icon at bounding box center [427, 105] width 14 height 11
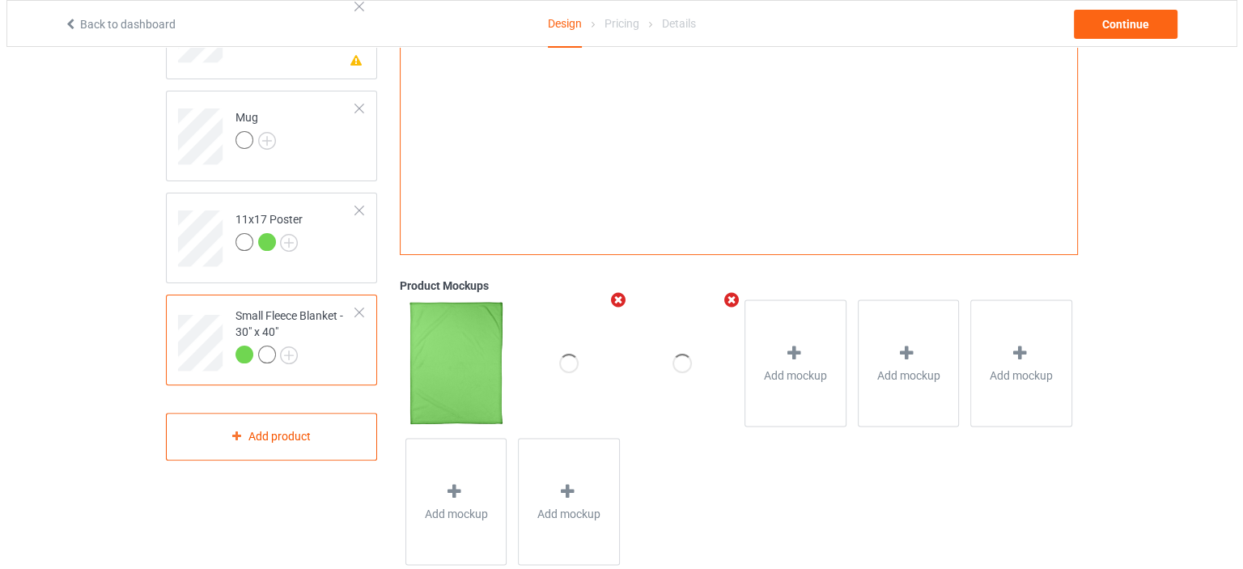
scroll to position [384, 0]
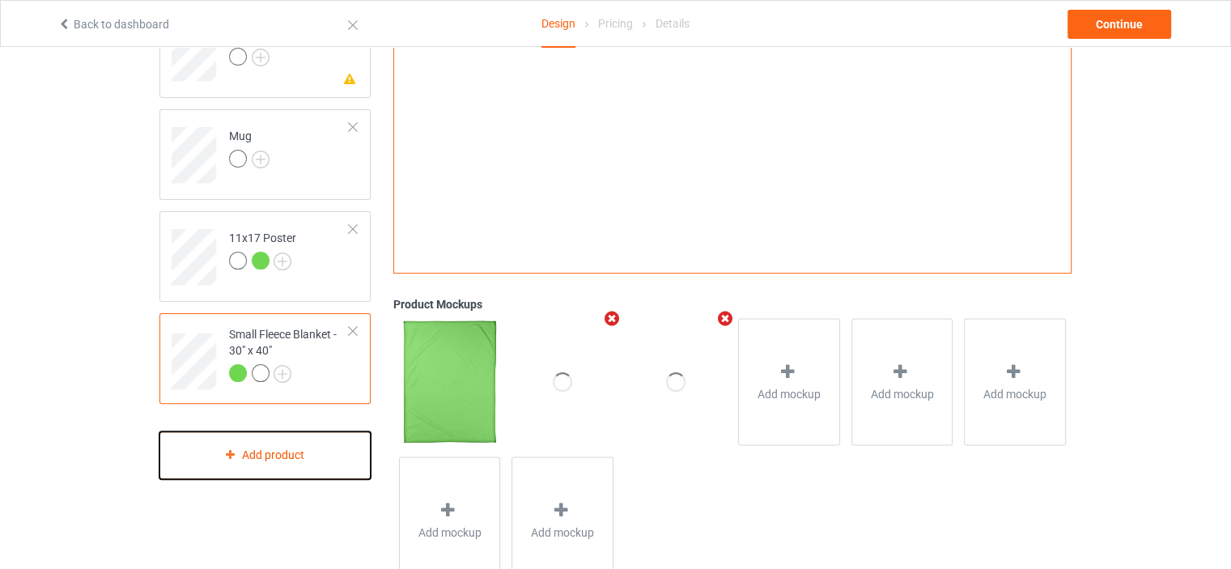
click at [277, 452] on div "Add product" at bounding box center [264, 455] width 211 height 48
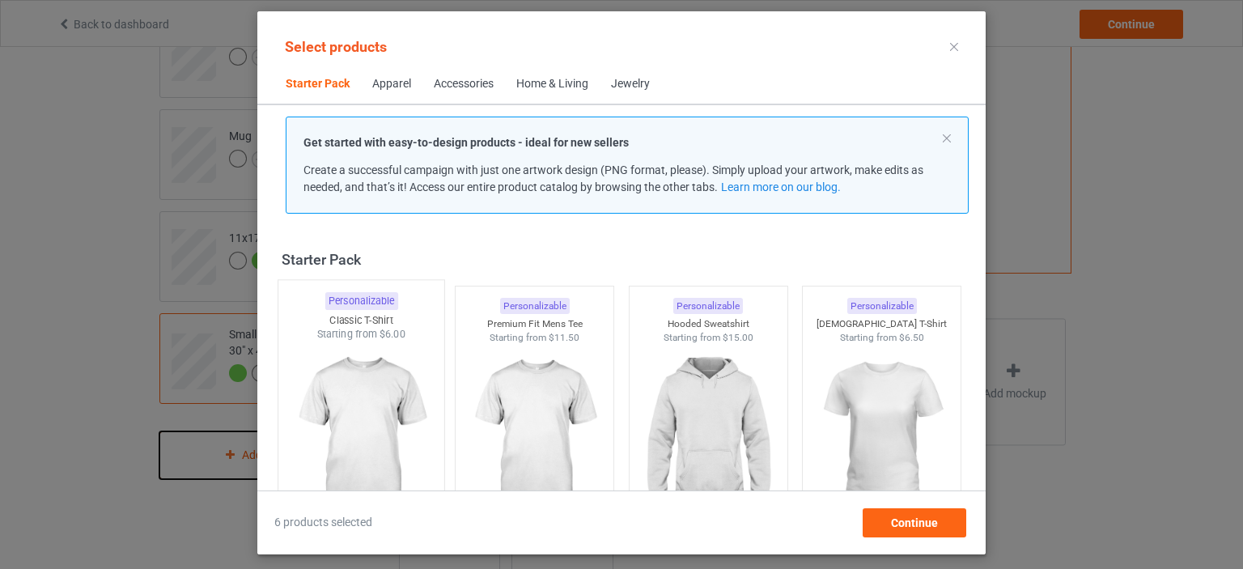
scroll to position [21, 0]
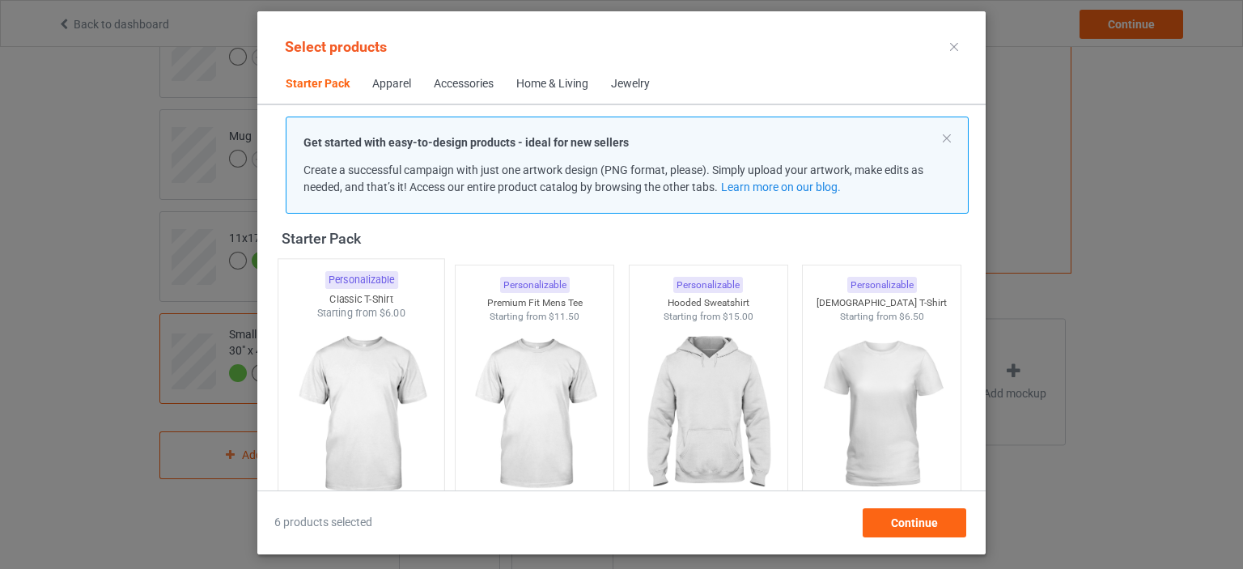
click at [386, 406] on img at bounding box center [361, 416] width 152 height 190
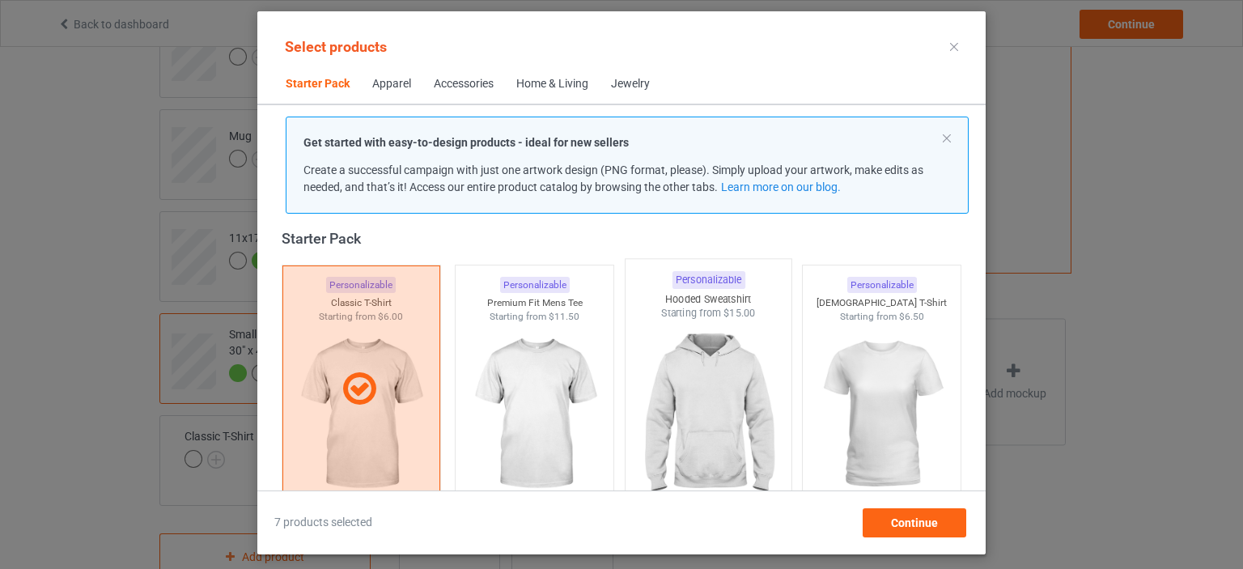
click at [693, 425] on img at bounding box center [708, 416] width 152 height 190
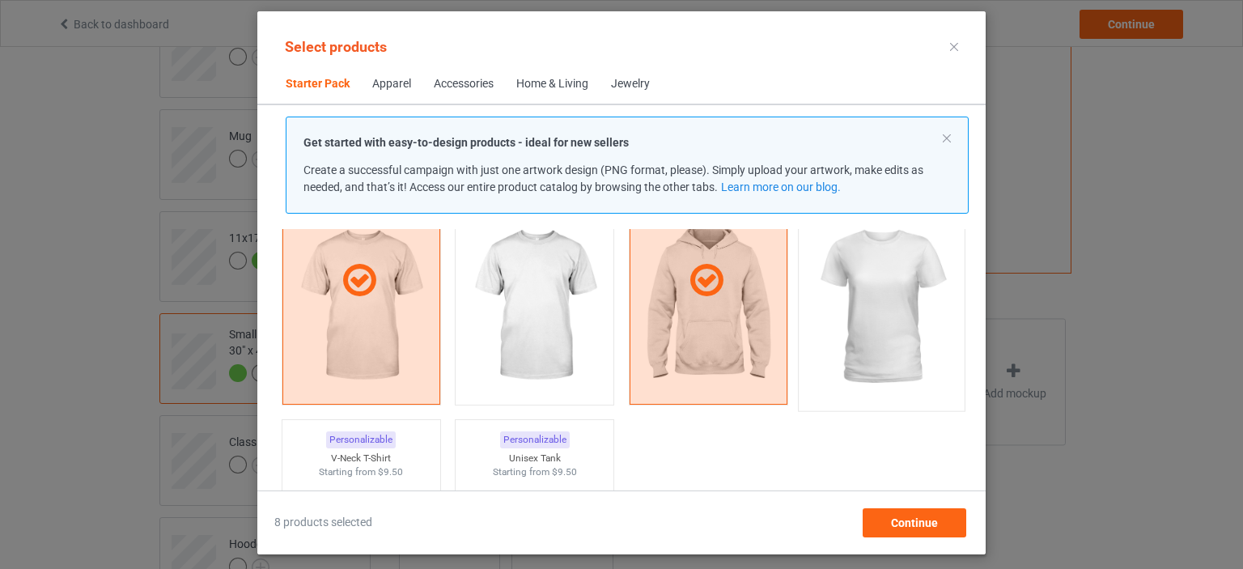
click at [865, 325] on img at bounding box center [882, 307] width 152 height 190
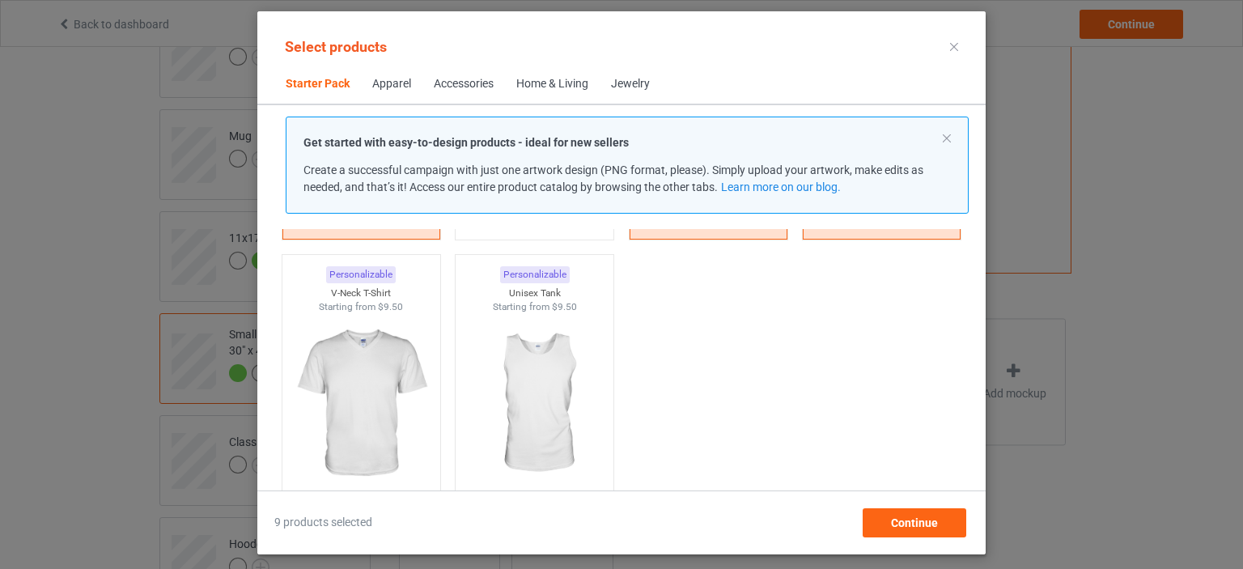
scroll to position [560, 0]
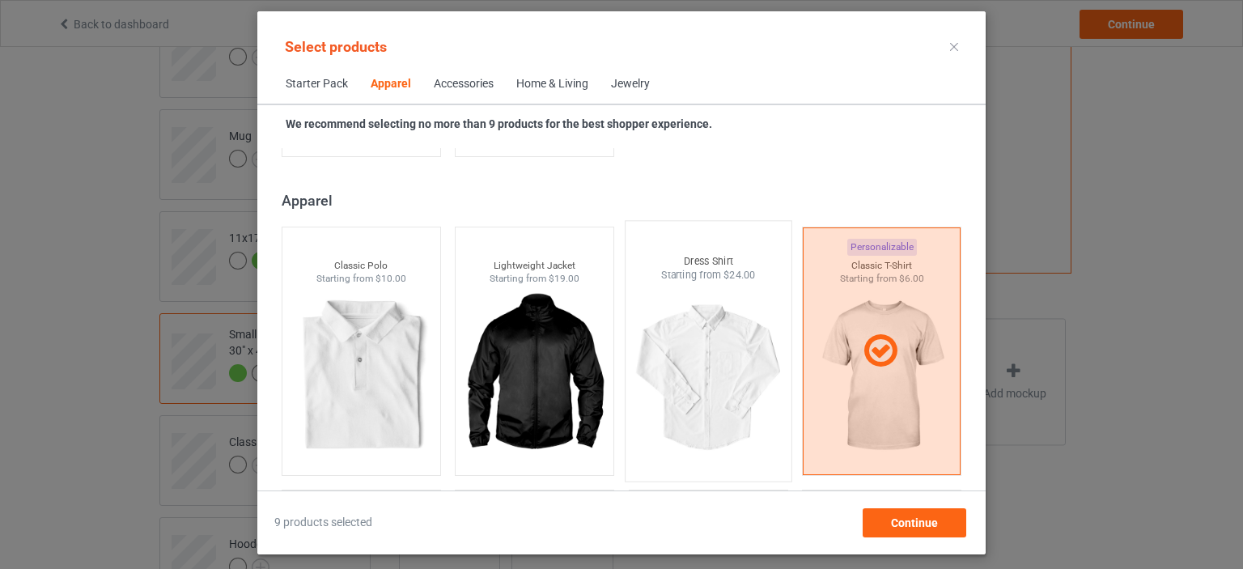
scroll to position [1046, 0]
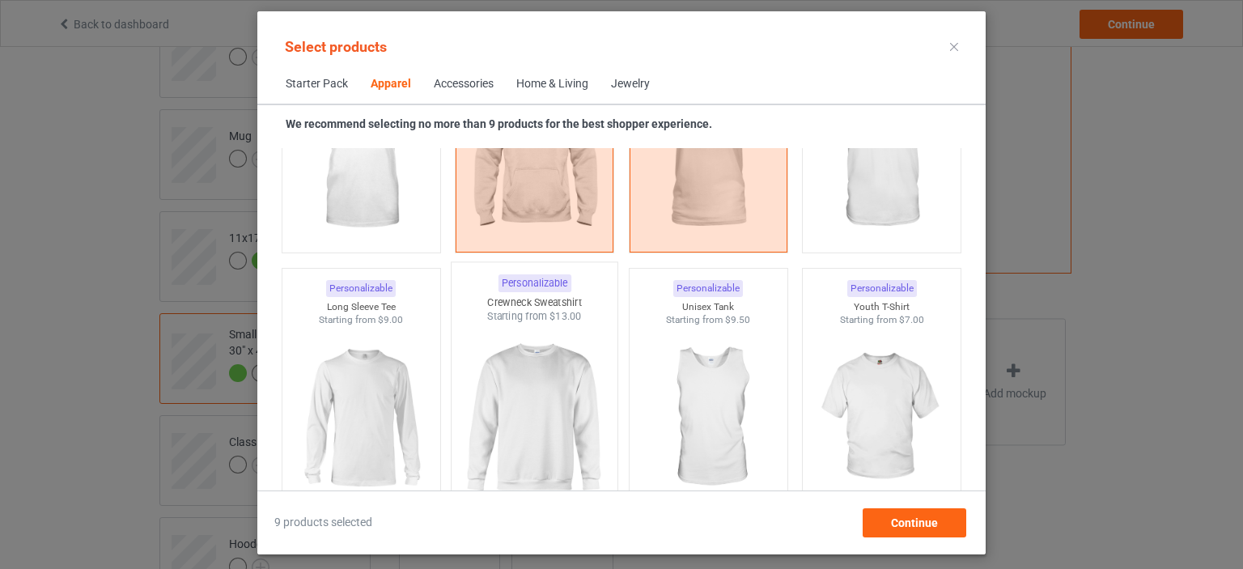
click at [526, 431] on img at bounding box center [535, 419] width 152 height 190
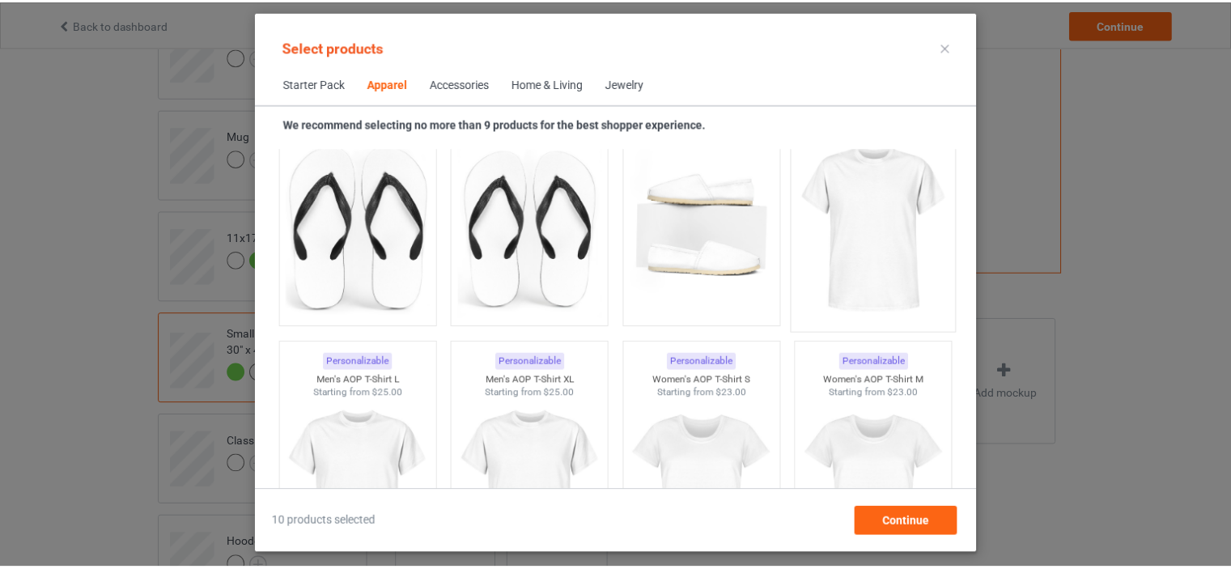
scroll to position [2720, 0]
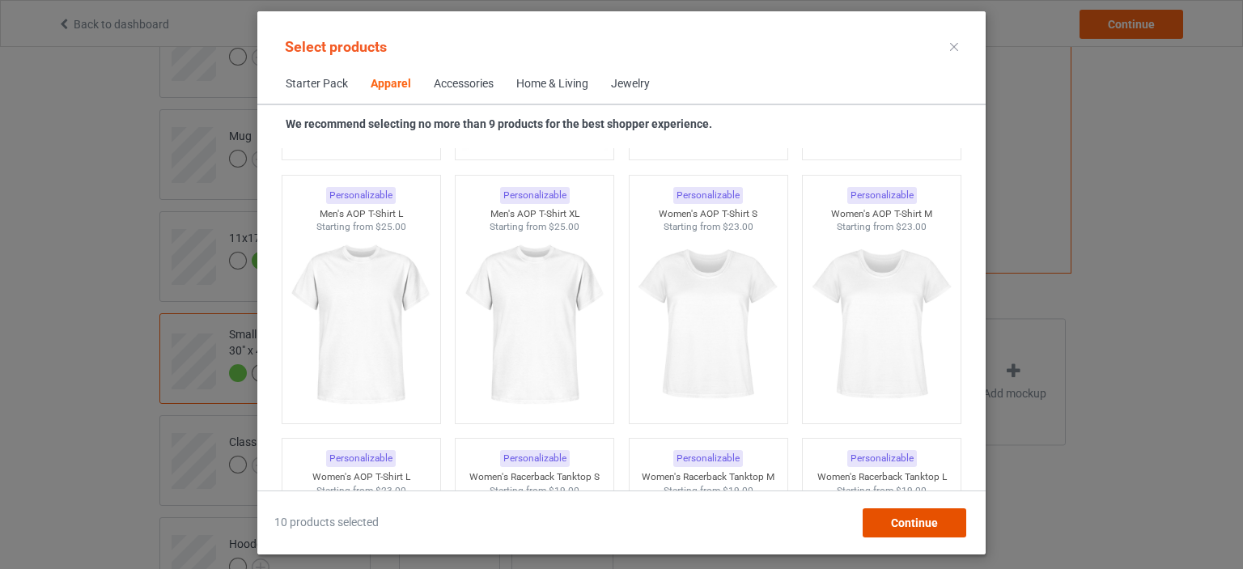
click at [903, 516] on span "Continue" at bounding box center [914, 522] width 47 height 13
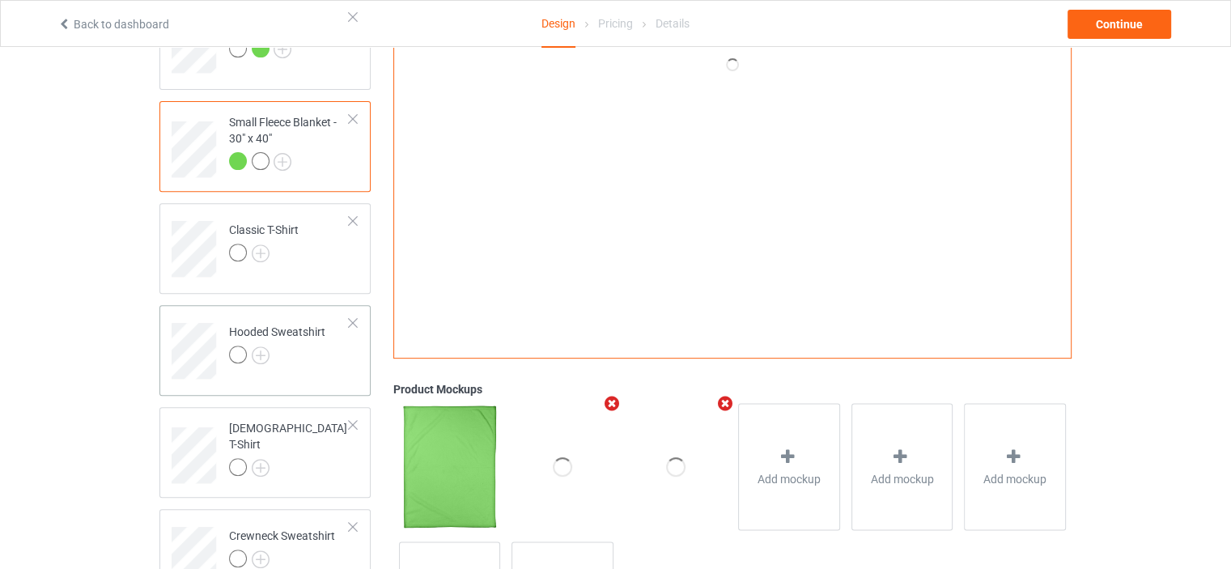
scroll to position [599, 0]
click at [271, 220] on div "Classic T-Shirt" at bounding box center [264, 238] width 70 height 39
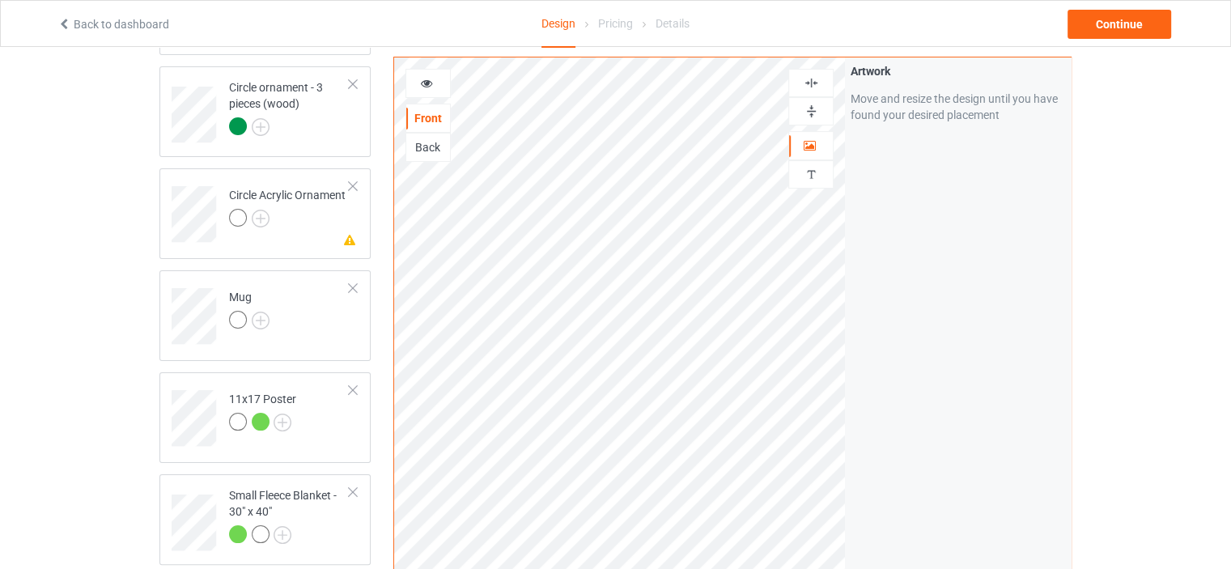
scroll to position [222, 0]
click at [804, 79] on img at bounding box center [811, 82] width 15 height 15
click at [805, 107] on img at bounding box center [811, 111] width 15 height 15
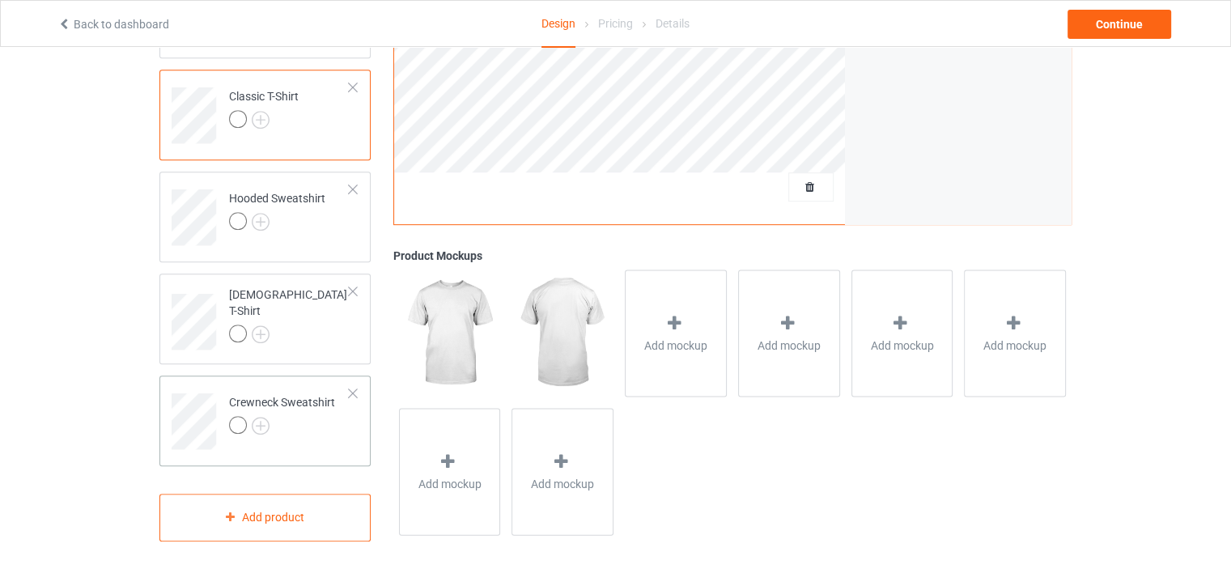
scroll to position [735, 0]
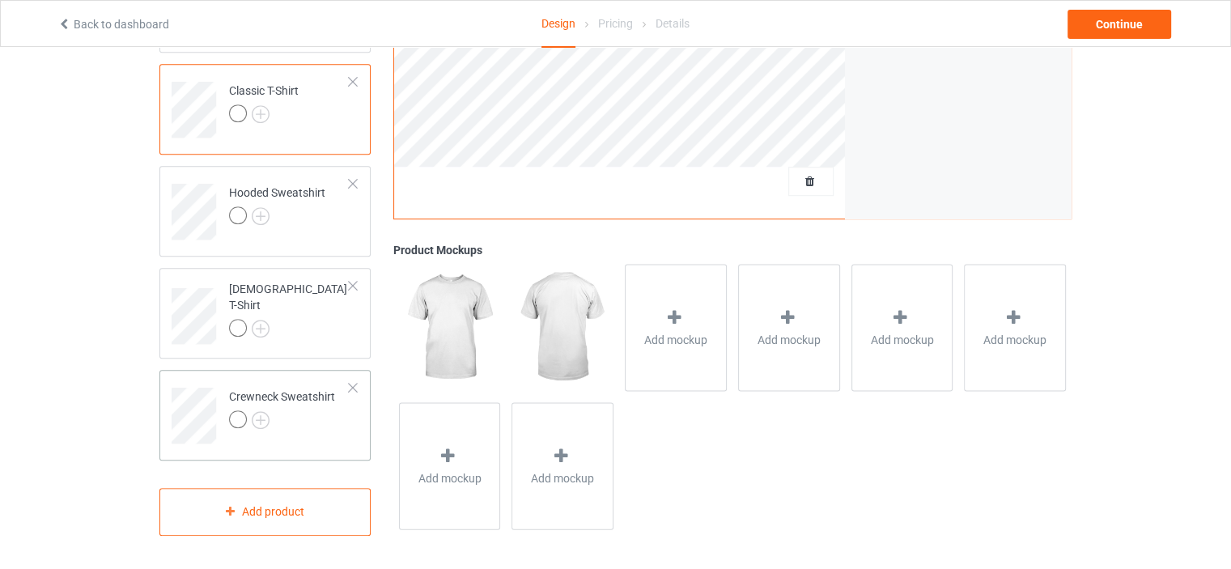
click at [283, 382] on td "Crewneck Sweatshirt" at bounding box center [289, 409] width 138 height 67
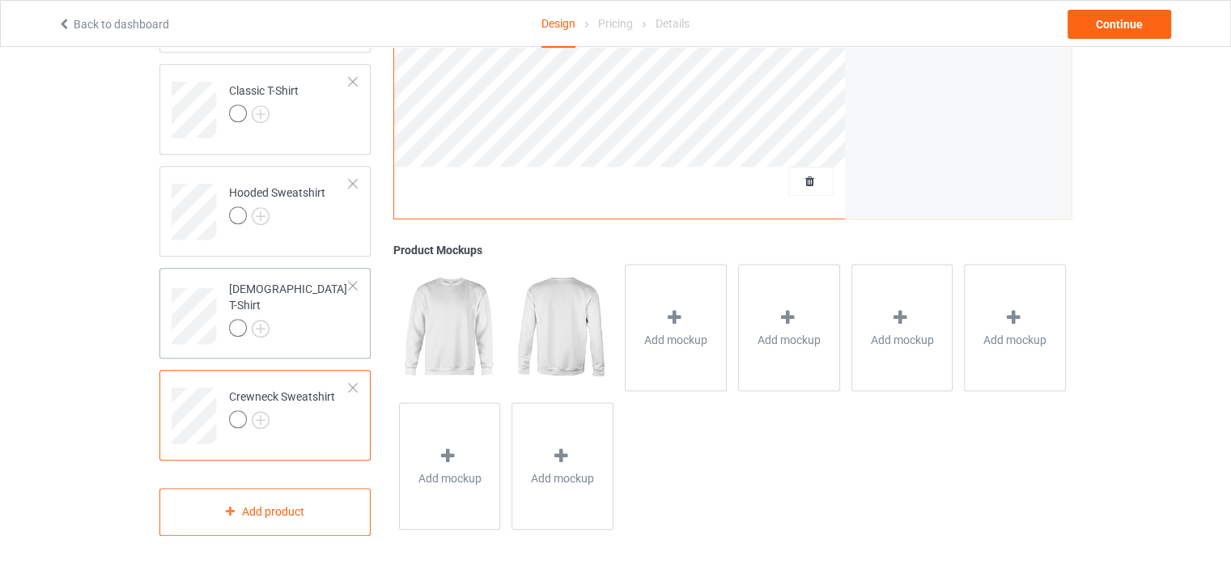
click at [259, 284] on td "[DEMOGRAPHIC_DATA] T-Shirt" at bounding box center [289, 310] width 138 height 72
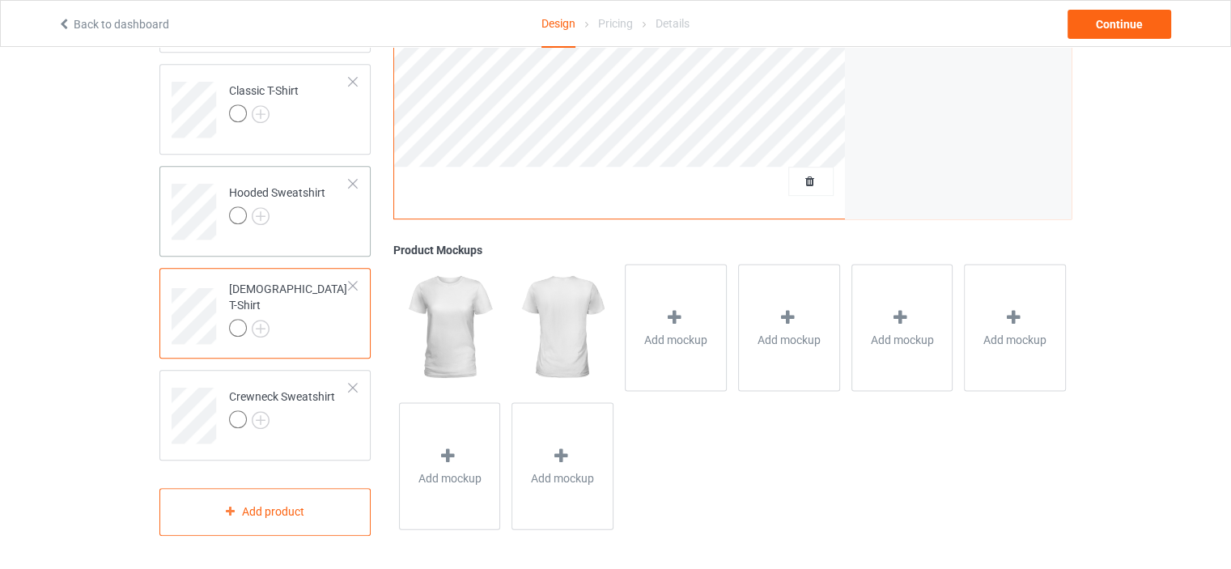
click at [297, 181] on td "Hooded Sweatshirt" at bounding box center [289, 205] width 138 height 67
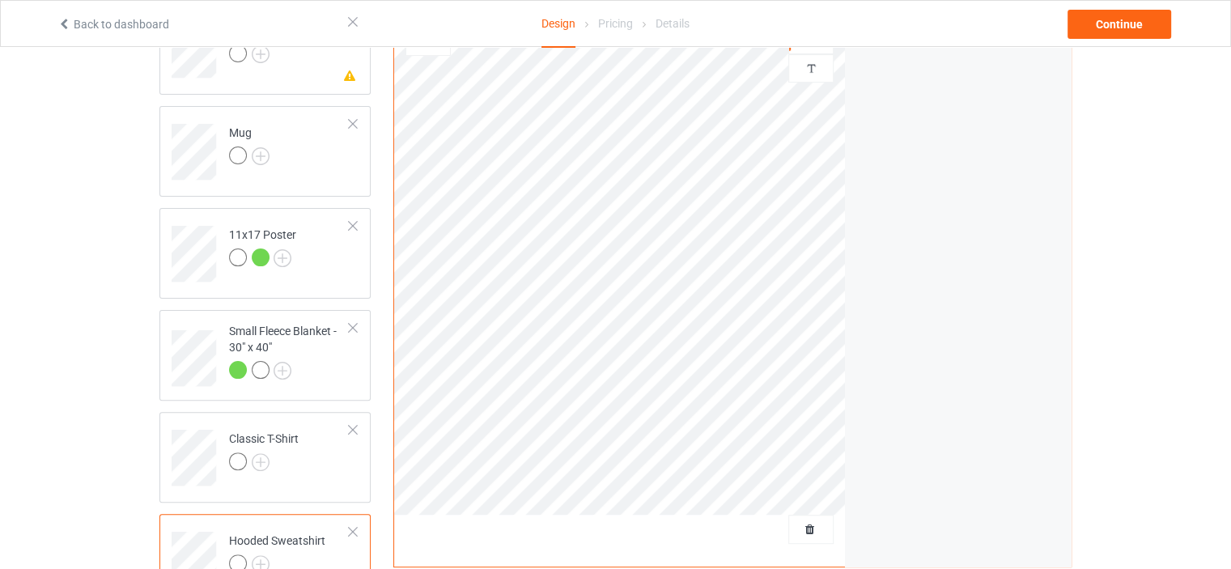
scroll to position [358, 0]
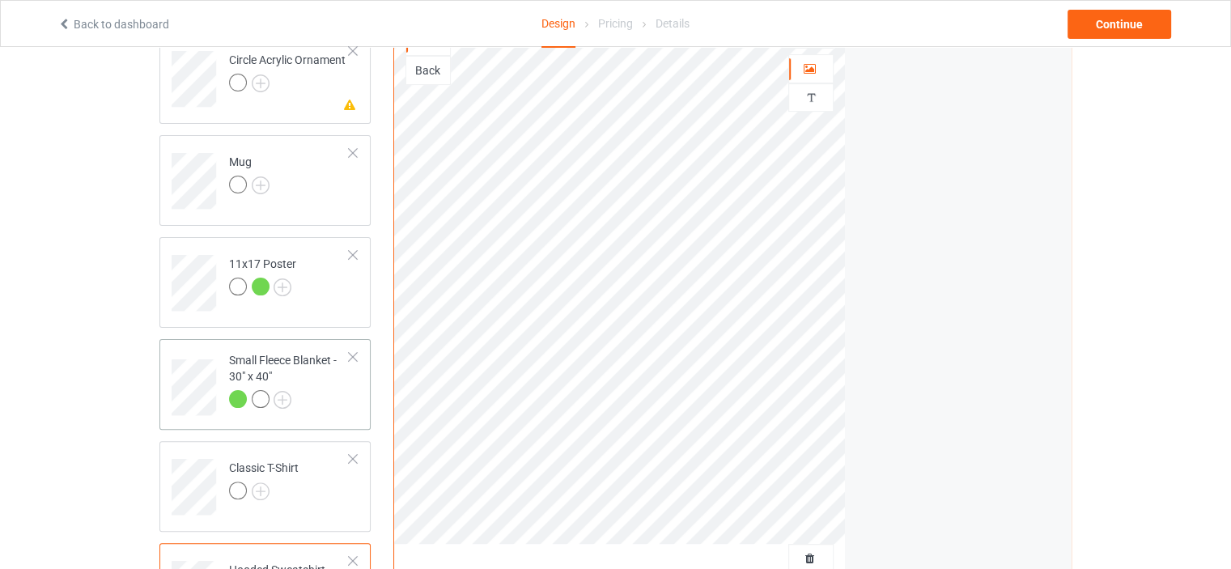
click at [287, 366] on div "Small Fleece Blanket - 30" x 40"" at bounding box center [289, 379] width 121 height 55
click at [253, 154] on div "Mug" at bounding box center [249, 173] width 40 height 39
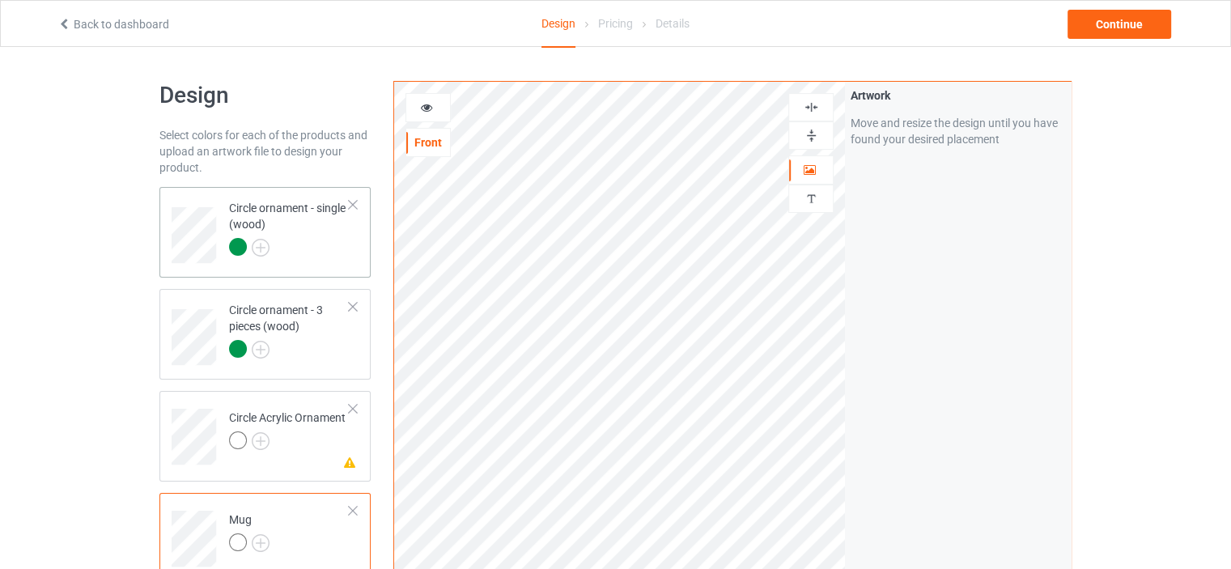
click at [298, 198] on td "Circle ornament - single (wood)" at bounding box center [289, 229] width 138 height 72
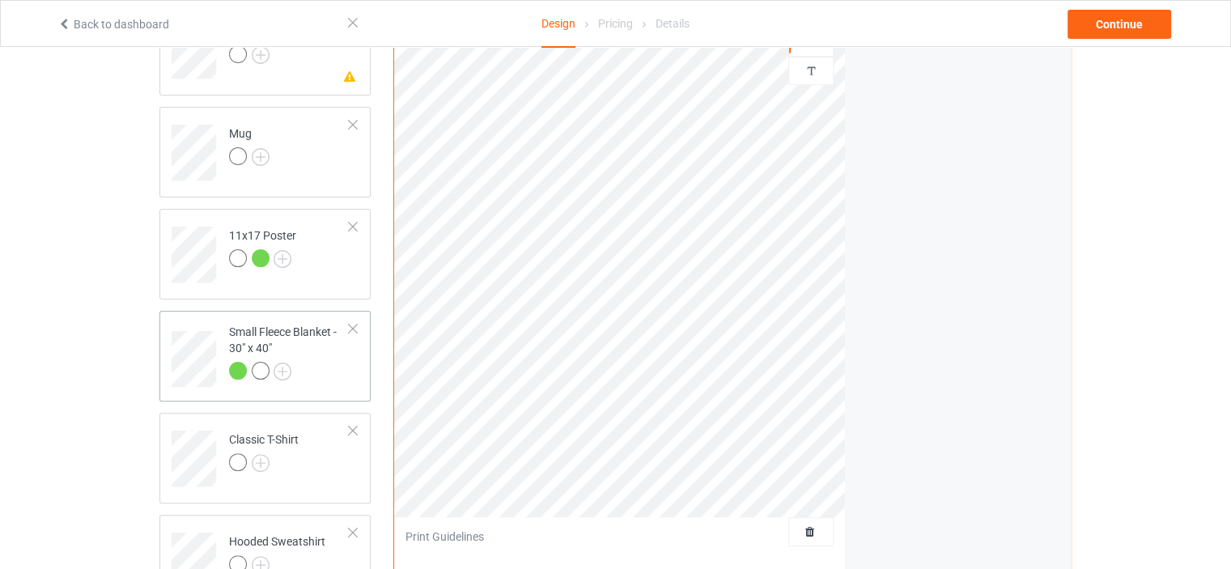
scroll to position [377, 0]
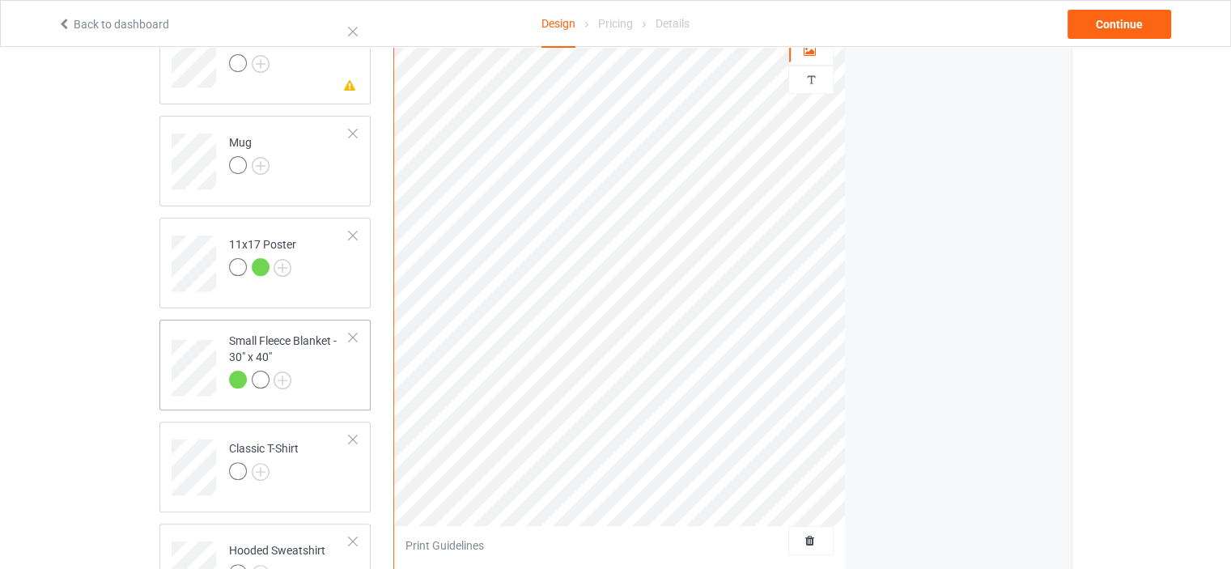
click at [270, 342] on div "Small Fleece Blanket - 30" x 40"" at bounding box center [289, 360] width 121 height 55
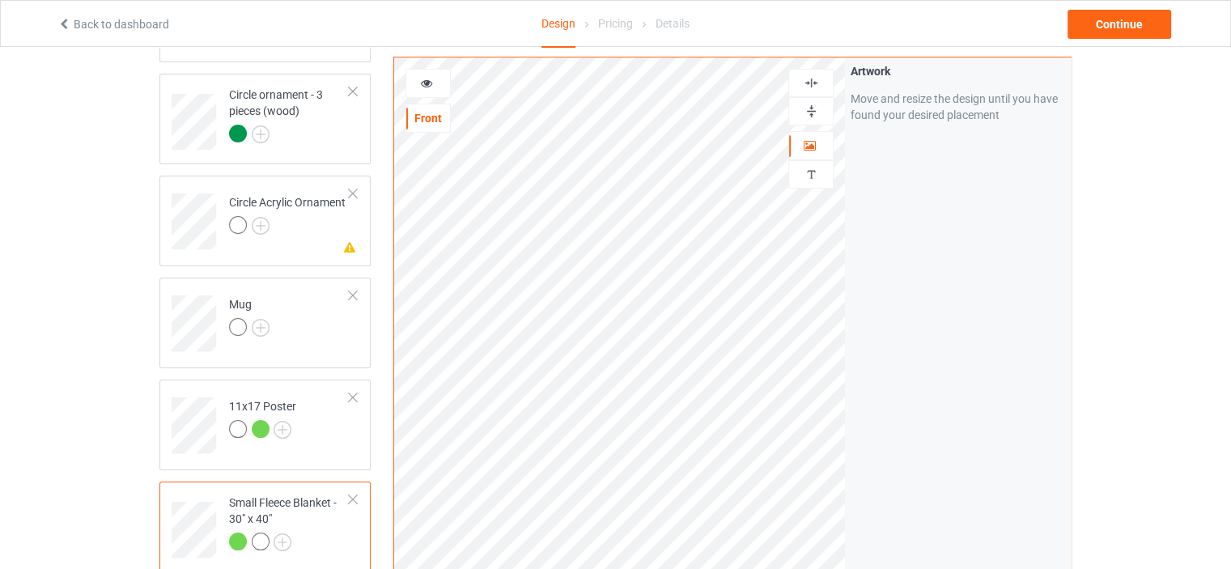
click at [431, 82] on icon at bounding box center [427, 80] width 14 height 11
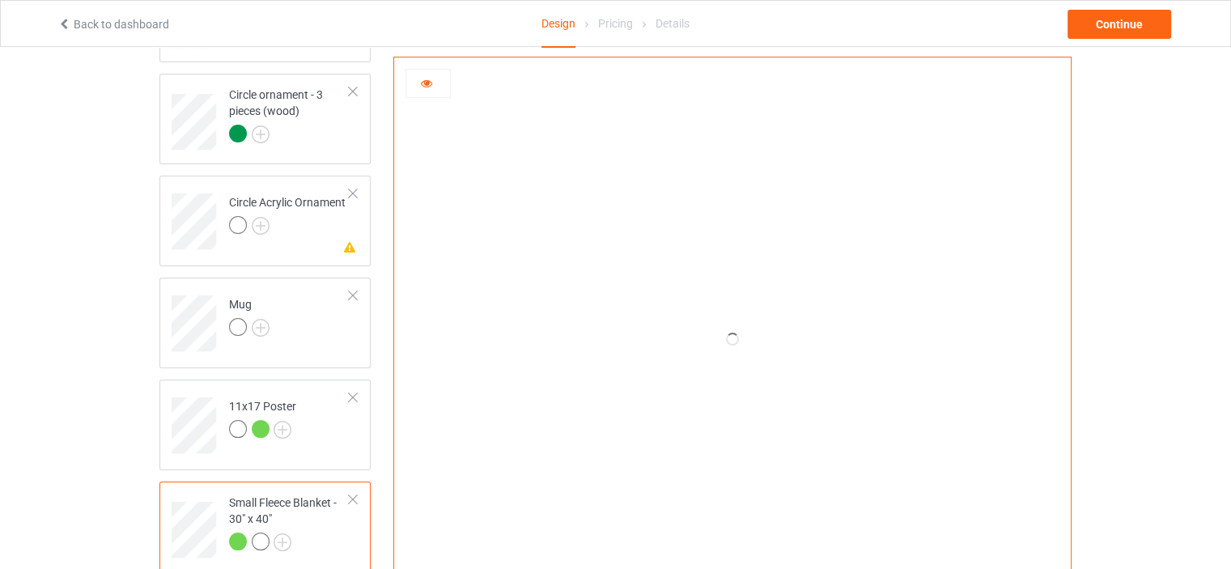
click at [431, 83] on icon at bounding box center [427, 80] width 14 height 11
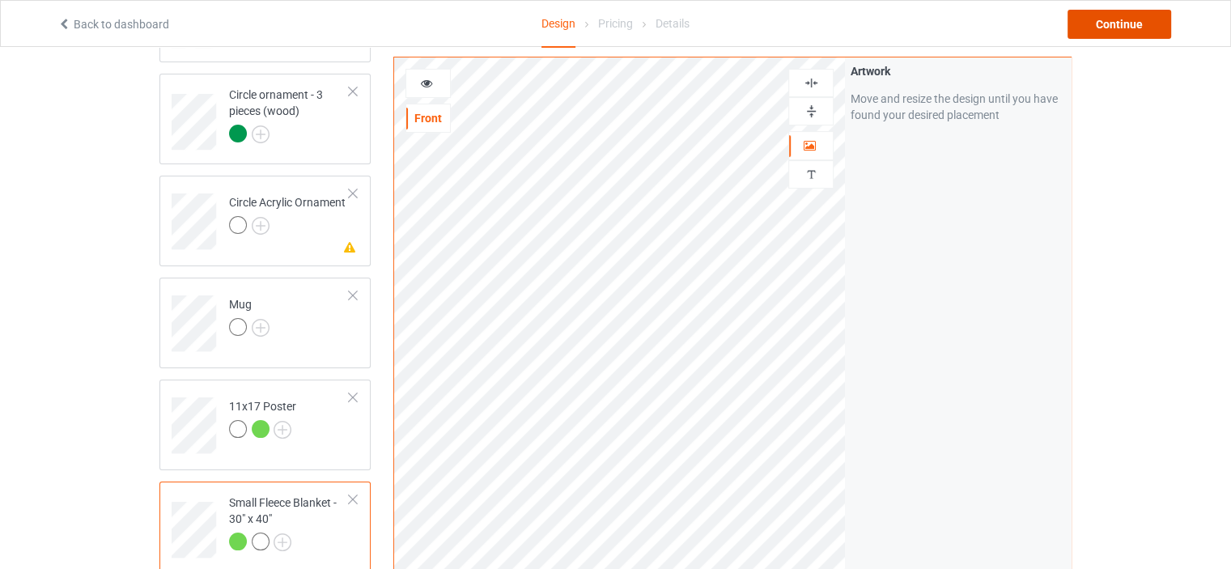
click at [1090, 28] on div "Continue" at bounding box center [1120, 24] width 104 height 29
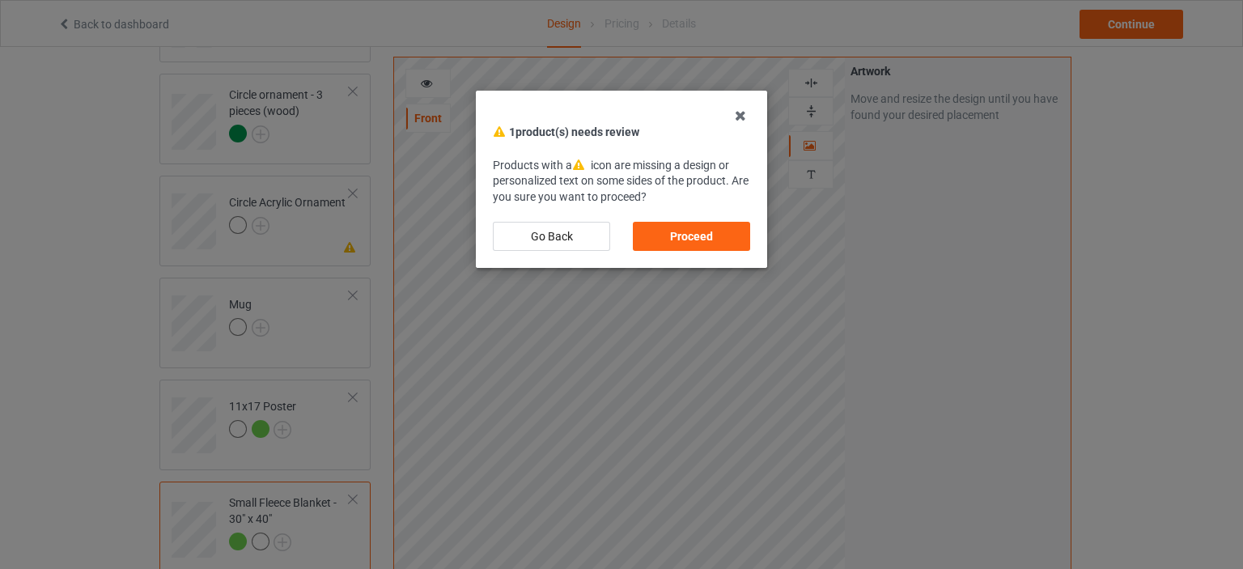
click at [698, 232] on div "Proceed" at bounding box center [691, 236] width 117 height 29
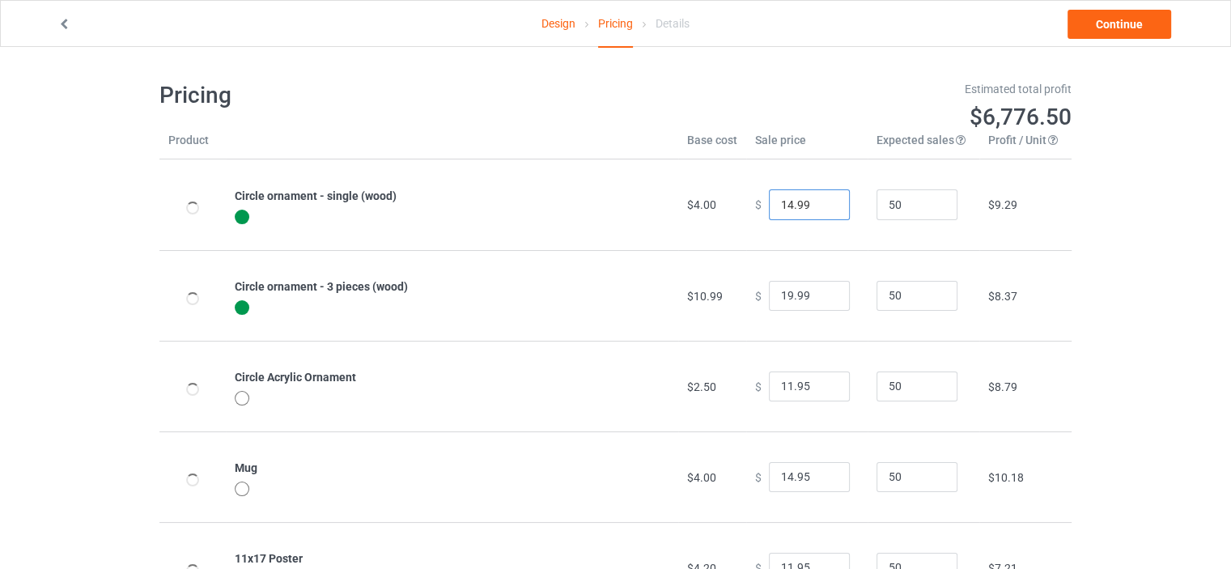
type input "14.99"
click at [826, 199] on input "14.99" at bounding box center [809, 204] width 81 height 31
click at [818, 286] on input "19.99" at bounding box center [809, 296] width 81 height 31
click at [821, 291] on input "20.99" at bounding box center [809, 296] width 81 height 31
click at [821, 291] on input "21.99" at bounding box center [809, 296] width 81 height 31
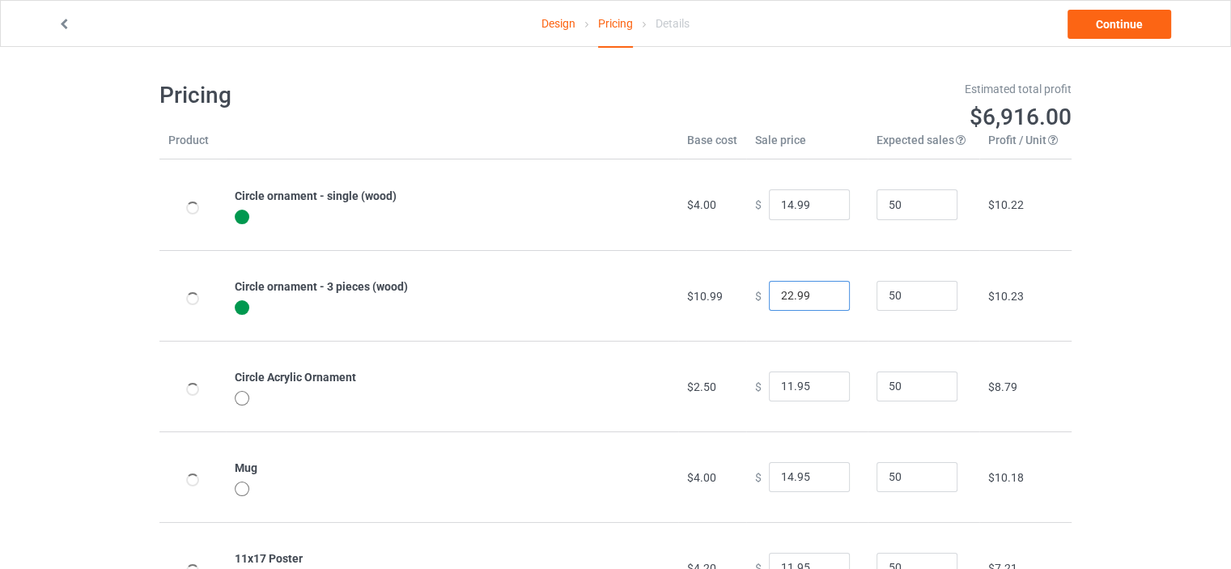
click at [821, 291] on input "22.99" at bounding box center [809, 296] width 81 height 31
click at [821, 291] on input "23.99" at bounding box center [809, 296] width 81 height 31
click at [821, 291] on input "24.99" at bounding box center [809, 296] width 81 height 31
click at [821, 291] on input "25.99" at bounding box center [809, 296] width 81 height 31
click at [821, 291] on input "26.99" at bounding box center [809, 296] width 81 height 31
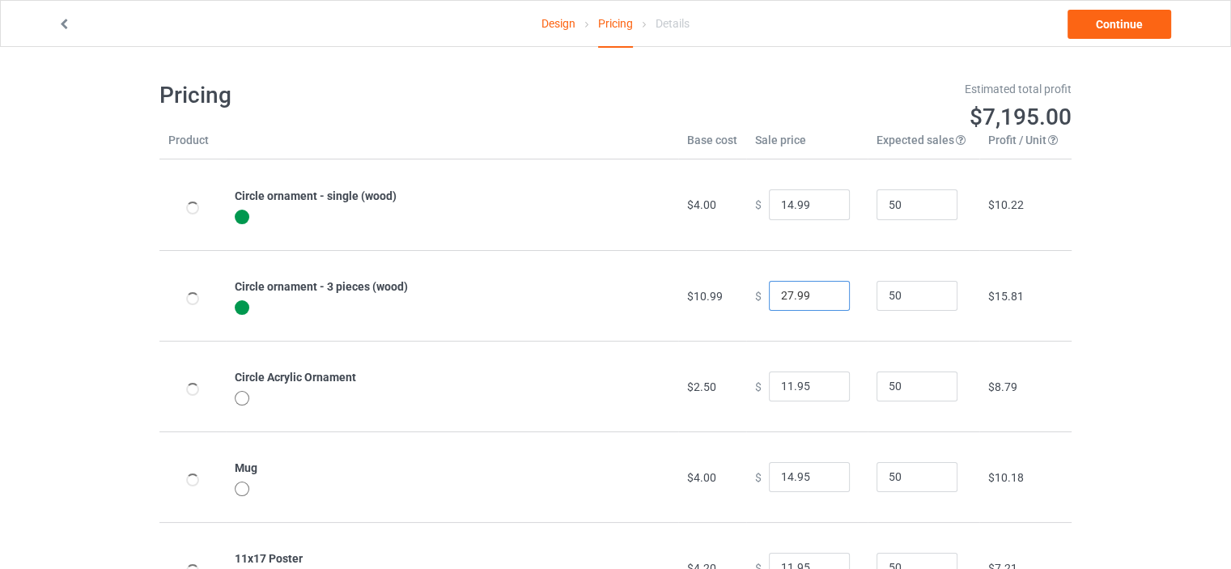
click at [821, 291] on input "27.99" at bounding box center [809, 296] width 81 height 31
click at [821, 291] on input "28.99" at bounding box center [809, 296] width 81 height 31
click at [821, 291] on input "29.99" at bounding box center [809, 296] width 81 height 31
click at [820, 291] on input "30.99" at bounding box center [809, 296] width 81 height 31
click at [820, 291] on input "31.99" at bounding box center [809, 296] width 81 height 31
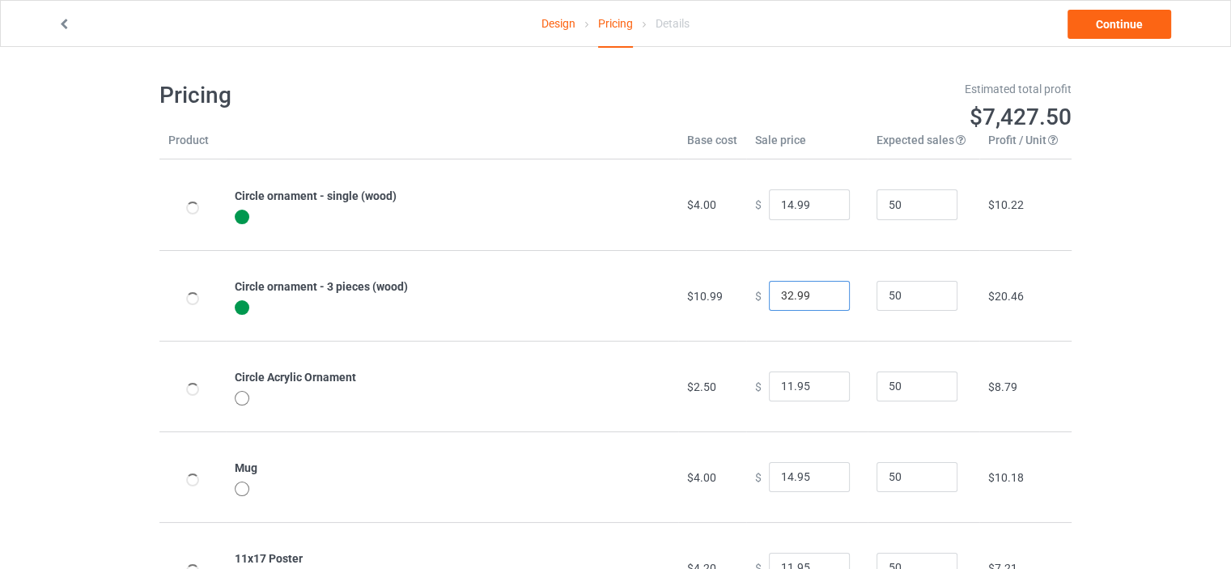
click at [820, 291] on input "32.99" at bounding box center [809, 296] width 81 height 31
click at [820, 291] on input "33.99" at bounding box center [809, 296] width 81 height 31
type input "34.99"
click at [820, 291] on input "34.99" at bounding box center [809, 296] width 81 height 31
click at [825, 380] on input "12.95" at bounding box center [809, 387] width 81 height 31
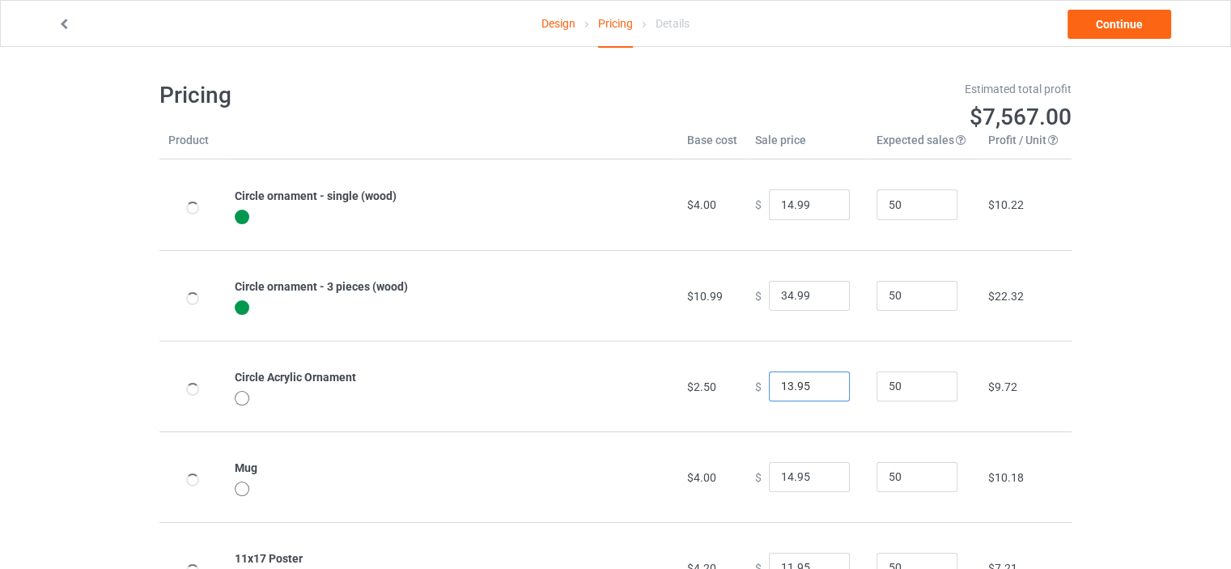
click at [825, 380] on input "13.95" at bounding box center [809, 387] width 81 height 31
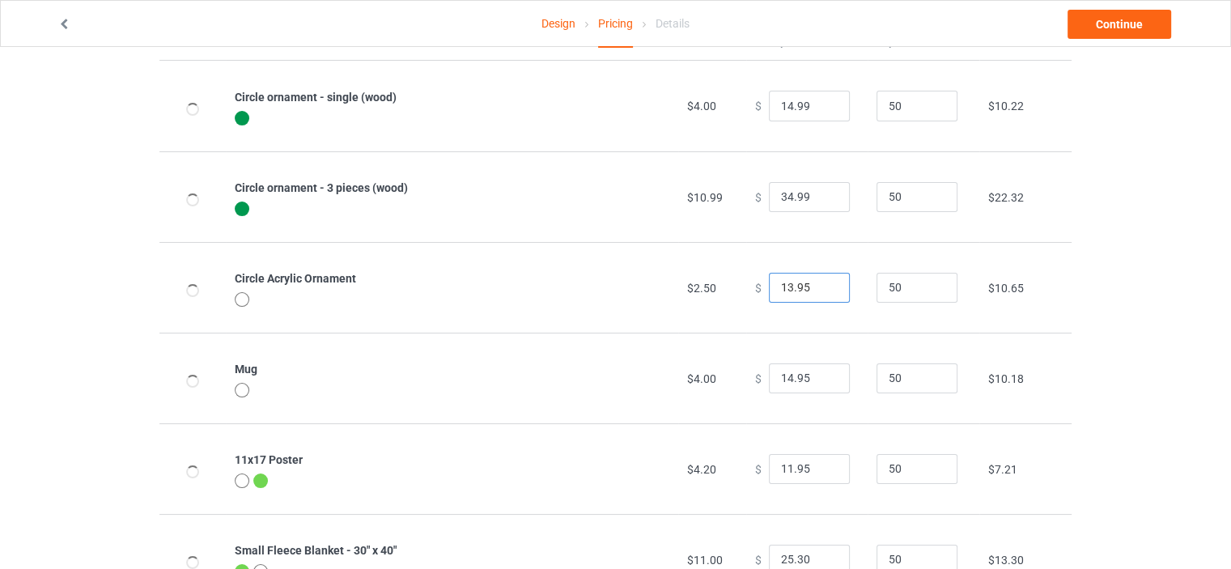
scroll to position [108, 0]
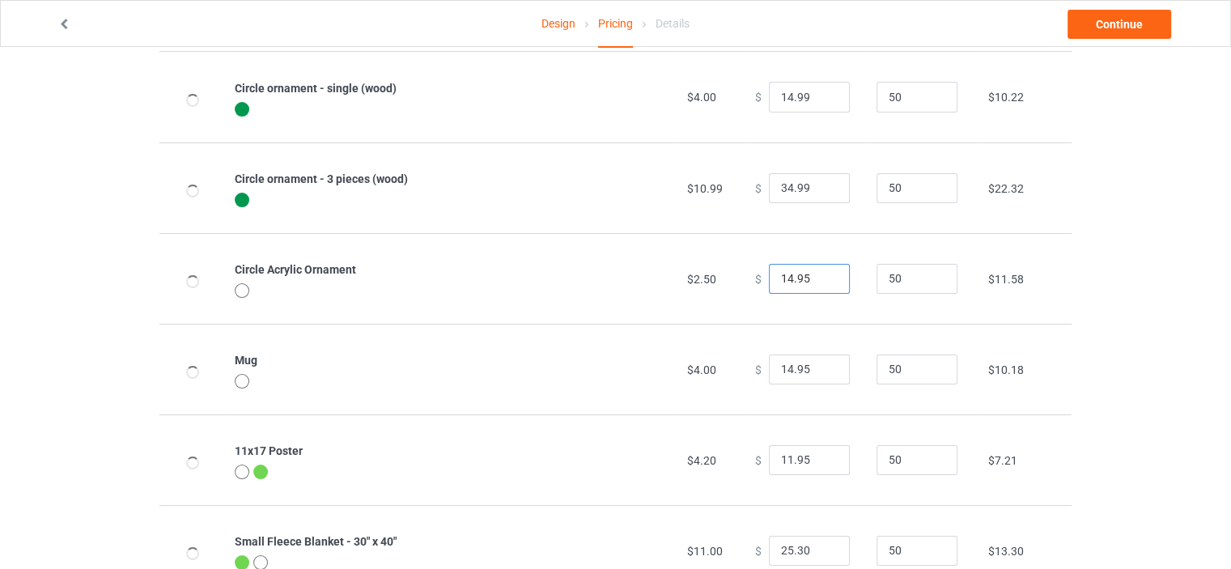
type input "14.95"
click at [822, 273] on input "14.95" at bounding box center [809, 279] width 81 height 31
drag, startPoint x: 794, startPoint y: 95, endPoint x: 809, endPoint y: 94, distance: 15.4
click at [809, 94] on input "14.99" at bounding box center [809, 97] width 81 height 31
click at [826, 90] on input "14.99" at bounding box center [809, 97] width 81 height 31
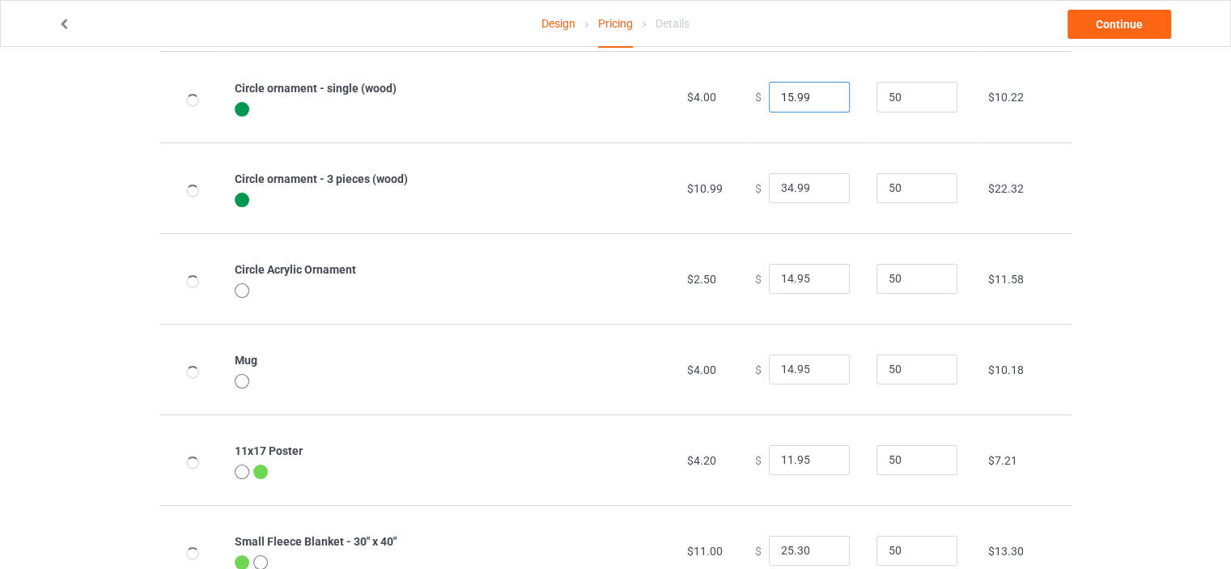
click at [826, 90] on input "15.99" at bounding box center [809, 97] width 81 height 31
click at [826, 90] on input "16.99" at bounding box center [809, 97] width 81 height 31
click at [790, 93] on input "16.99" at bounding box center [809, 97] width 81 height 31
drag, startPoint x: 794, startPoint y: 96, endPoint x: 805, endPoint y: 96, distance: 10.5
click at [805, 96] on input "16.99" at bounding box center [809, 97] width 81 height 31
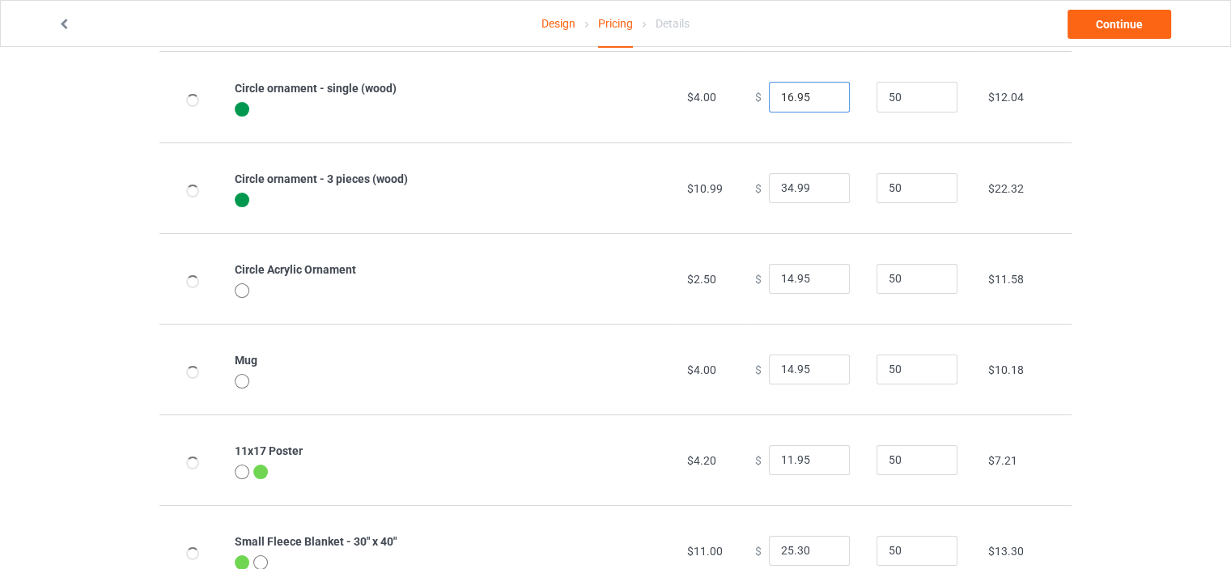
type input "16.95"
drag, startPoint x: 798, startPoint y: 184, endPoint x: 807, endPoint y: 185, distance: 9.1
click at [807, 185] on input "34.99" at bounding box center [809, 188] width 81 height 31
type input "34.95"
click at [1106, 253] on div "Design Pricing Details Continue Pricing Estimated total profit $7,749.00 Produc…" at bounding box center [615, 465] width 1231 height 1053
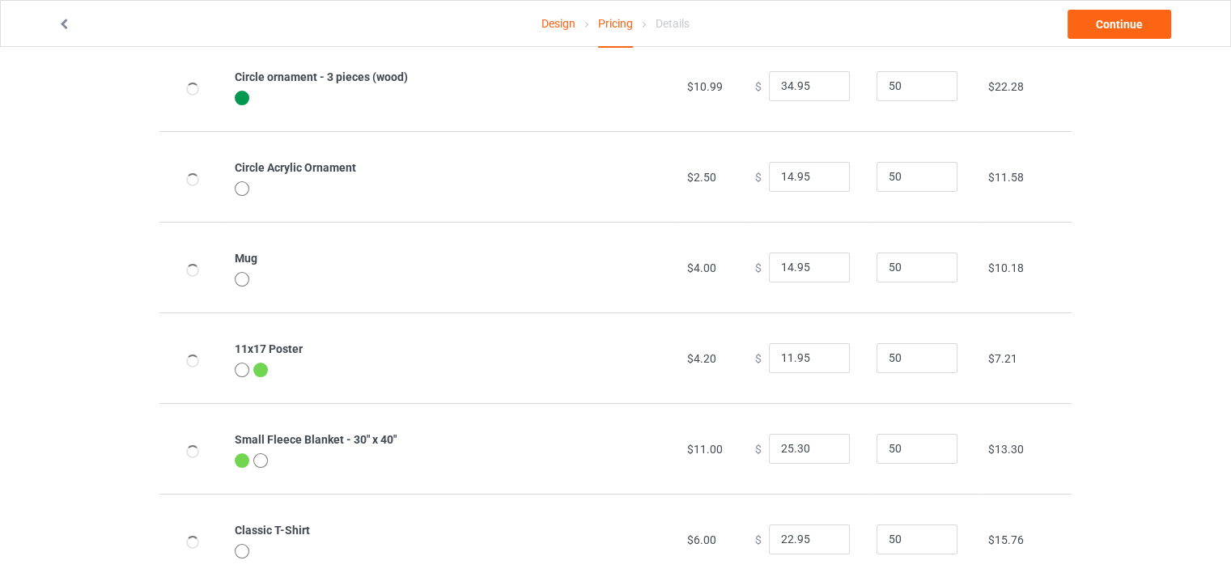
scroll to position [215, 0]
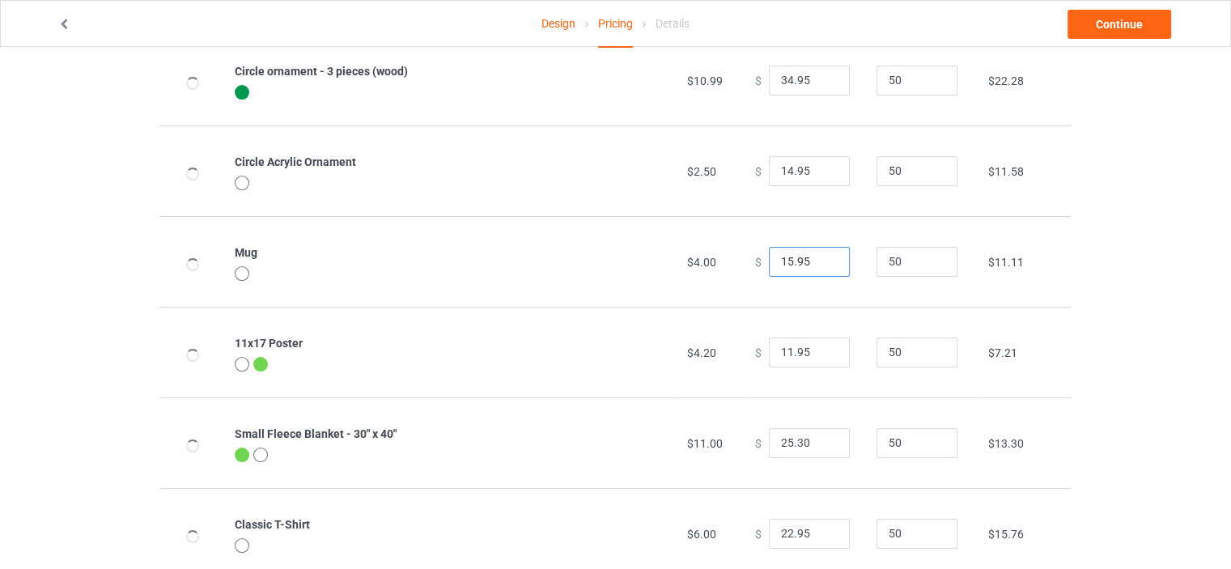
click at [823, 255] on input "15.95" at bounding box center [809, 262] width 81 height 31
click at [822, 256] on input "16.95" at bounding box center [809, 262] width 81 height 31
type input "17.95"
click at [822, 256] on input "17.95" at bounding box center [809, 262] width 81 height 31
click at [822, 343] on input "11.95" at bounding box center [809, 353] width 81 height 31
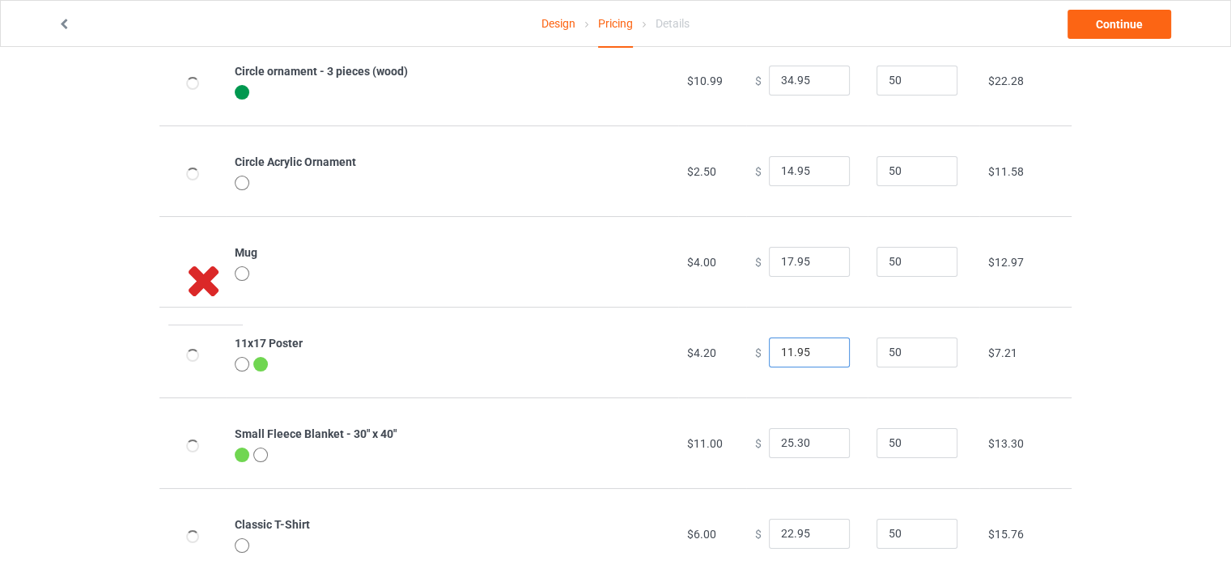
click at [822, 343] on input "11.95" at bounding box center [809, 353] width 81 height 31
click at [773, 354] on input "11.95" at bounding box center [809, 353] width 81 height 31
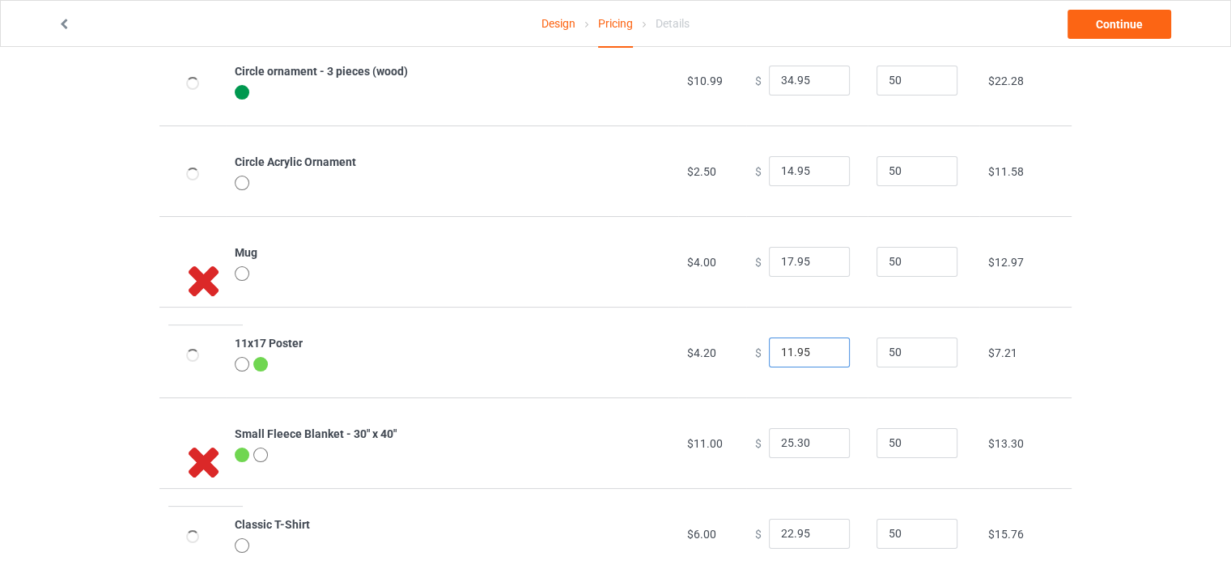
drag, startPoint x: 778, startPoint y: 355, endPoint x: 765, endPoint y: 352, distance: 13.4
click at [769, 352] on input "11.95" at bounding box center [809, 353] width 81 height 31
type input "21.95"
click at [1128, 352] on div "Design Pricing Details Continue Pricing Estimated total profit $8,353.50 Produc…" at bounding box center [615, 358] width 1231 height 1053
drag, startPoint x: 785, startPoint y: 352, endPoint x: 692, endPoint y: 351, distance: 93.1
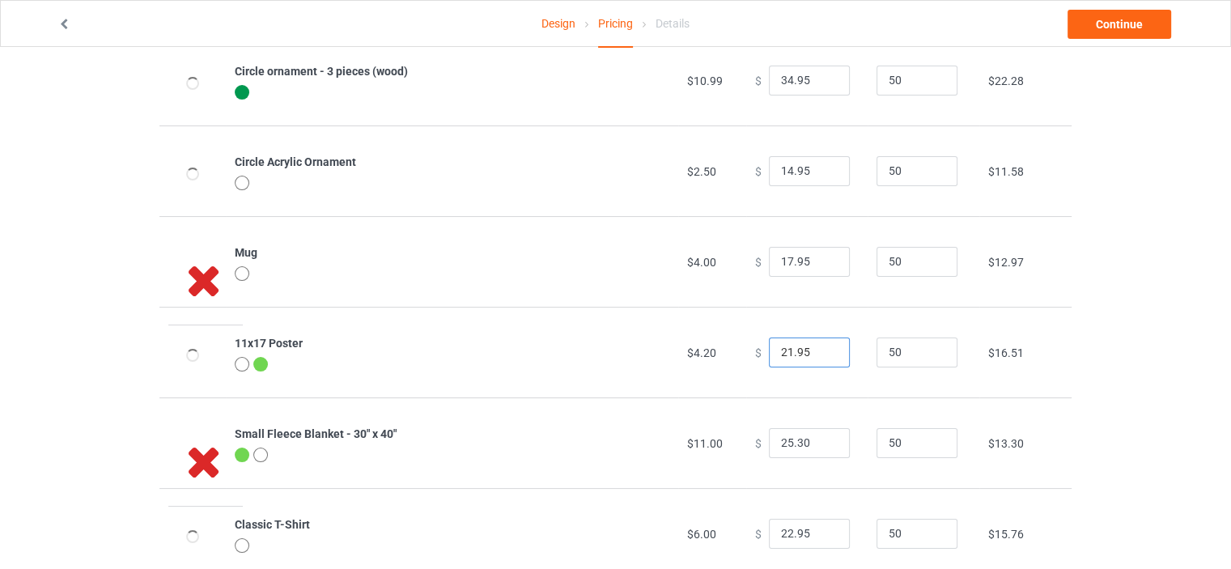
click at [692, 351] on tr "11x17 Poster $4.20 $ 21.95 50 $16.51" at bounding box center [615, 352] width 912 height 91
drag, startPoint x: 803, startPoint y: 448, endPoint x: 695, endPoint y: 443, distance: 108.6
click at [695, 443] on tr "Small Fleece Blanket - 30" x 40" $11.00 $ 25.30 50 $13.30" at bounding box center [615, 442] width 912 height 91
paste input "1.95"
click at [778, 443] on input "21.95" at bounding box center [809, 443] width 81 height 31
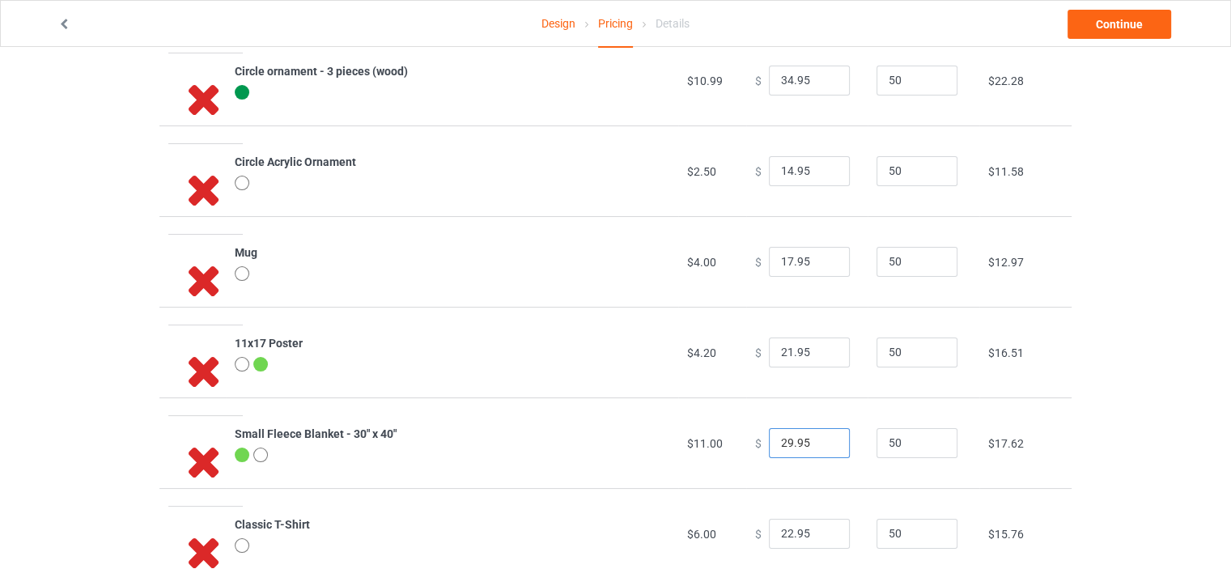
type input "29.95"
click at [1083, 427] on div "Design Pricing Details Continue Pricing Estimated total profit $8,569.50 Produc…" at bounding box center [615, 358] width 1231 height 1053
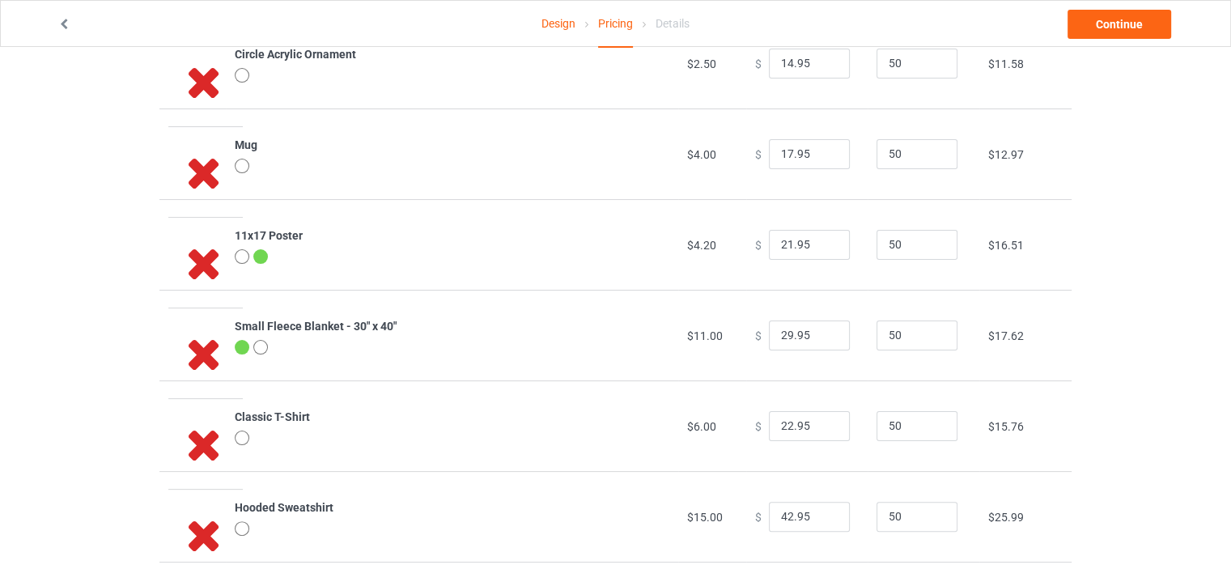
scroll to position [324, 0]
click at [822, 418] on input "23.95" at bounding box center [809, 425] width 81 height 31
click at [822, 418] on input "24.95" at bounding box center [809, 425] width 81 height 31
click at [822, 418] on input "25.95" at bounding box center [809, 425] width 81 height 31
click at [822, 418] on input "26.95" at bounding box center [809, 425] width 81 height 31
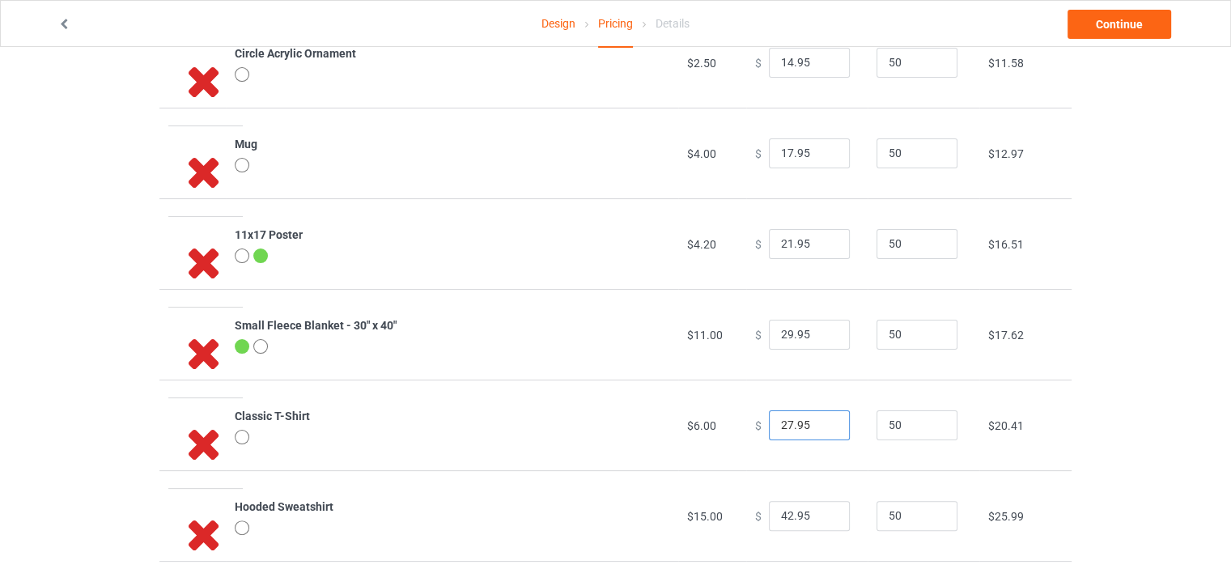
click at [822, 418] on input "27.95" at bounding box center [809, 425] width 81 height 31
type input "26.95"
click at [822, 427] on input "26.95" at bounding box center [809, 425] width 81 height 31
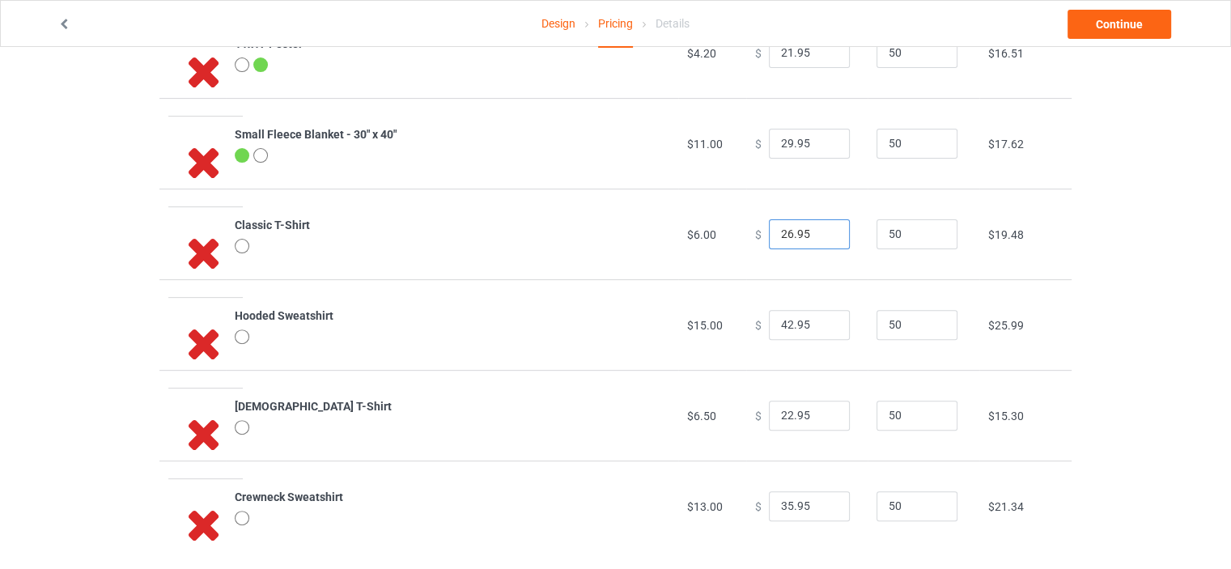
scroll to position [531, 0]
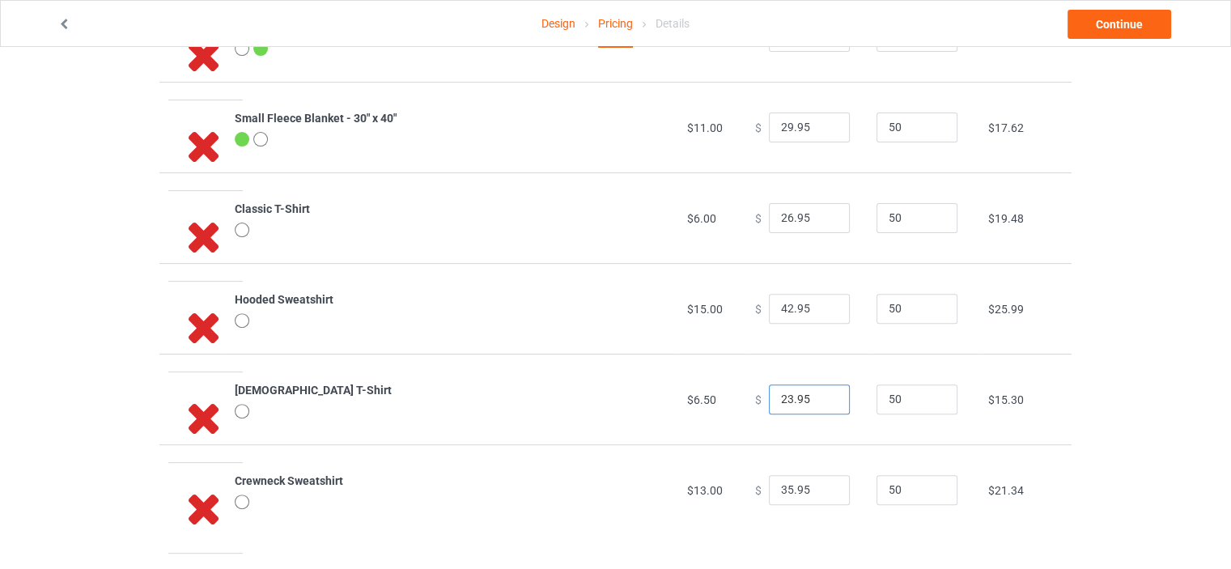
click at [822, 393] on input "23.95" at bounding box center [809, 400] width 81 height 31
click at [822, 393] on input "24.95" at bounding box center [809, 400] width 81 height 31
click at [822, 393] on input "25.95" at bounding box center [809, 400] width 81 height 31
click at [822, 393] on input "26.95" at bounding box center [809, 400] width 81 height 31
type input "27.95"
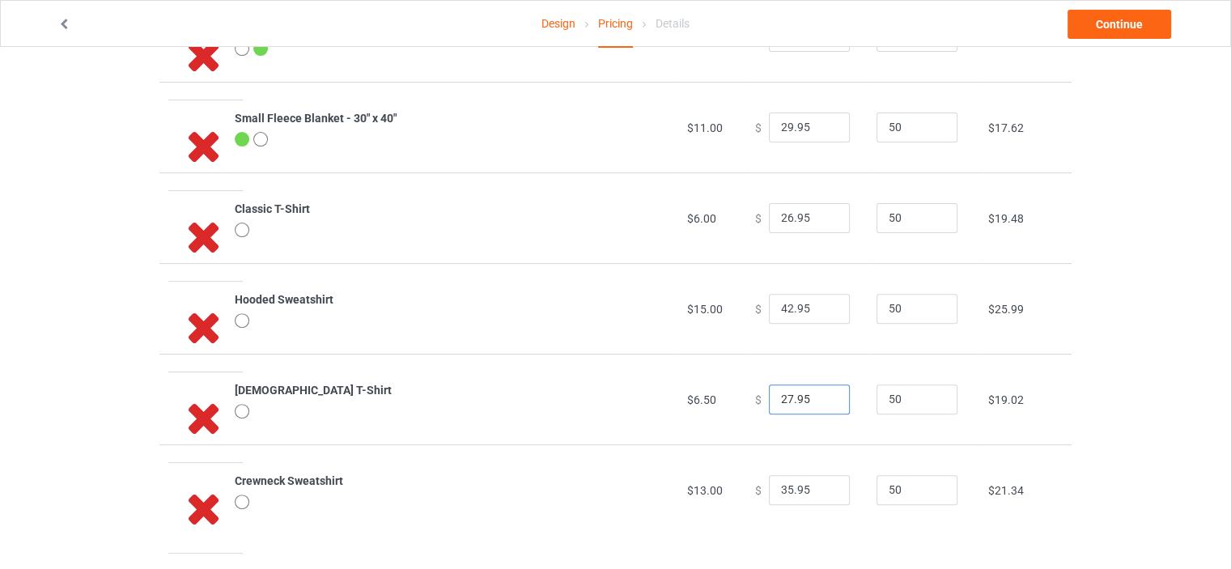
click at [822, 393] on input "27.95" at bounding box center [809, 400] width 81 height 31
click at [822, 485] on input "36.95" at bounding box center [809, 490] width 81 height 31
click at [822, 485] on input "37.95" at bounding box center [809, 490] width 81 height 31
click at [822, 485] on input "38.95" at bounding box center [809, 490] width 81 height 31
type input "39.95"
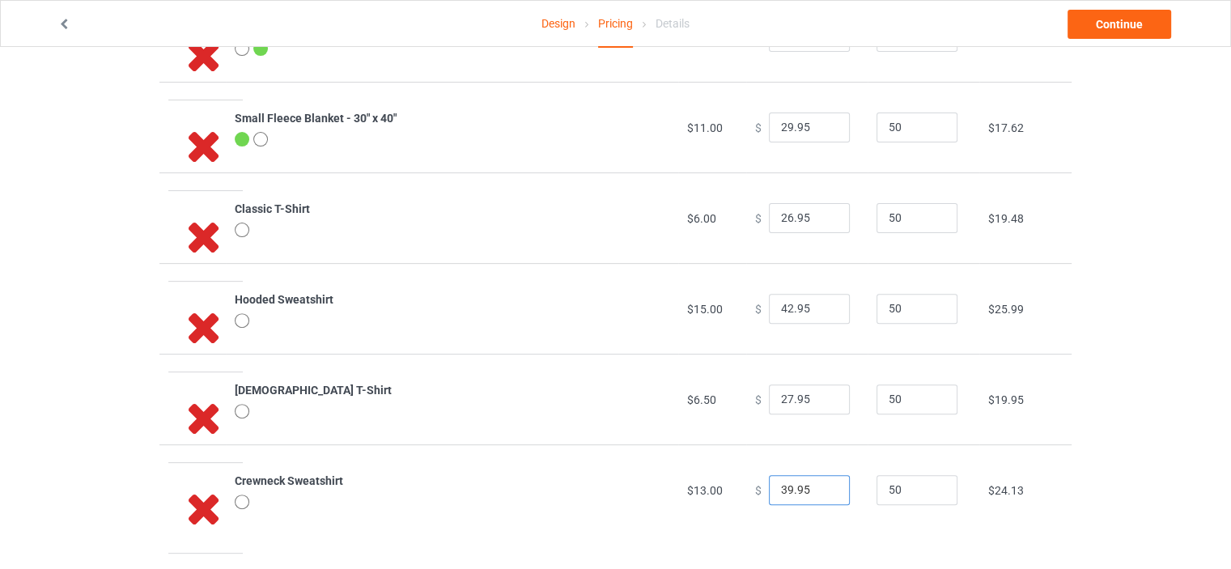
click at [822, 484] on input "39.95" at bounding box center [809, 490] width 81 height 31
click at [1181, 363] on div "Design Pricing Details Continue Pricing Estimated total profit $9,174.00 Produc…" at bounding box center [615, 42] width 1231 height 1053
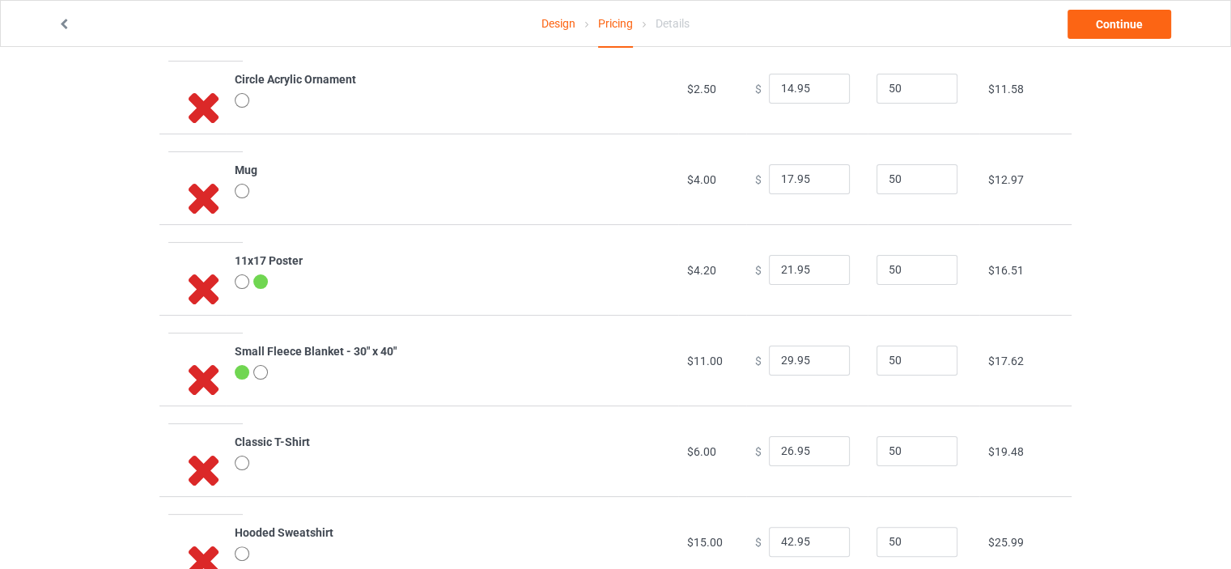
scroll to position [261, 0]
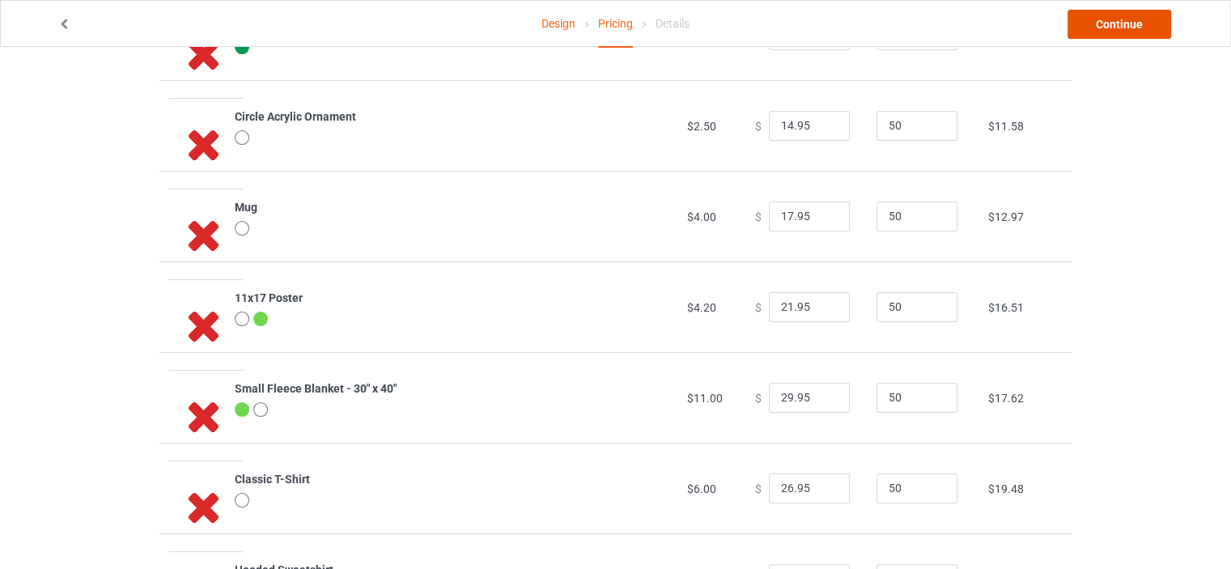
click at [1130, 23] on link "Continue" at bounding box center [1120, 24] width 104 height 29
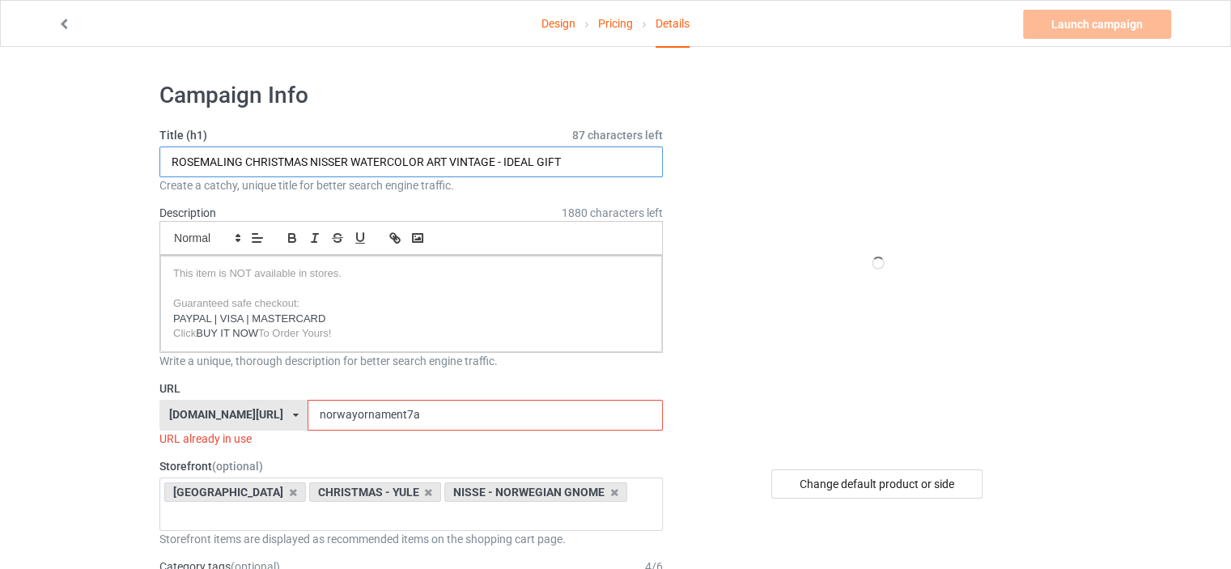
drag, startPoint x: 586, startPoint y: 158, endPoint x: 0, endPoint y: 163, distance: 586.1
type input "f"
type input "[DEMOGRAPHIC_DATA] [DATE] SWEDISH"
drag, startPoint x: 389, startPoint y: 410, endPoint x: 0, endPoint y: 422, distance: 388.7
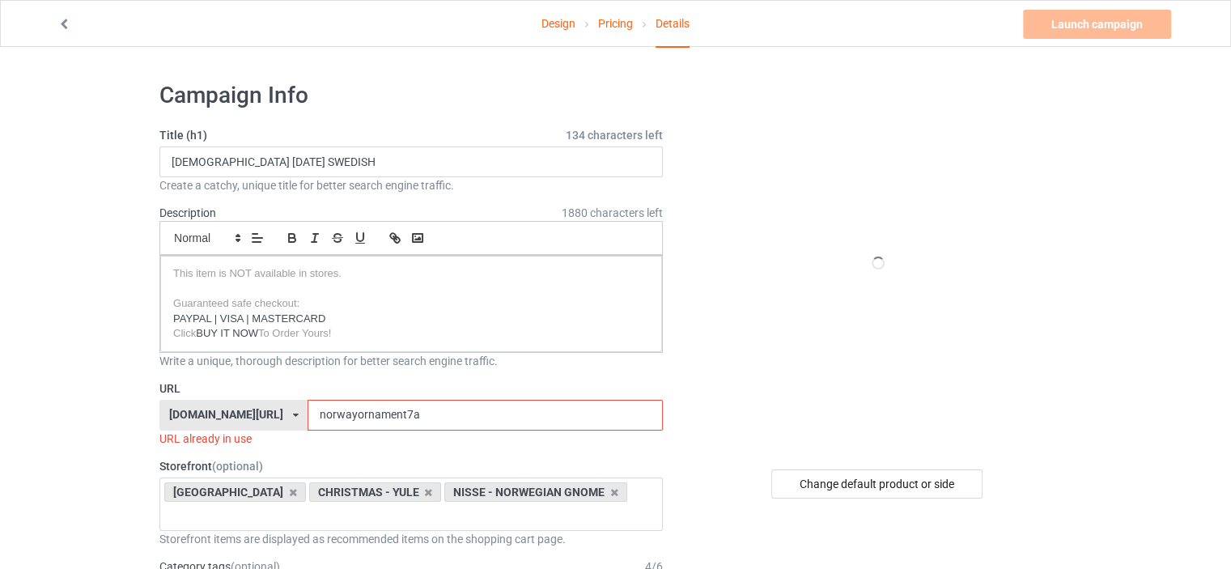
click at [210, 410] on div "[DOMAIN_NAME][URL]" at bounding box center [226, 414] width 114 height 11
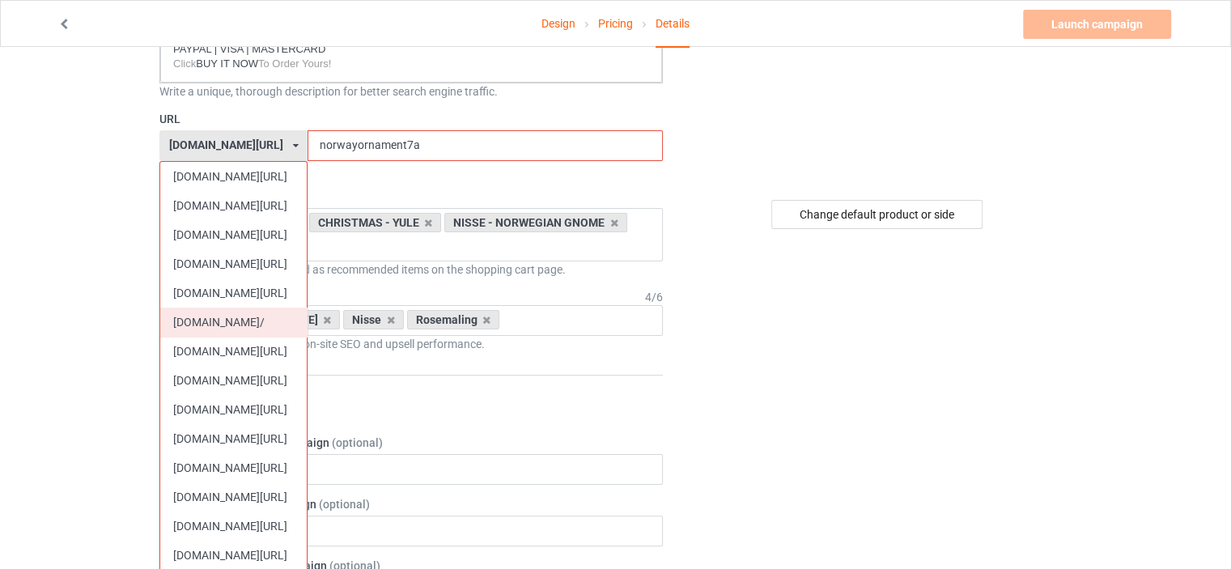
scroll to position [324, 0]
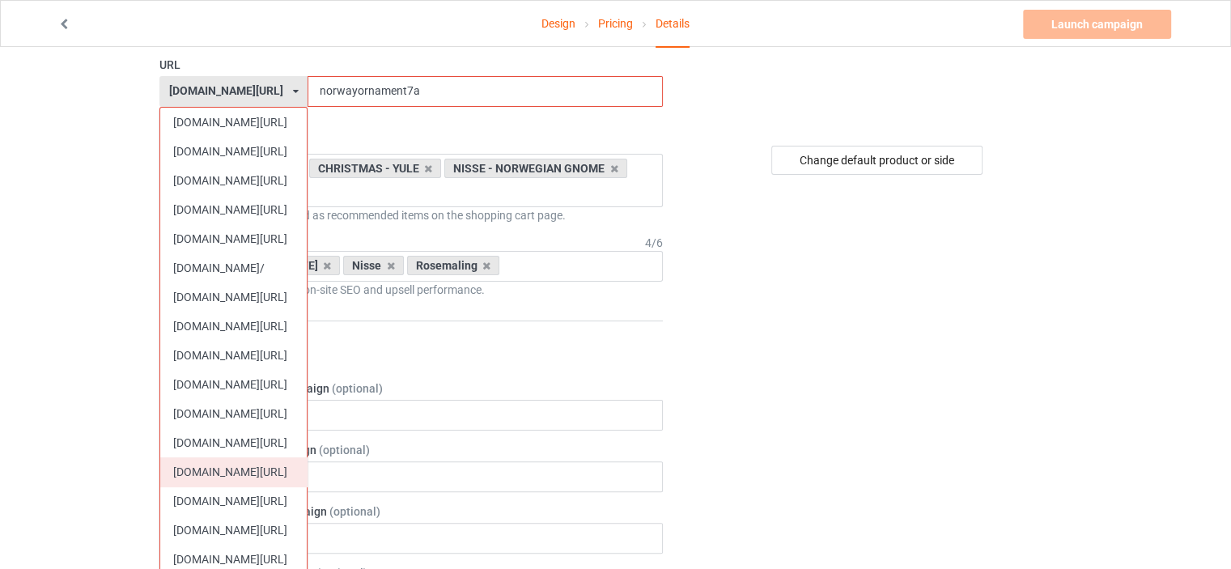
click at [223, 464] on div "[DOMAIN_NAME][URL]" at bounding box center [233, 471] width 147 height 29
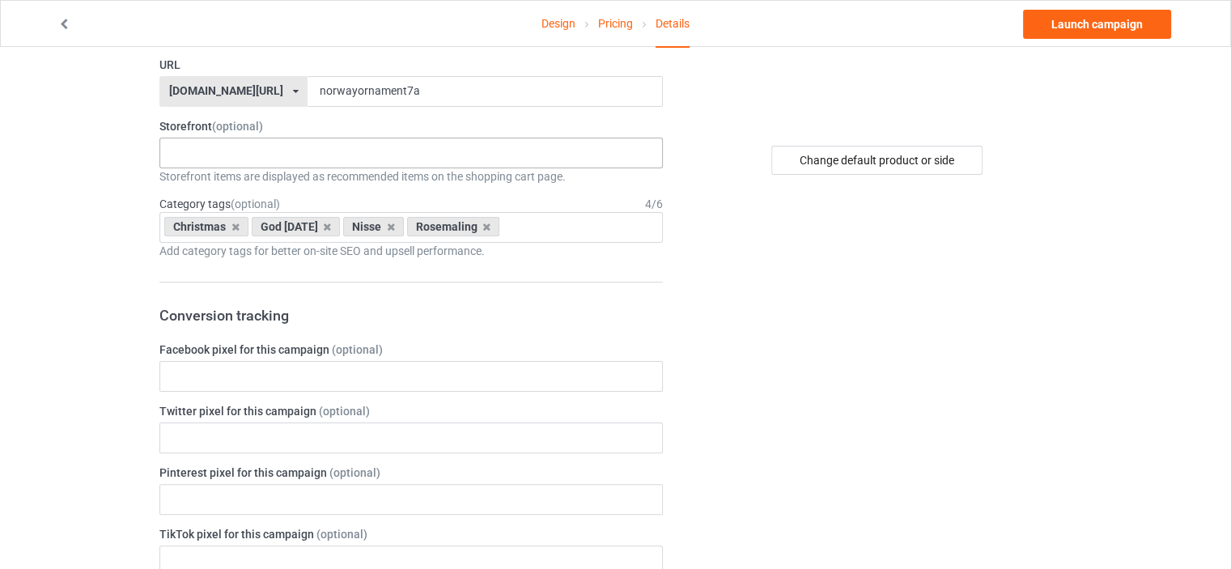
click at [246, 152] on div "TOMTE - SWEDISH GNOME I LOVE MY SWEDISH HERITAGE CHRISTMAS SALE SWEDISH PRIDE S…" at bounding box center [410, 153] width 503 height 31
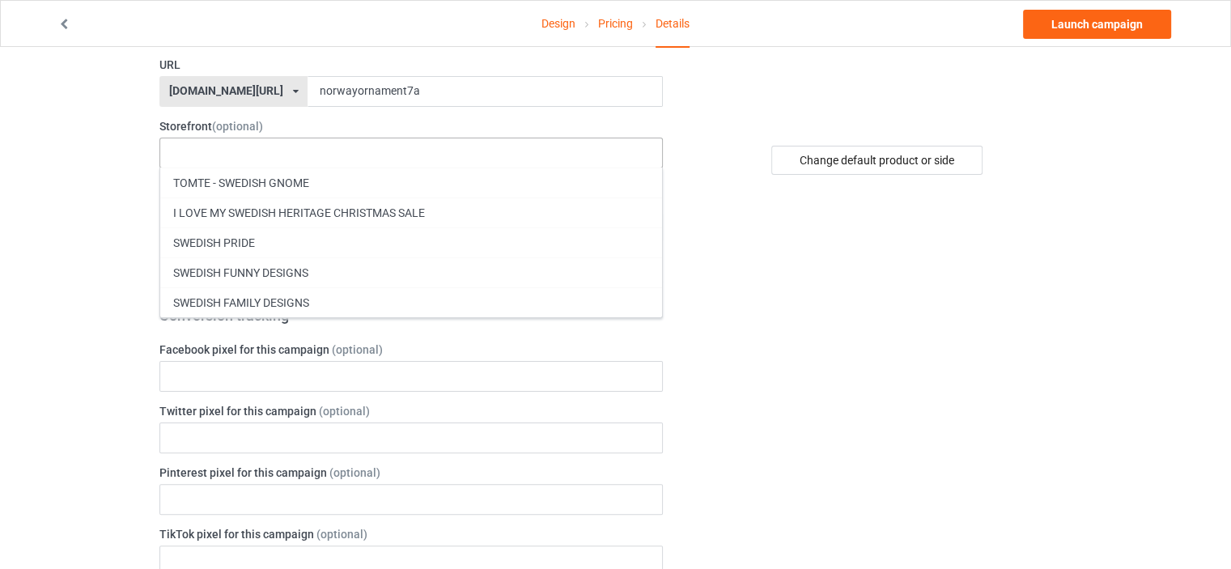
type input "G"
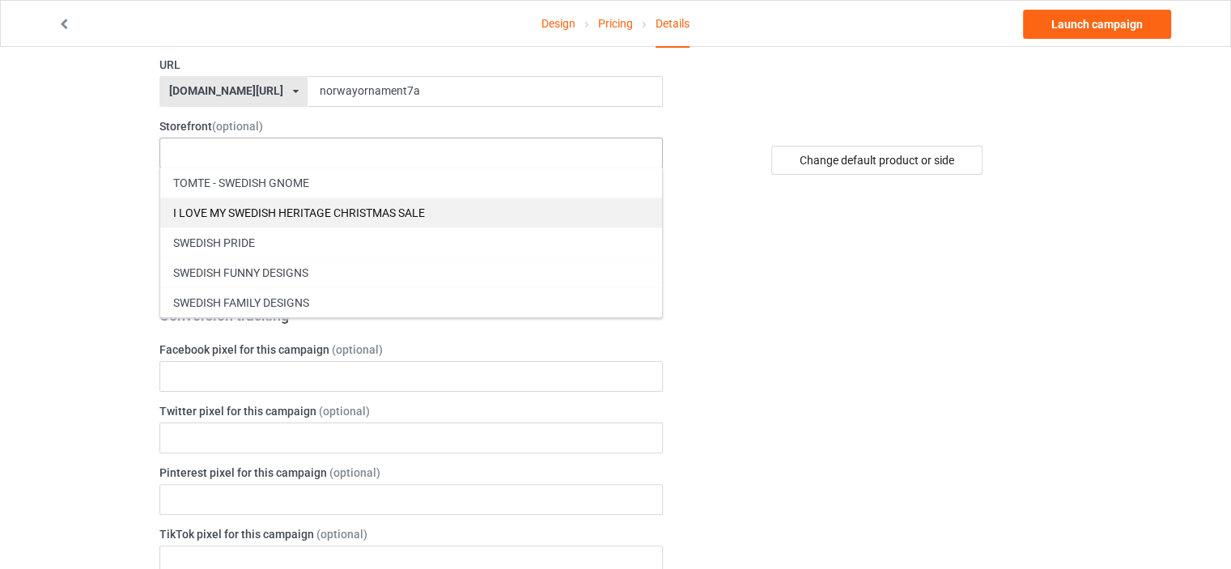
click at [266, 211] on div "I LOVE MY SWEDISH HERITAGE CHRISTMAS SALE" at bounding box center [411, 213] width 502 height 30
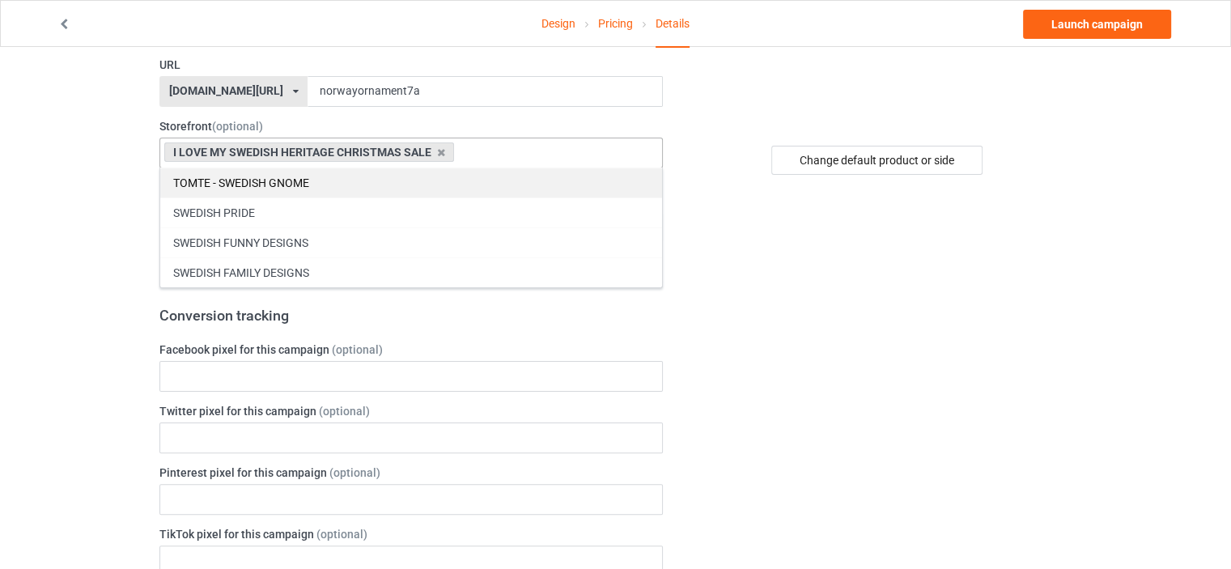
click at [266, 181] on div "TOMTE - SWEDISH GNOME" at bounding box center [411, 183] width 502 height 30
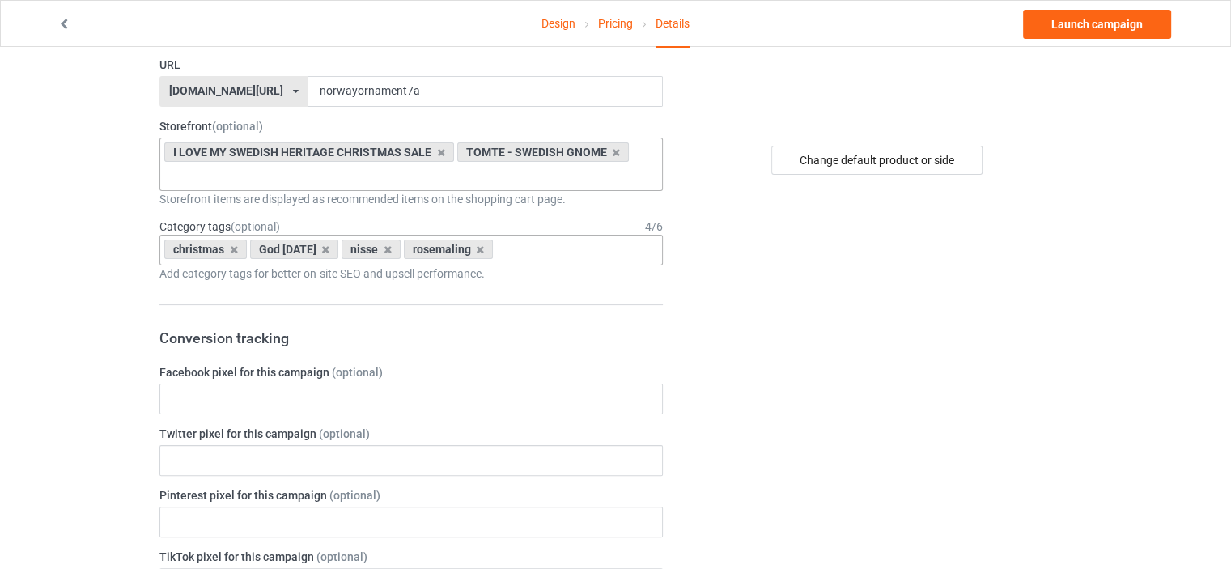
click at [477, 242] on div "christmas God [DATE] nisse rosemaling Age > [DEMOGRAPHIC_DATA] > 1 Age > [DEMOG…" at bounding box center [410, 250] width 503 height 31
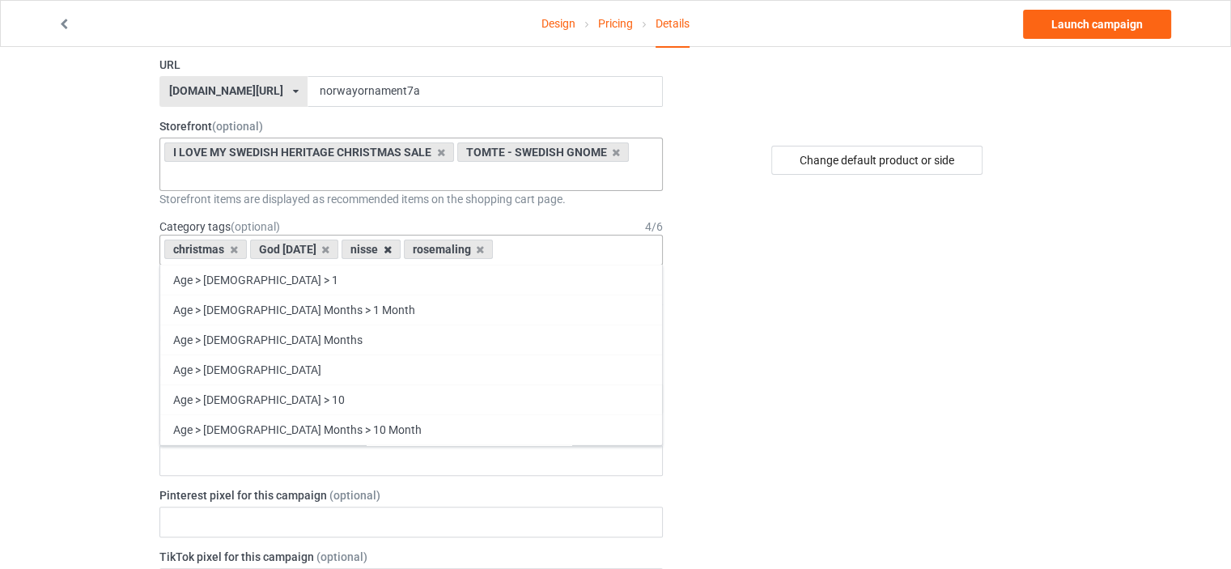
click at [384, 249] on icon at bounding box center [388, 249] width 8 height 11
click at [384, 246] on icon at bounding box center [388, 249] width 8 height 11
click at [321, 249] on icon at bounding box center [325, 249] width 8 height 11
click at [435, 255] on div "christmas nisse rosemaling Age > [DEMOGRAPHIC_DATA] > 1 Age > [DEMOGRAPHIC_DATA…" at bounding box center [410, 250] width 503 height 31
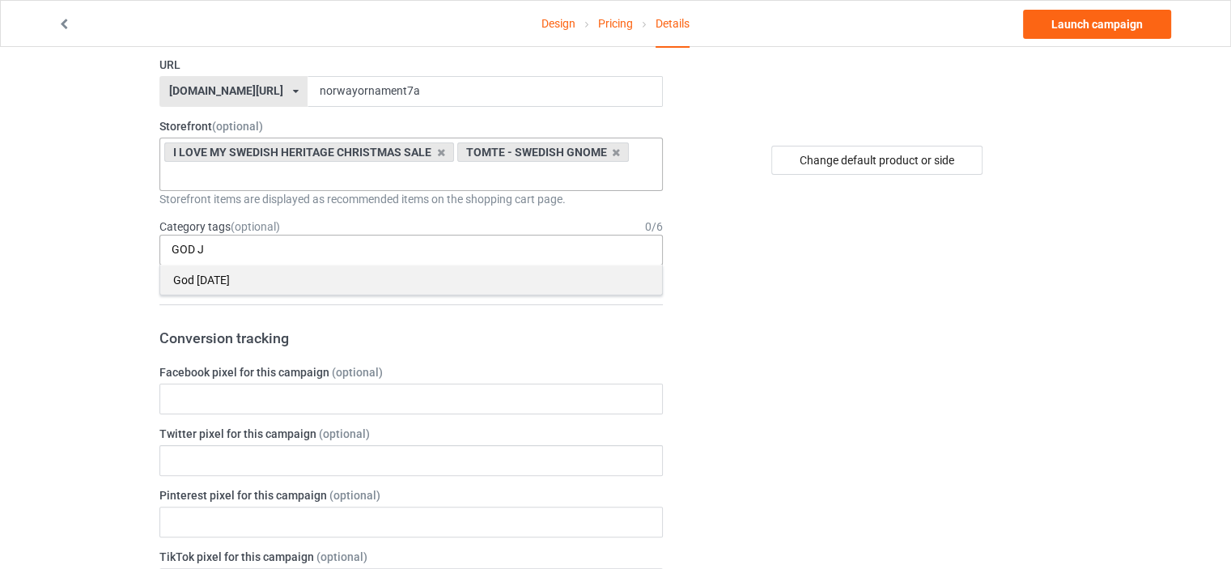
type input "GOD J"
click at [315, 272] on div "God [DATE]" at bounding box center [411, 280] width 502 height 30
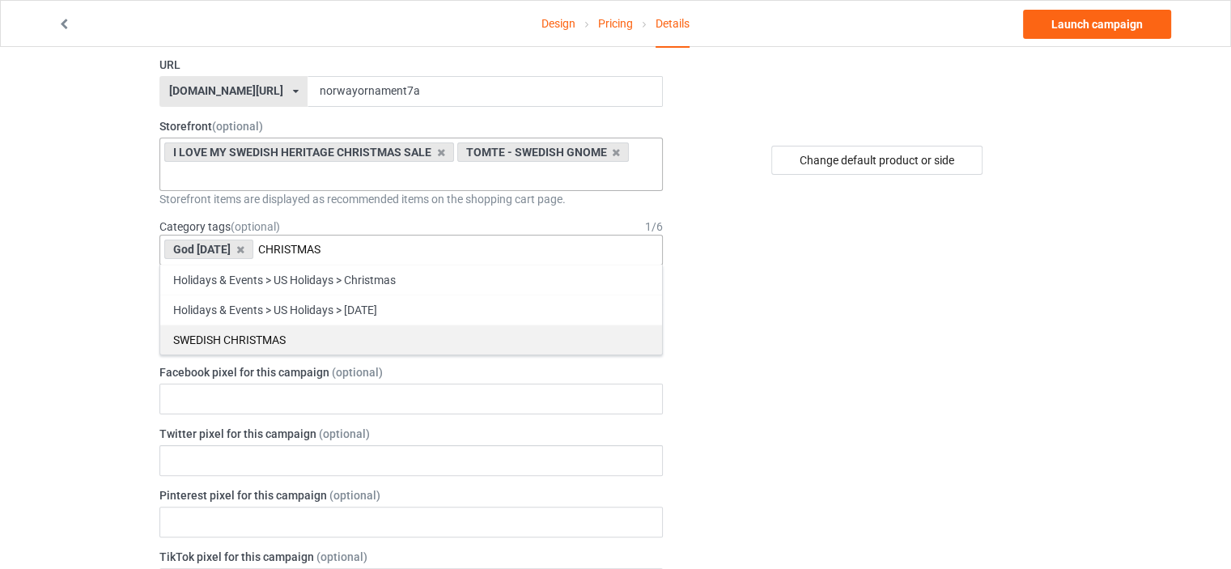
type input "CHRISTMAS"
click at [283, 334] on div "SWEDISH CHRISTMAS" at bounding box center [411, 340] width 502 height 30
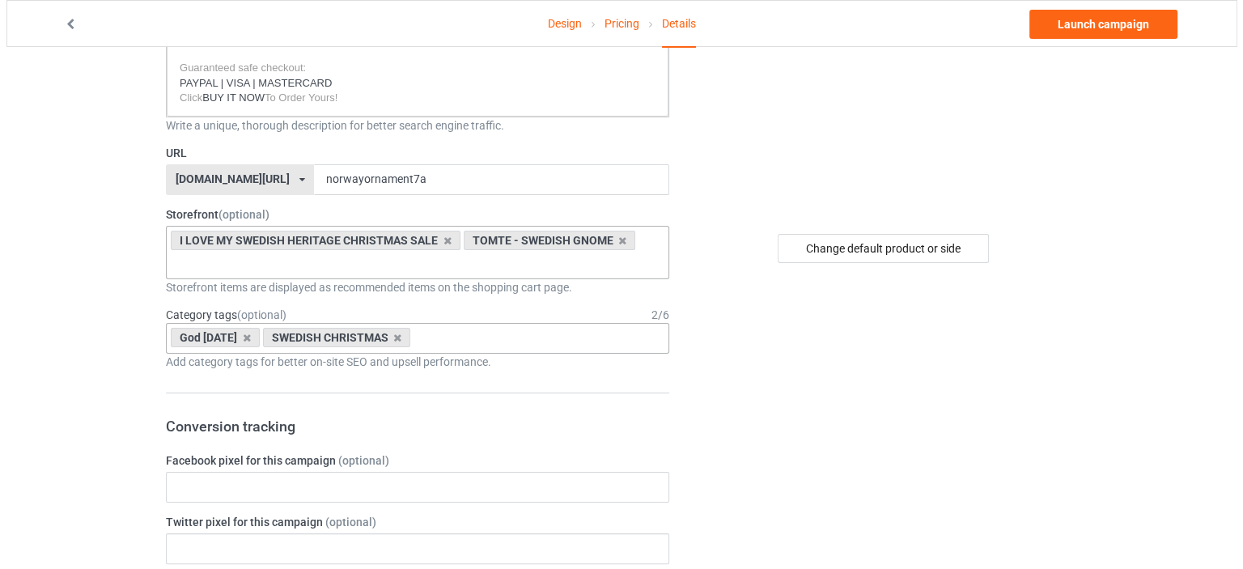
scroll to position [53, 0]
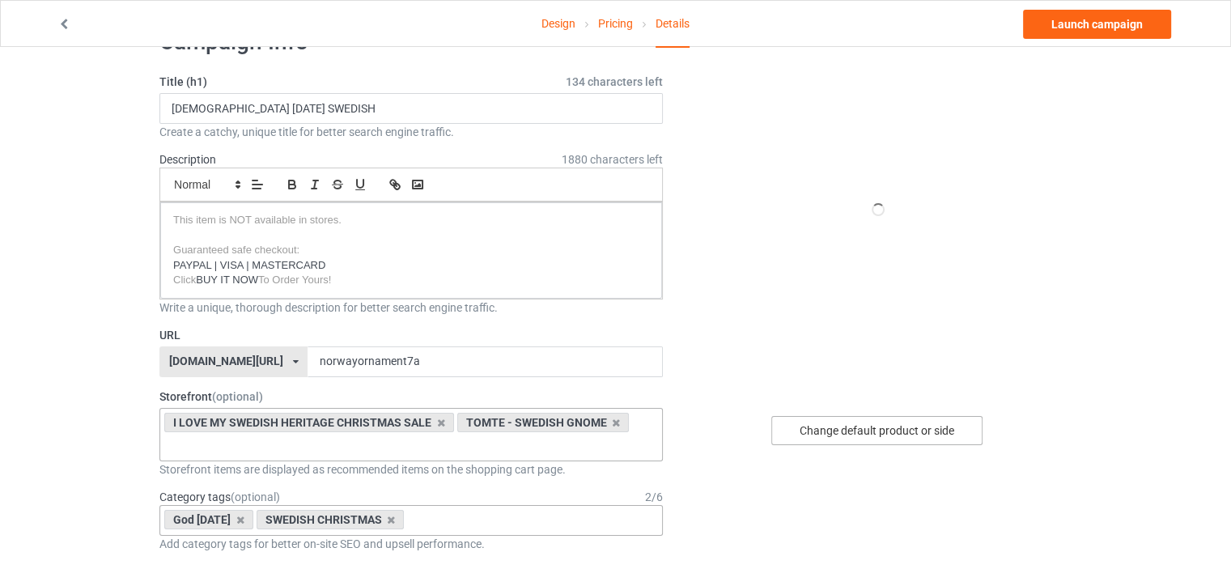
click at [895, 423] on div "Change default product or side" at bounding box center [876, 430] width 211 height 29
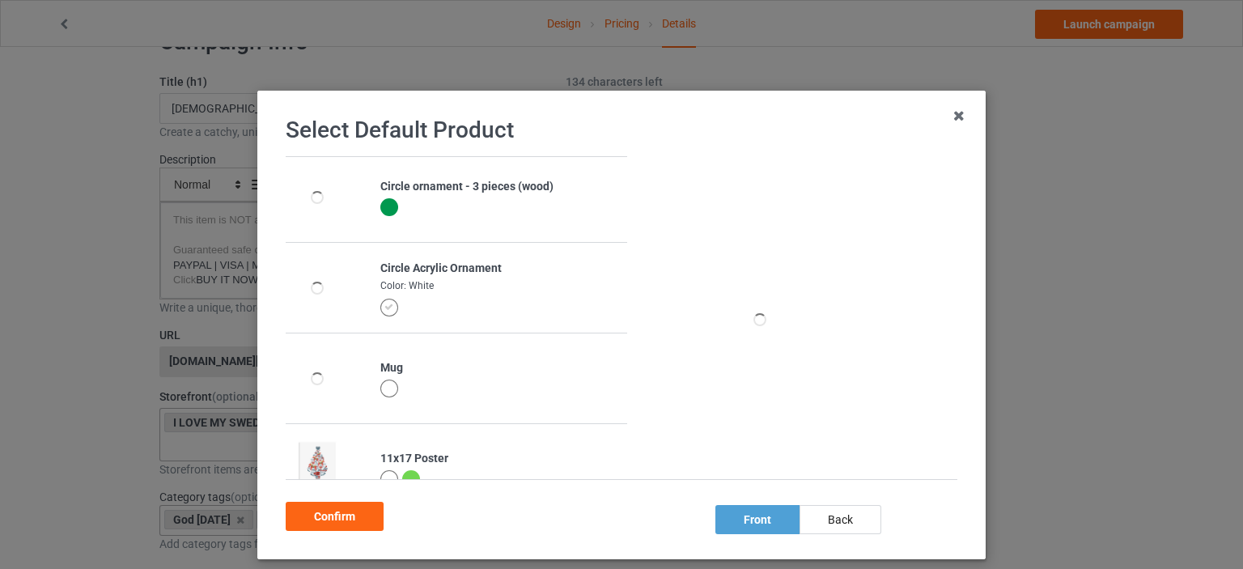
scroll to position [215, 0]
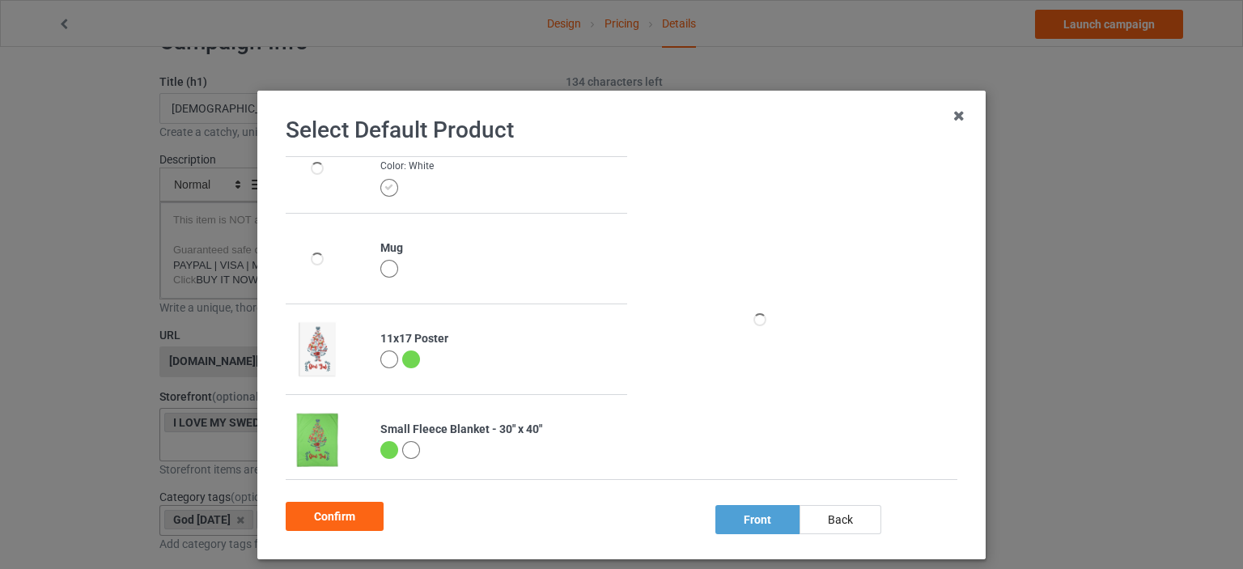
click at [402, 359] on div at bounding box center [411, 360] width 18 height 18
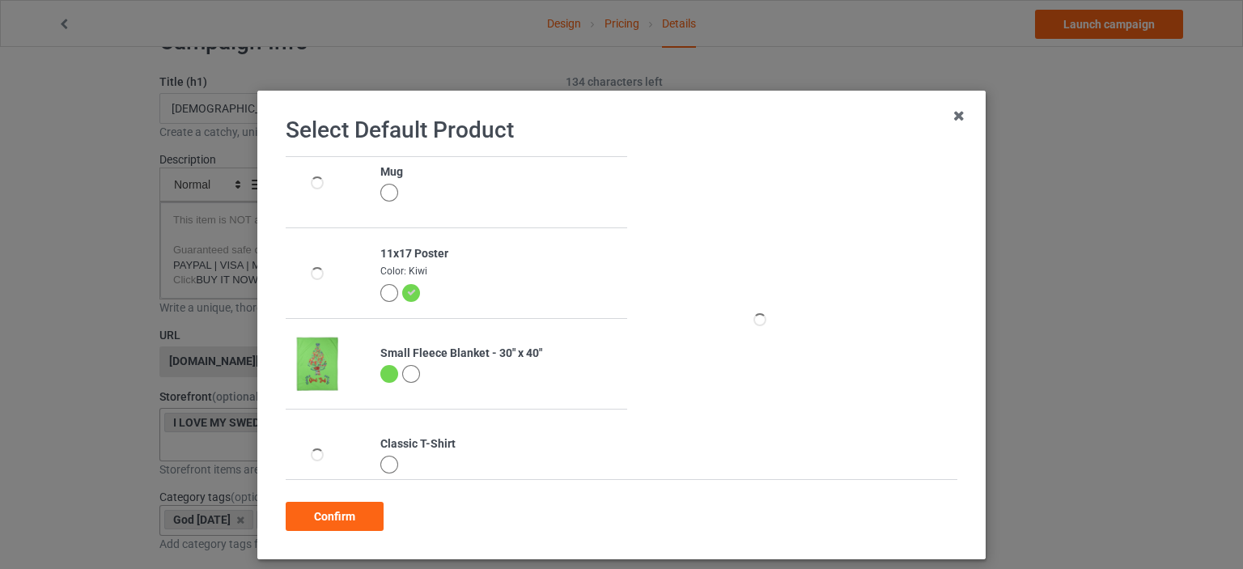
scroll to position [324, 0]
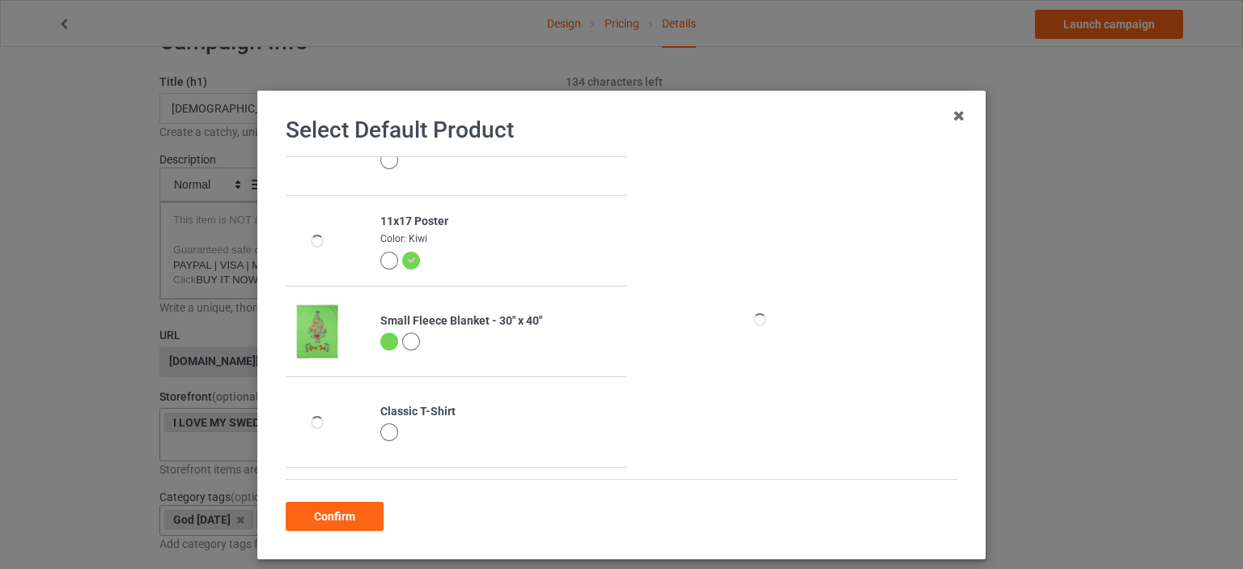
click at [382, 342] on div at bounding box center [389, 342] width 18 height 18
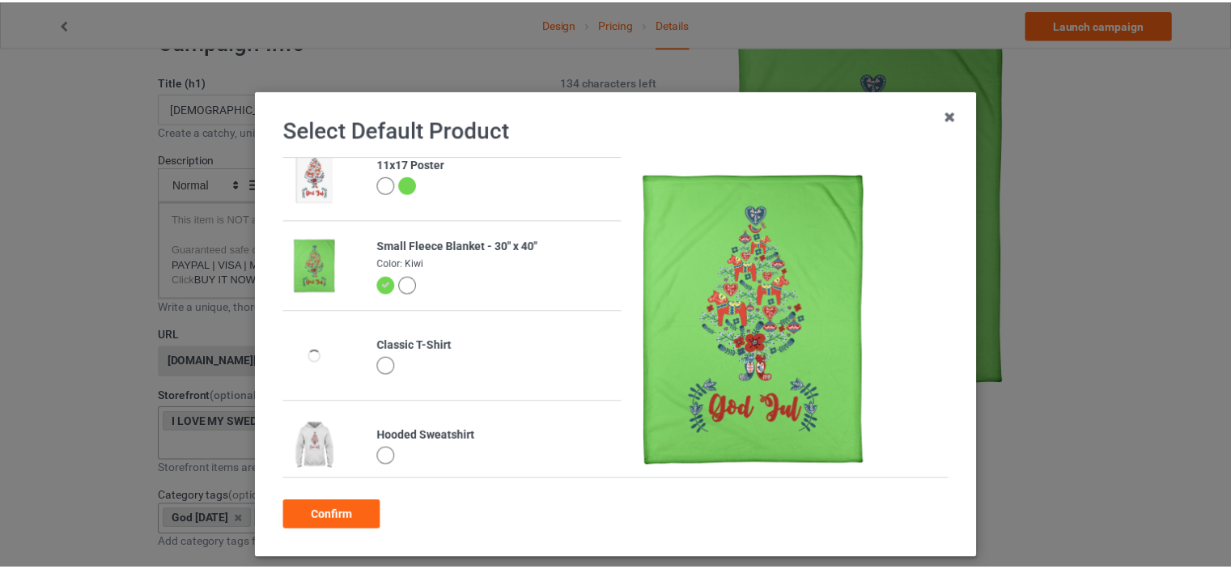
scroll to position [539, 0]
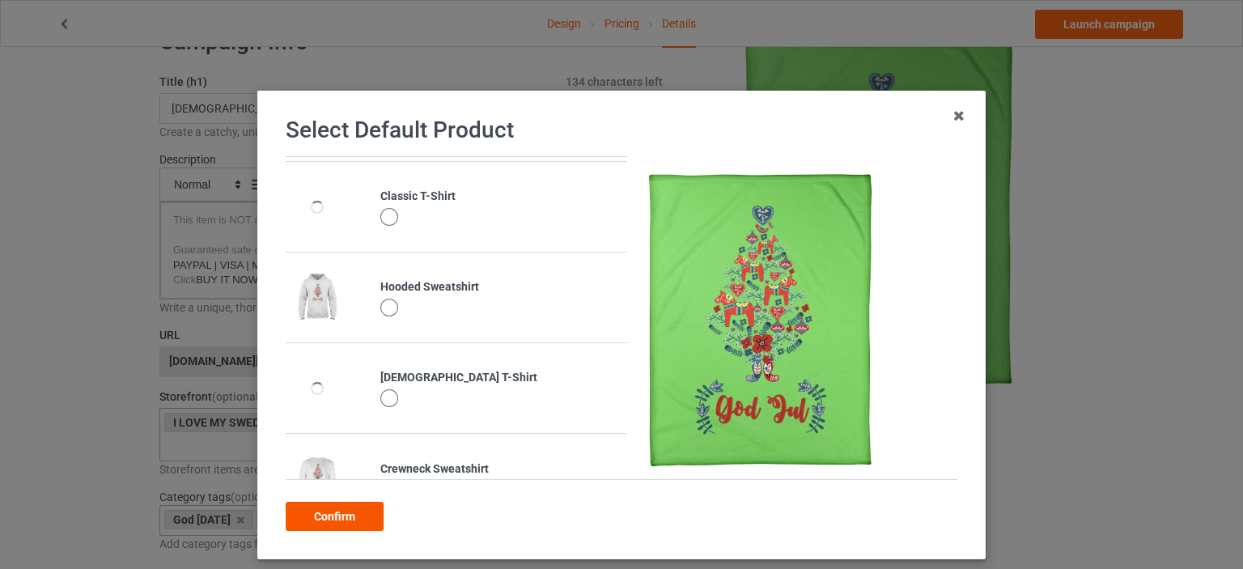
click at [338, 515] on div "Confirm" at bounding box center [335, 516] width 98 height 29
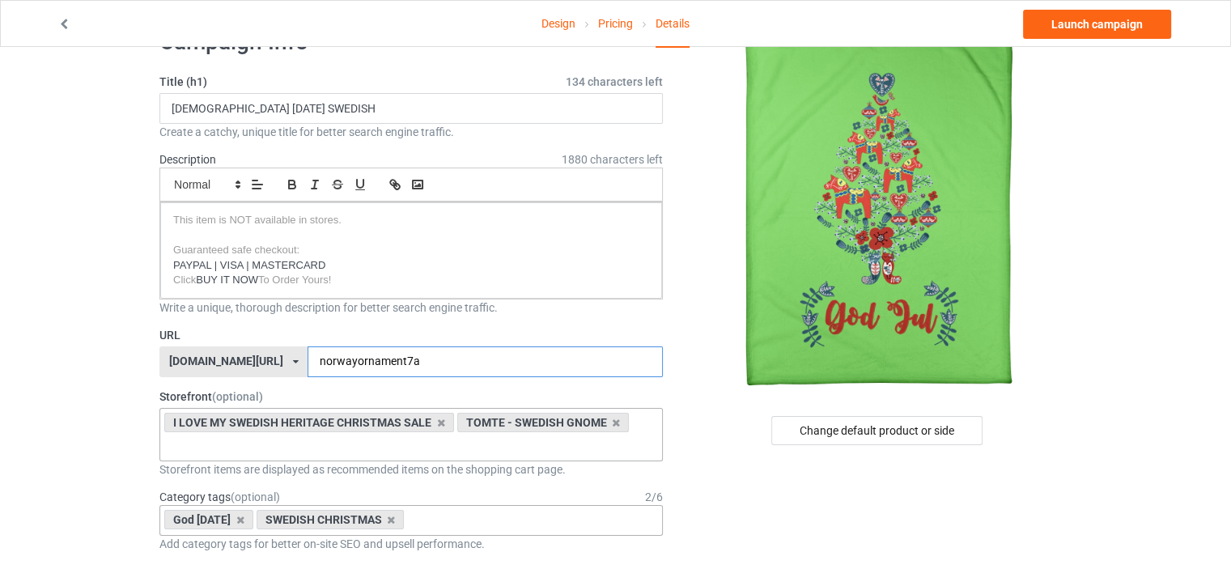
drag, startPoint x: 411, startPoint y: 365, endPoint x: 242, endPoint y: 361, distance: 169.2
click at [242, 361] on div "[DOMAIN_NAME][URL] [DOMAIN_NAME][URL] [DOMAIN_NAME][URL] [DOMAIN_NAME][URL] [DO…" at bounding box center [410, 361] width 503 height 31
type input "G"
type input "gjultree"
click at [727, 418] on div "Change default product or side" at bounding box center [879, 430] width 386 height 29
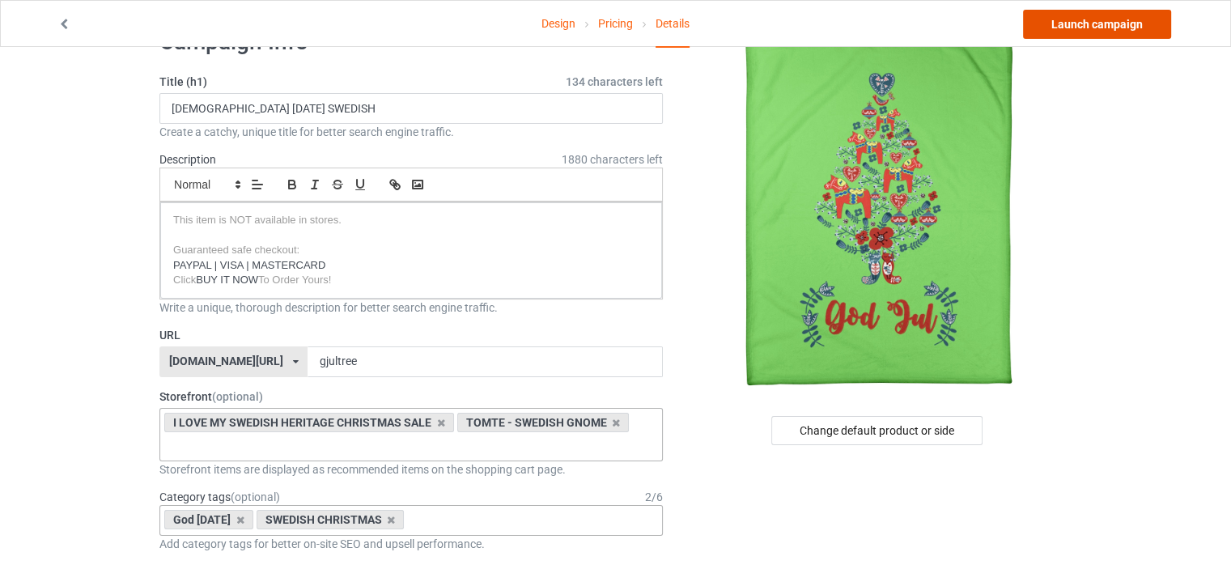
click at [1081, 25] on link "Launch campaign" at bounding box center [1097, 24] width 148 height 29
